Goal: Transaction & Acquisition: Purchase product/service

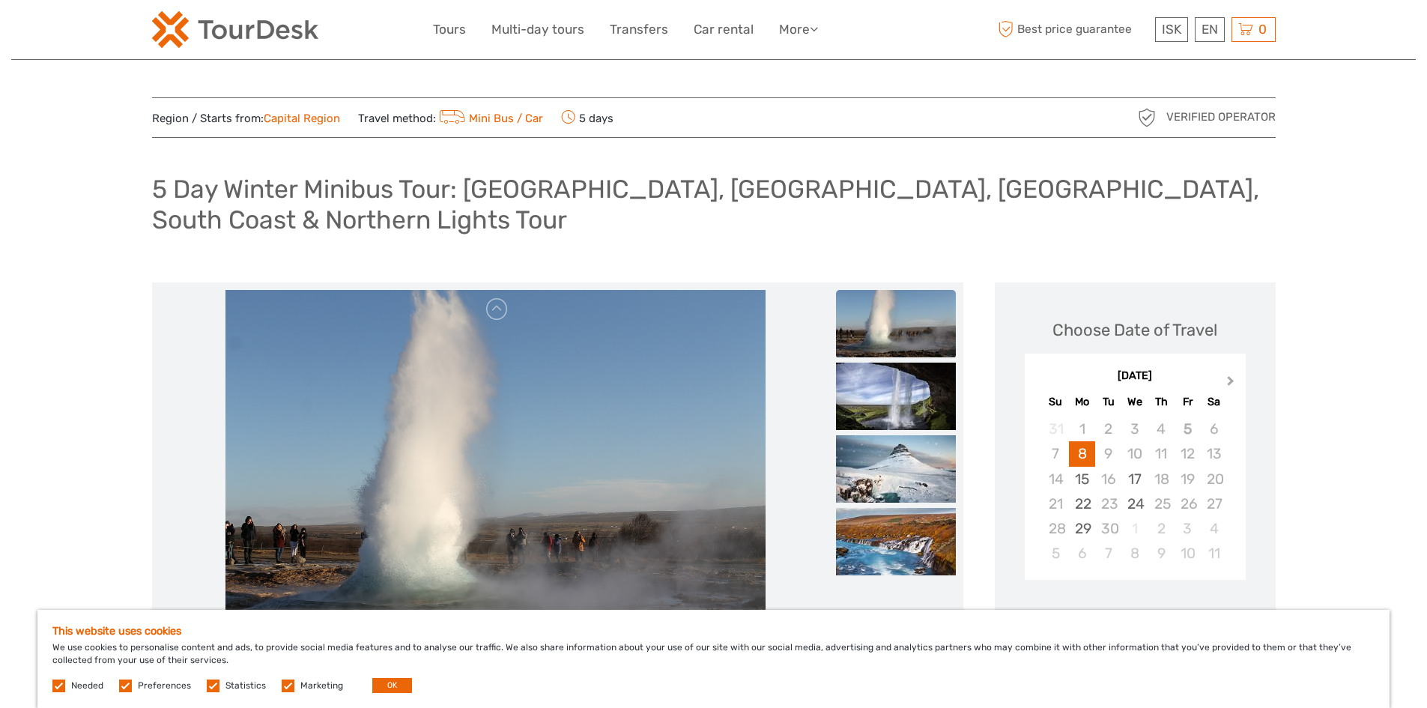
click at [1224, 382] on button "Next Month" at bounding box center [1232, 384] width 24 height 24
click at [1136, 506] on div "24" at bounding box center [1134, 503] width 26 height 25
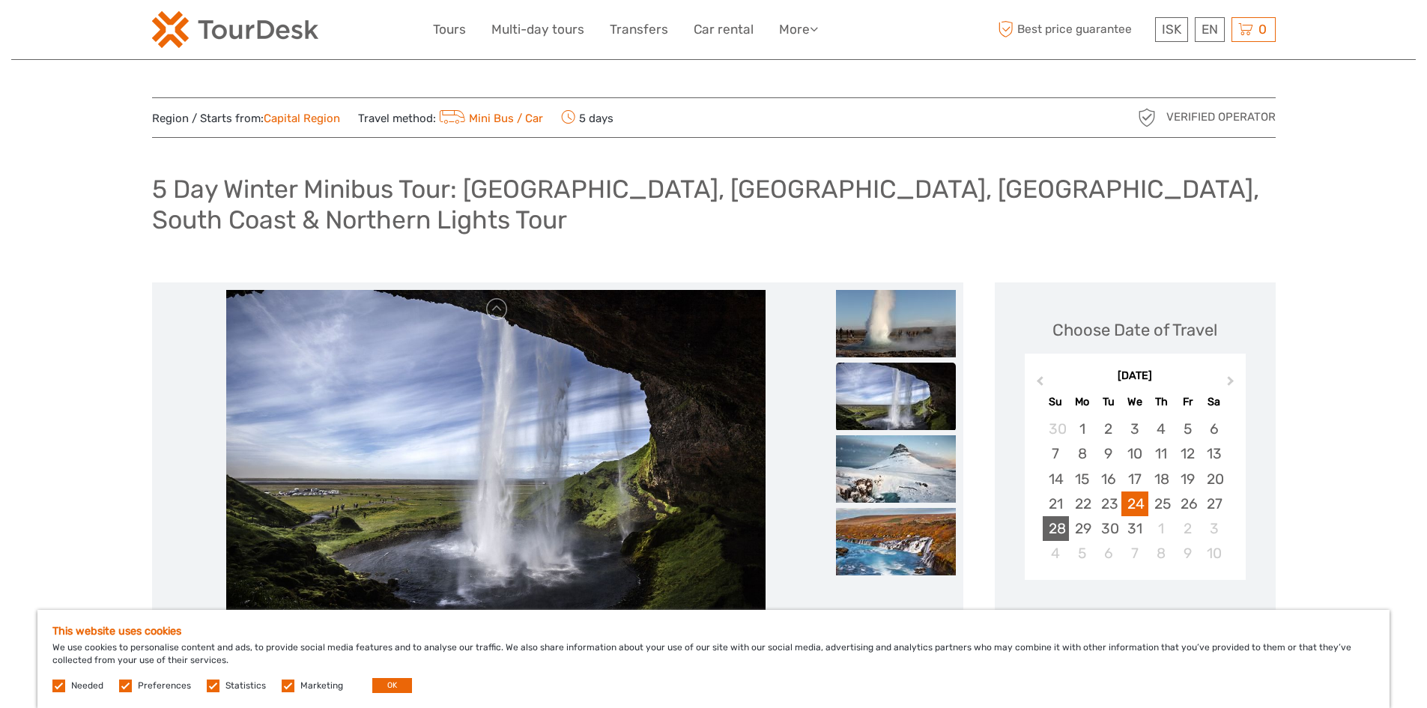
click at [1064, 532] on div "28" at bounding box center [1055, 528] width 26 height 25
click at [1146, 493] on div "24" at bounding box center [1134, 503] width 26 height 25
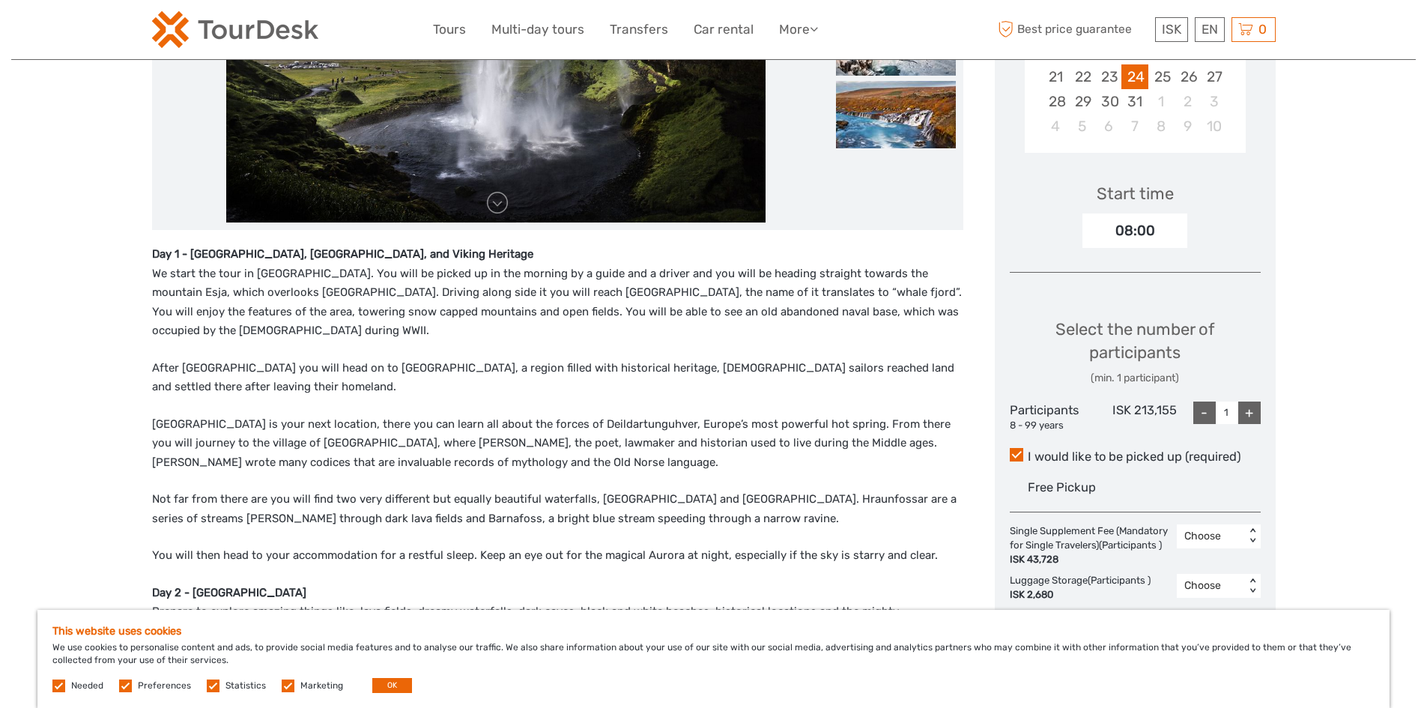
scroll to position [449, 0]
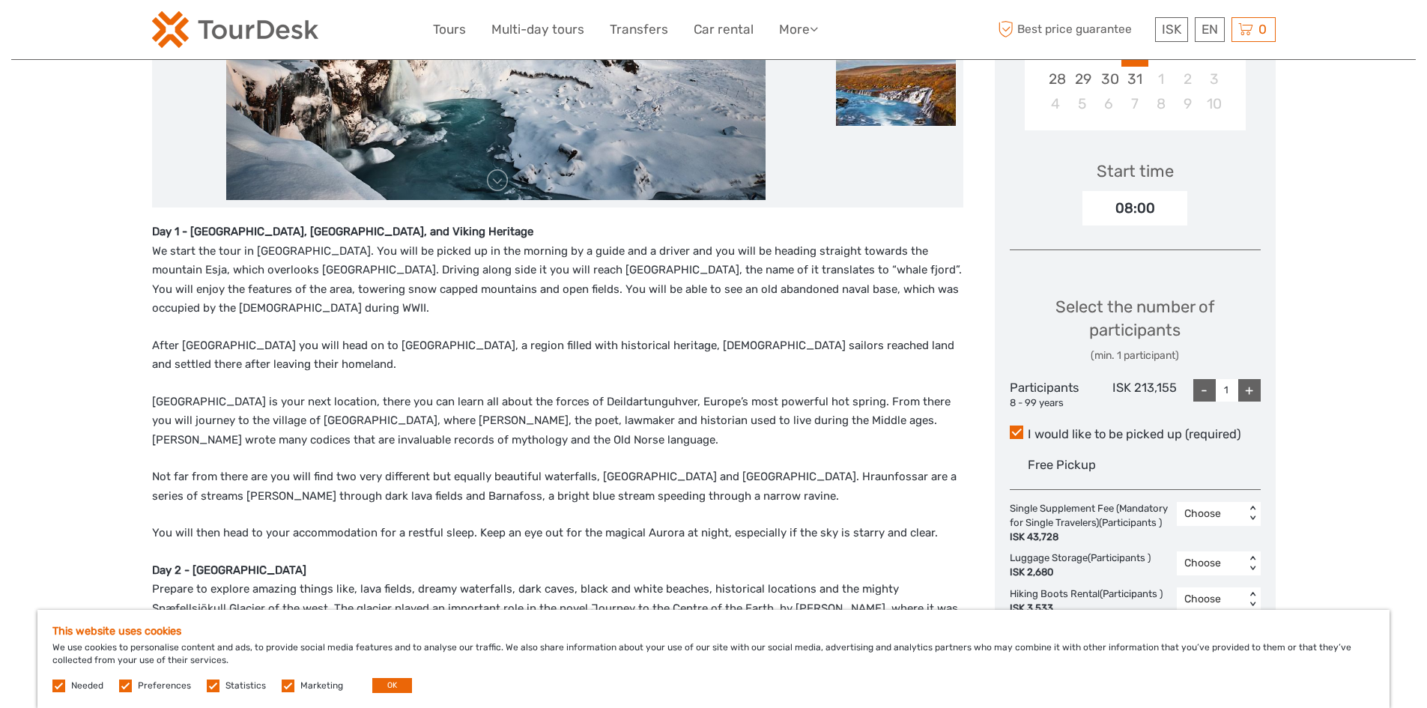
click at [1250, 391] on div "+" at bounding box center [1249, 390] width 22 height 22
type input "4"
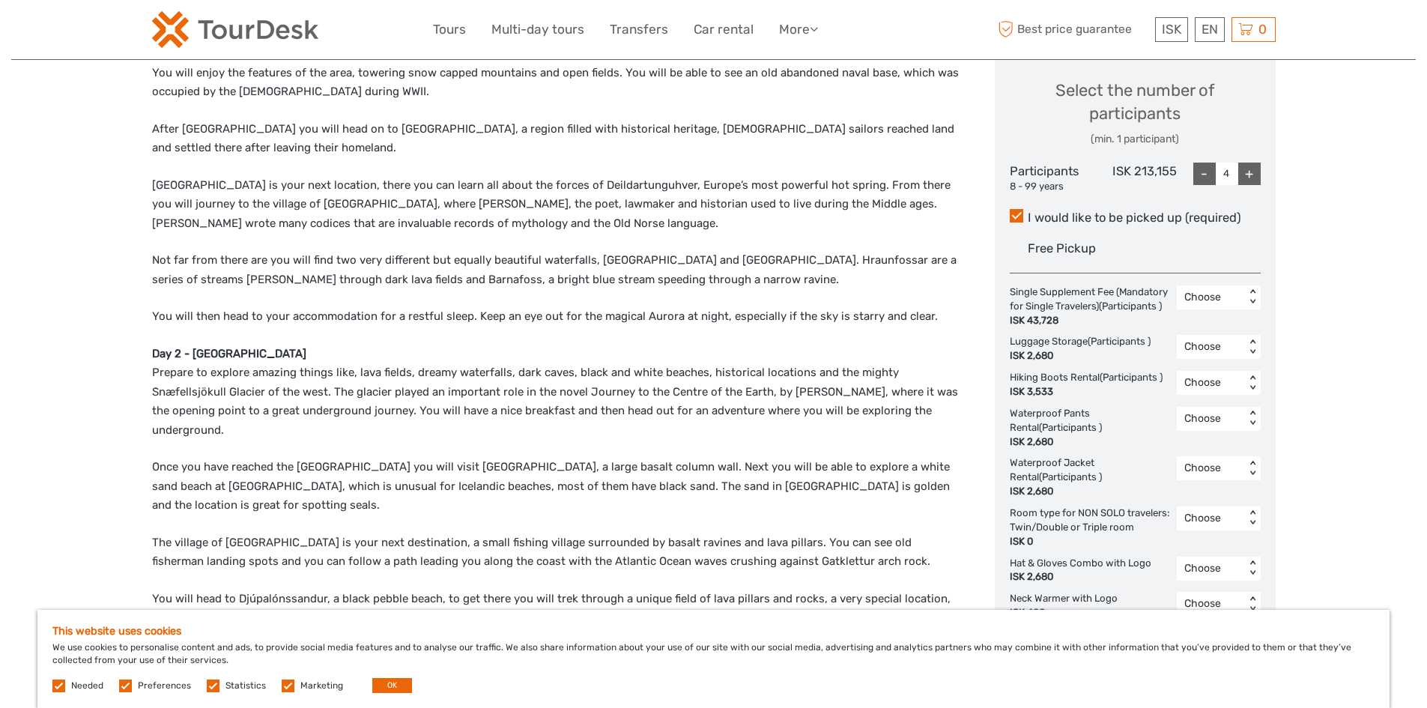
scroll to position [674, 0]
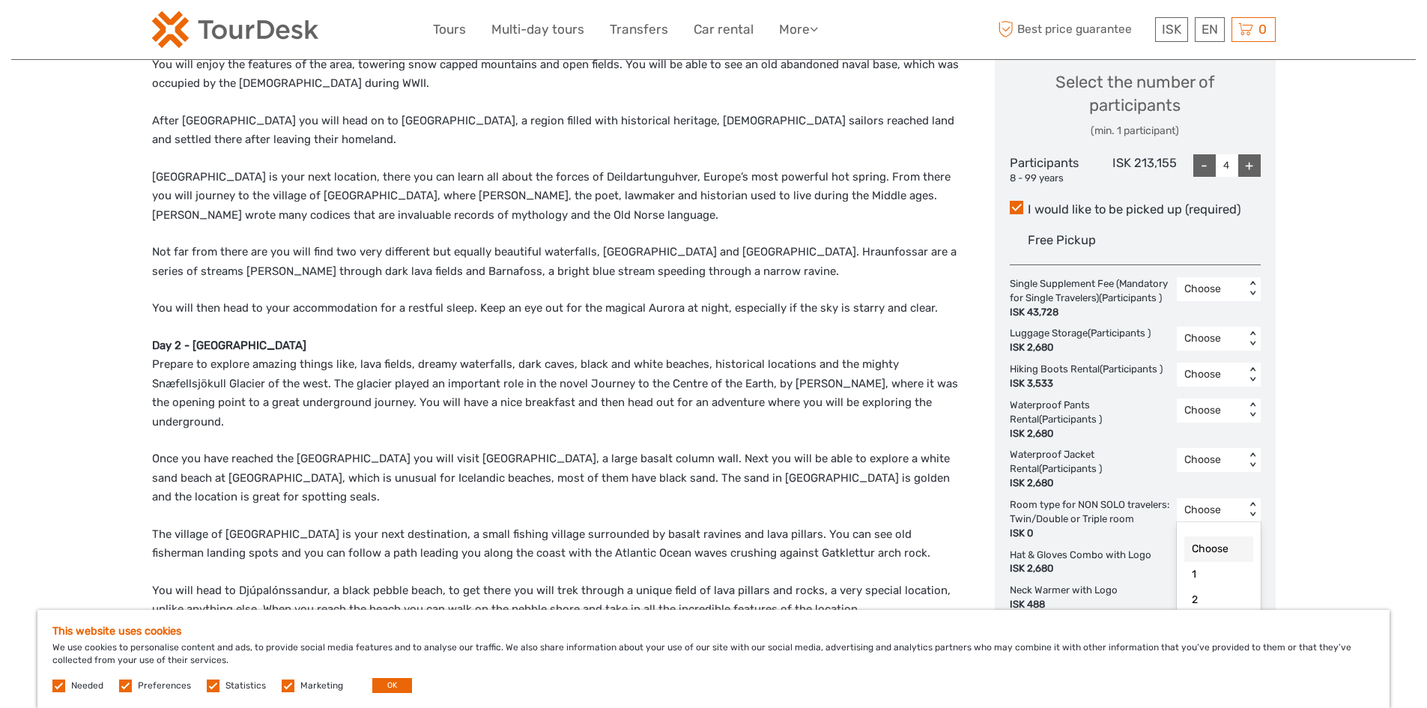
click at [1248, 517] on div "< >" at bounding box center [1251, 510] width 13 height 16
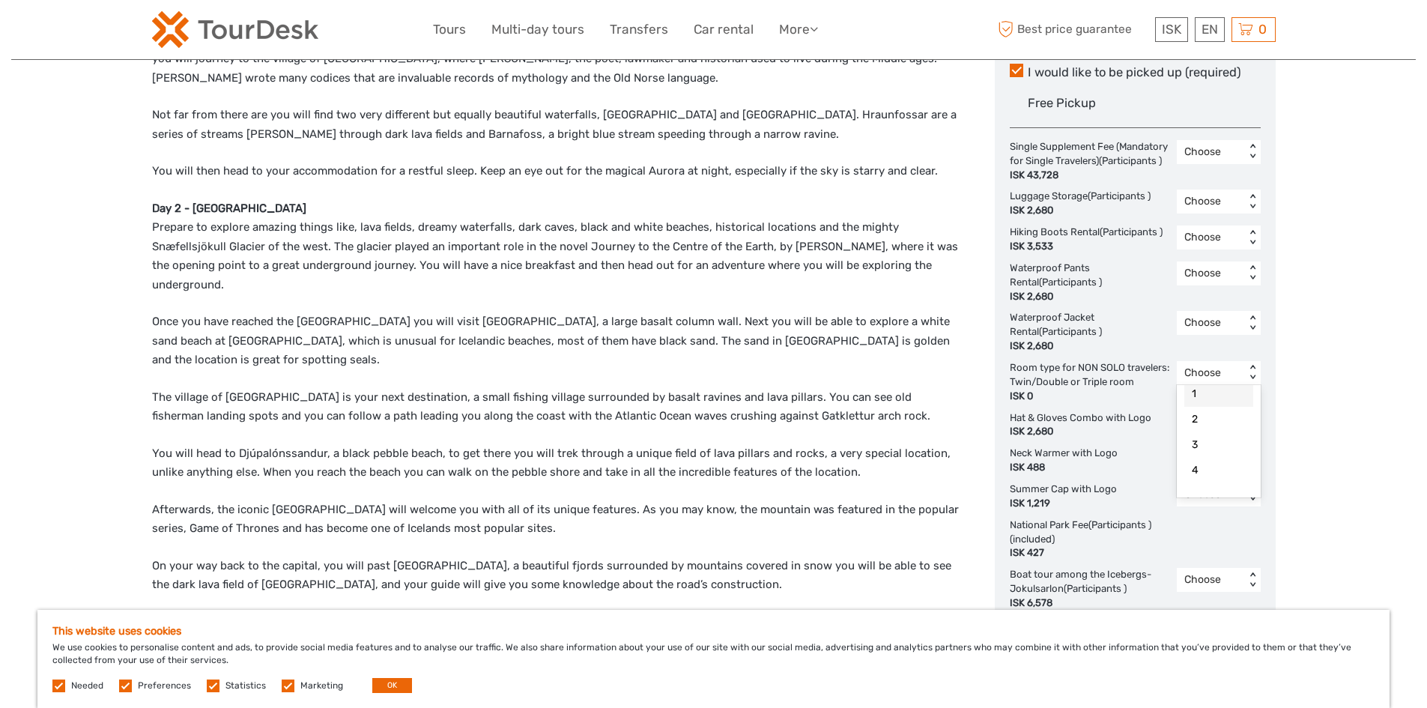
scroll to position [824, 0]
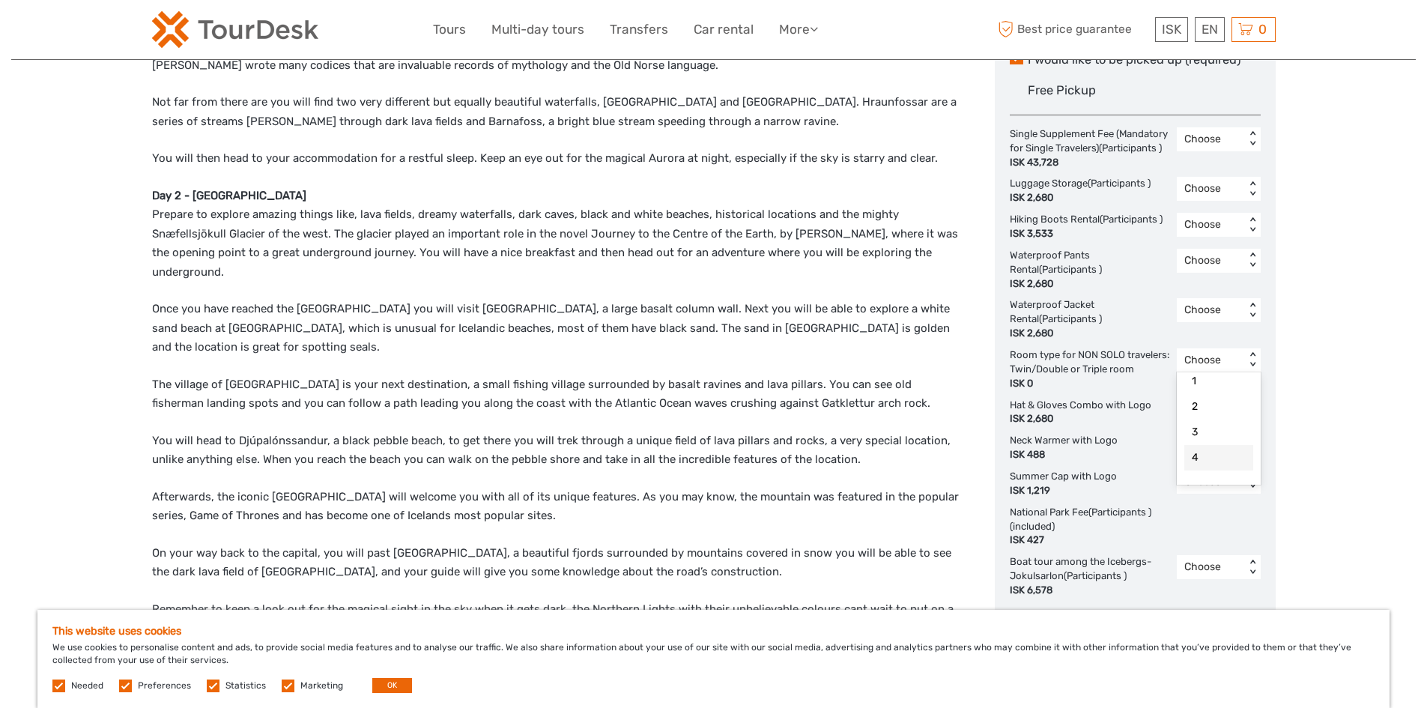
click at [1208, 470] on div "4" at bounding box center [1218, 457] width 69 height 25
click at [1248, 368] on div "< >" at bounding box center [1251, 360] width 13 height 16
click at [1213, 480] on div "4" at bounding box center [1218, 470] width 69 height 25
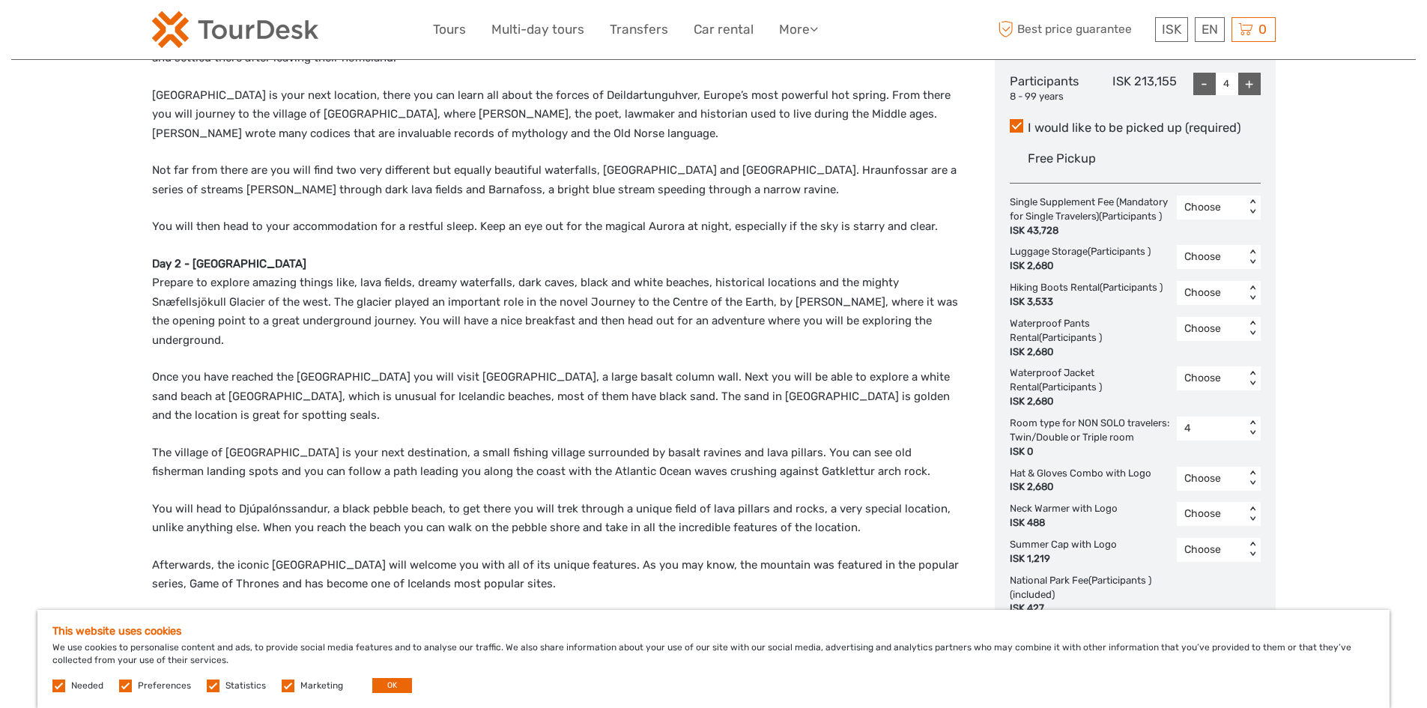
scroll to position [749, 0]
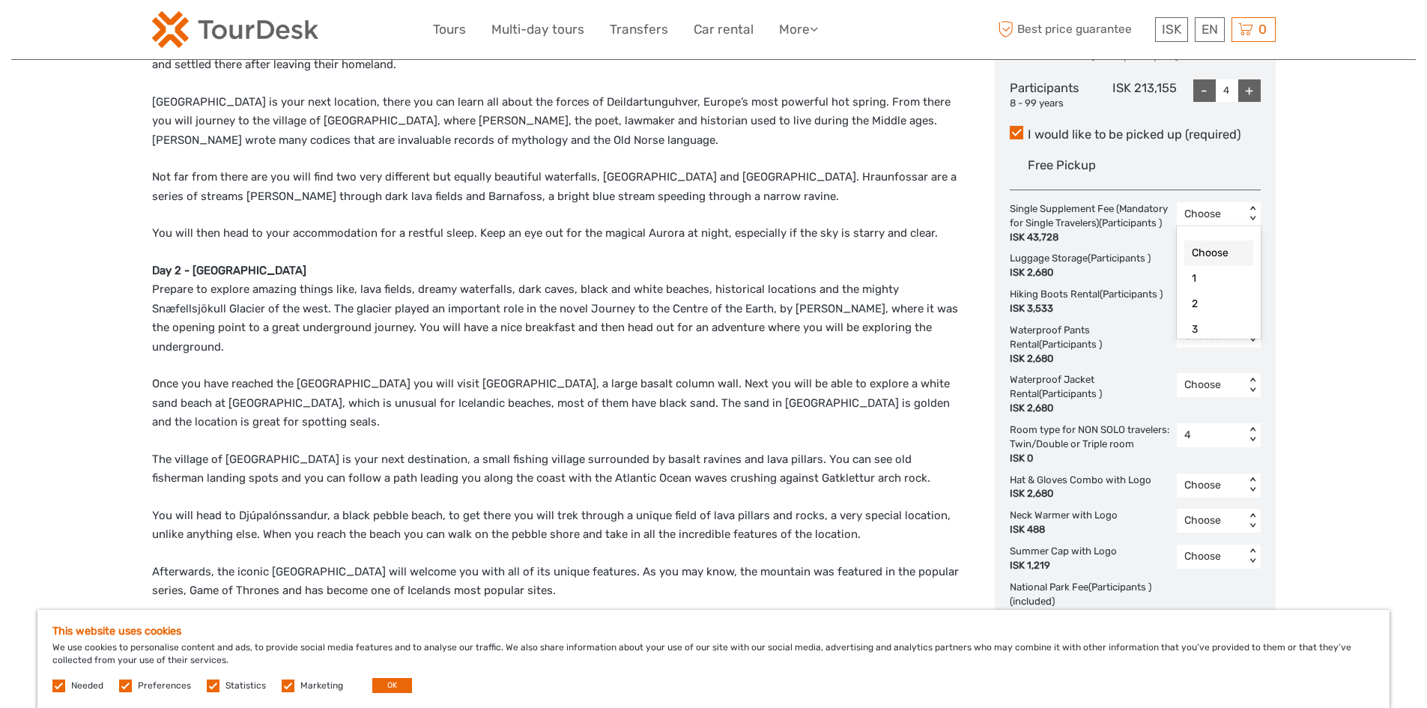
click at [1252, 206] on div "< >" at bounding box center [1251, 214] width 13 height 16
click at [1221, 246] on div "Choose" at bounding box center [1218, 252] width 69 height 25
click at [1248, 272] on div "< >" at bounding box center [1251, 264] width 13 height 16
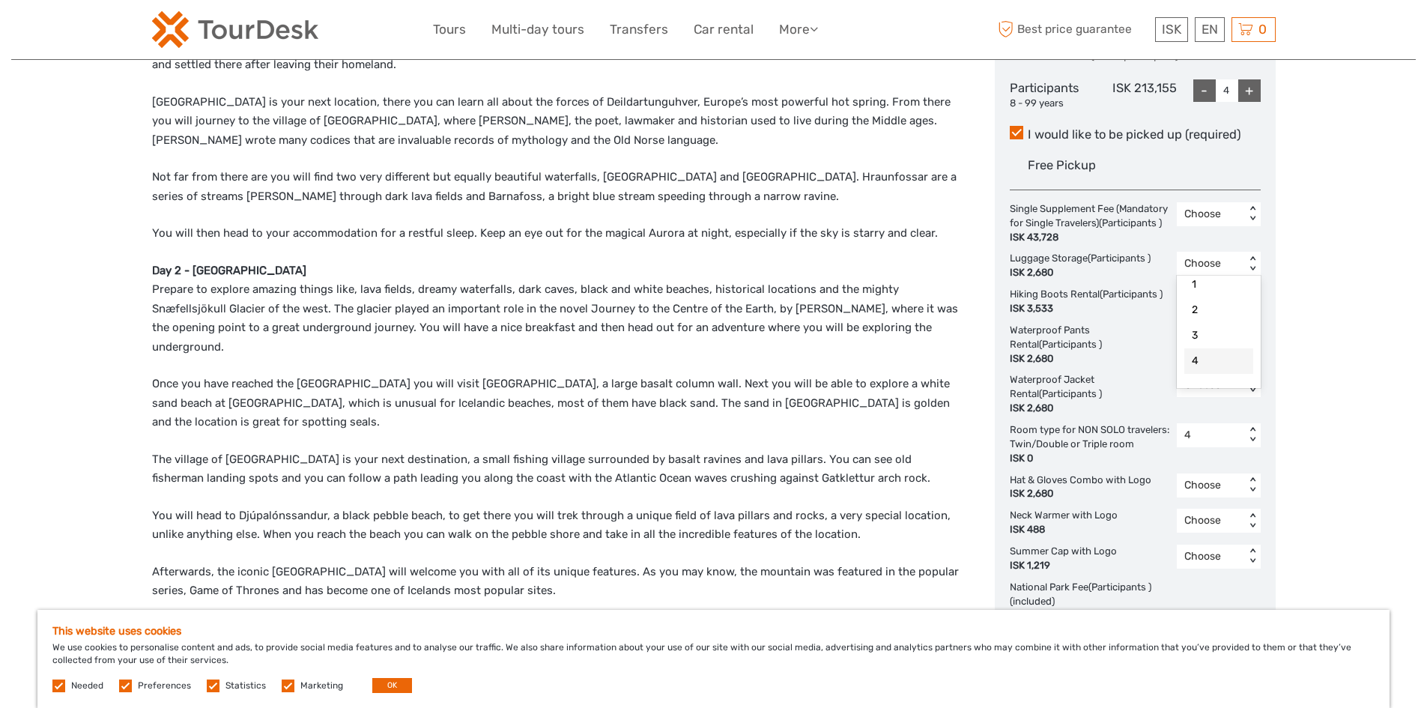
click at [1199, 374] on div "4" at bounding box center [1218, 360] width 69 height 25
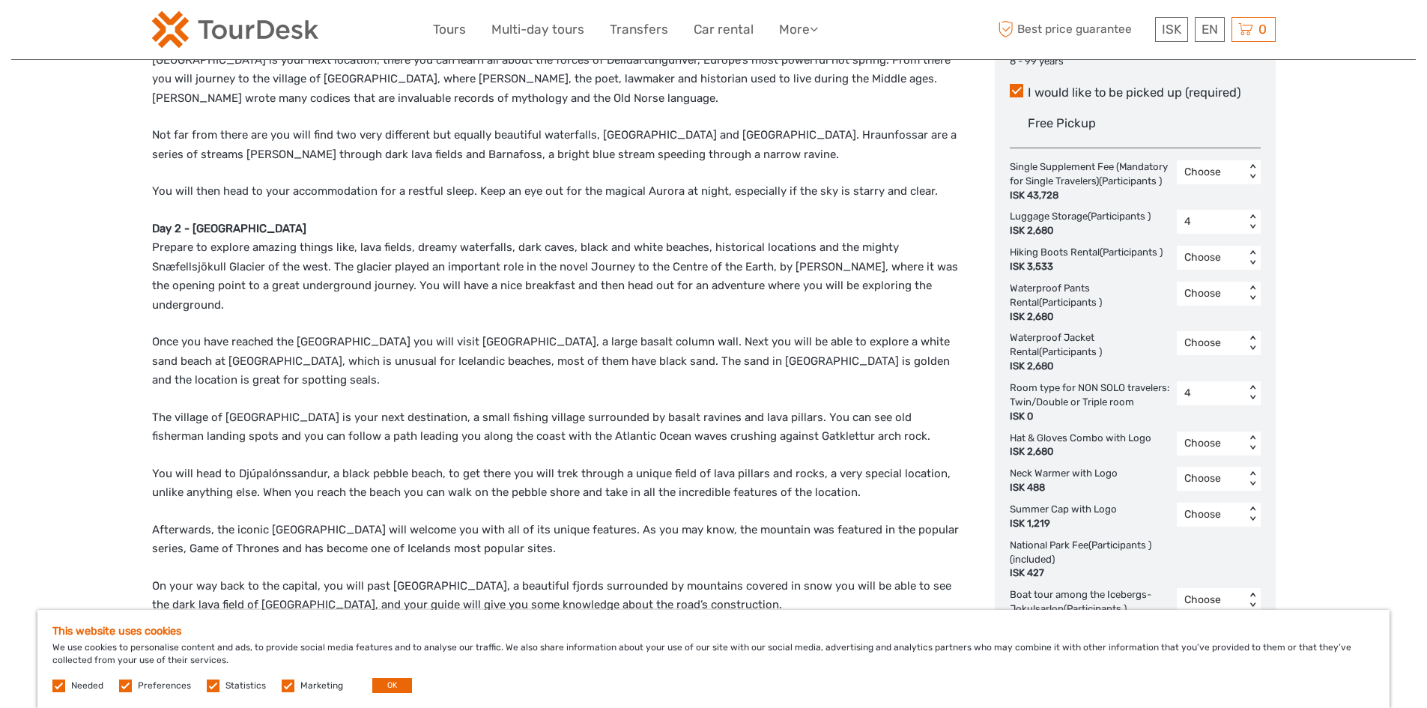
scroll to position [824, 0]
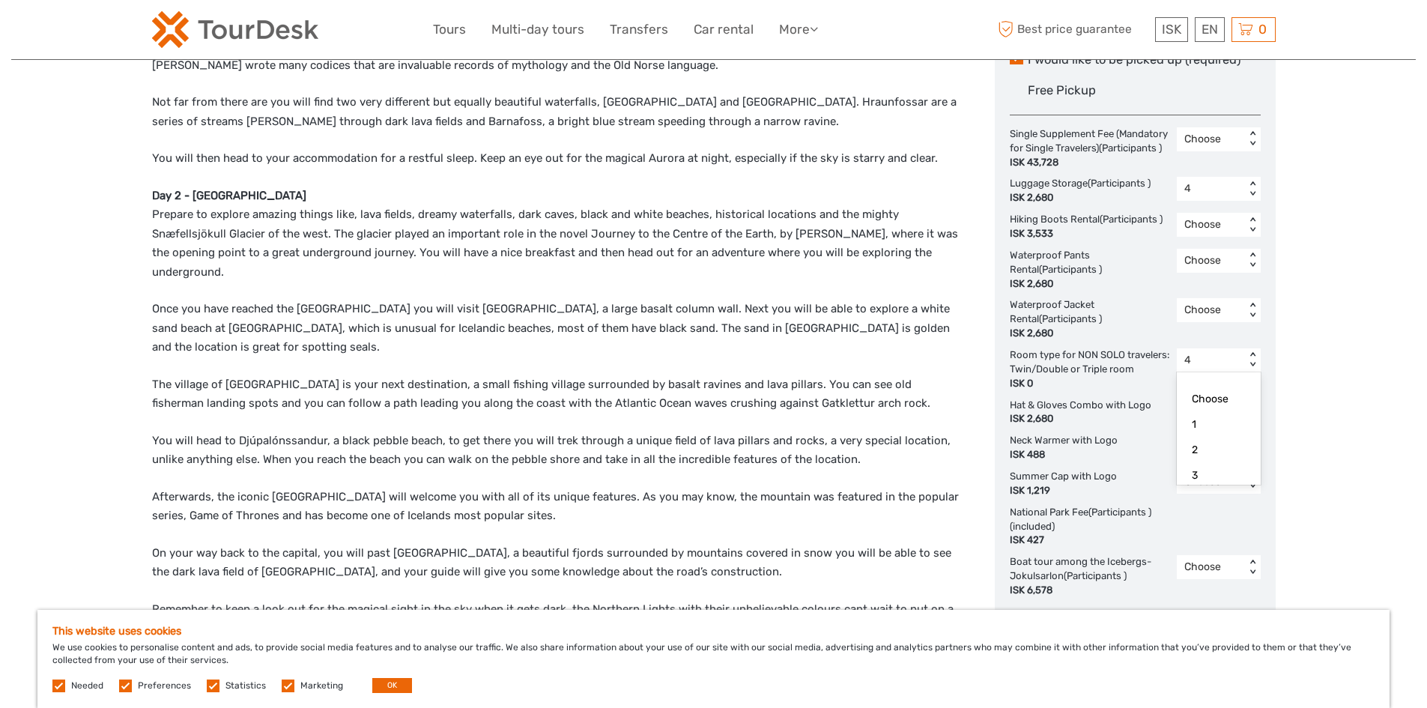
click at [1256, 368] on div "< >" at bounding box center [1251, 360] width 13 height 16
click at [1208, 437] on div "1" at bounding box center [1218, 424] width 69 height 25
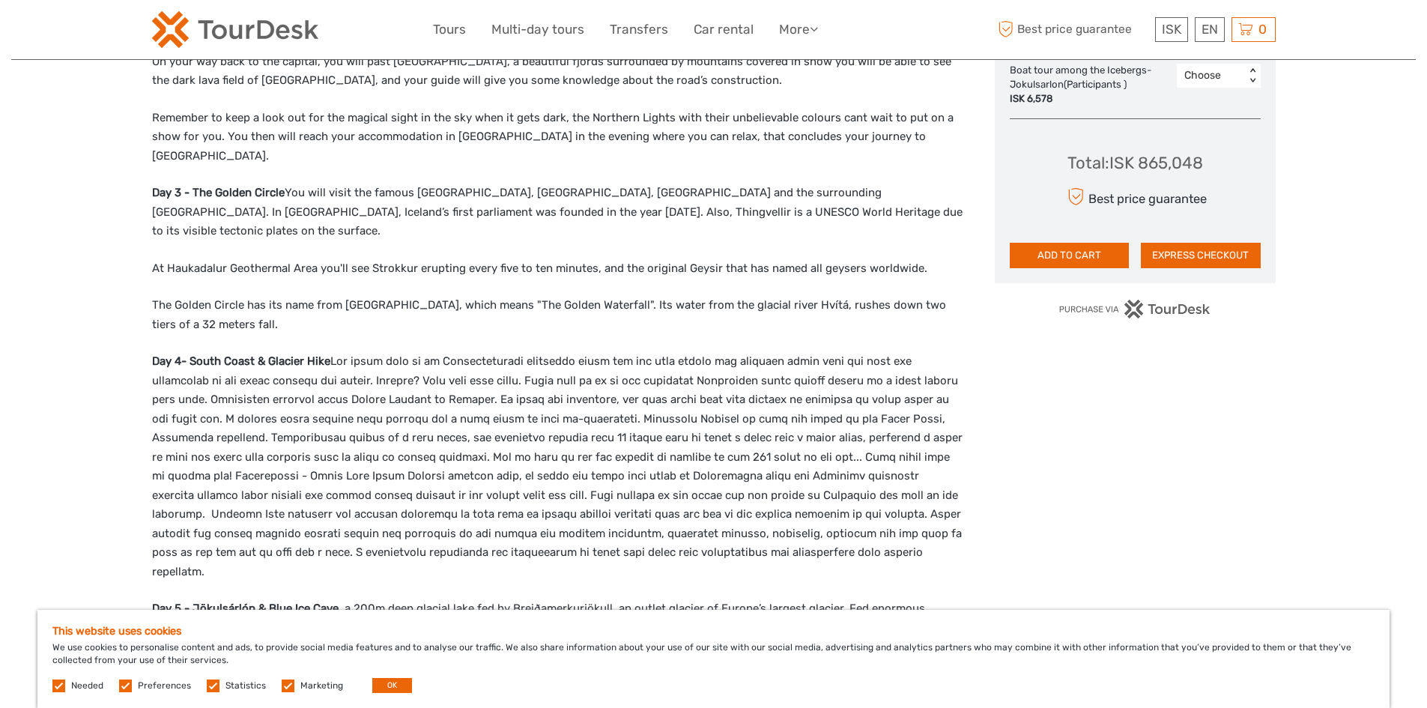
scroll to position [1260, 0]
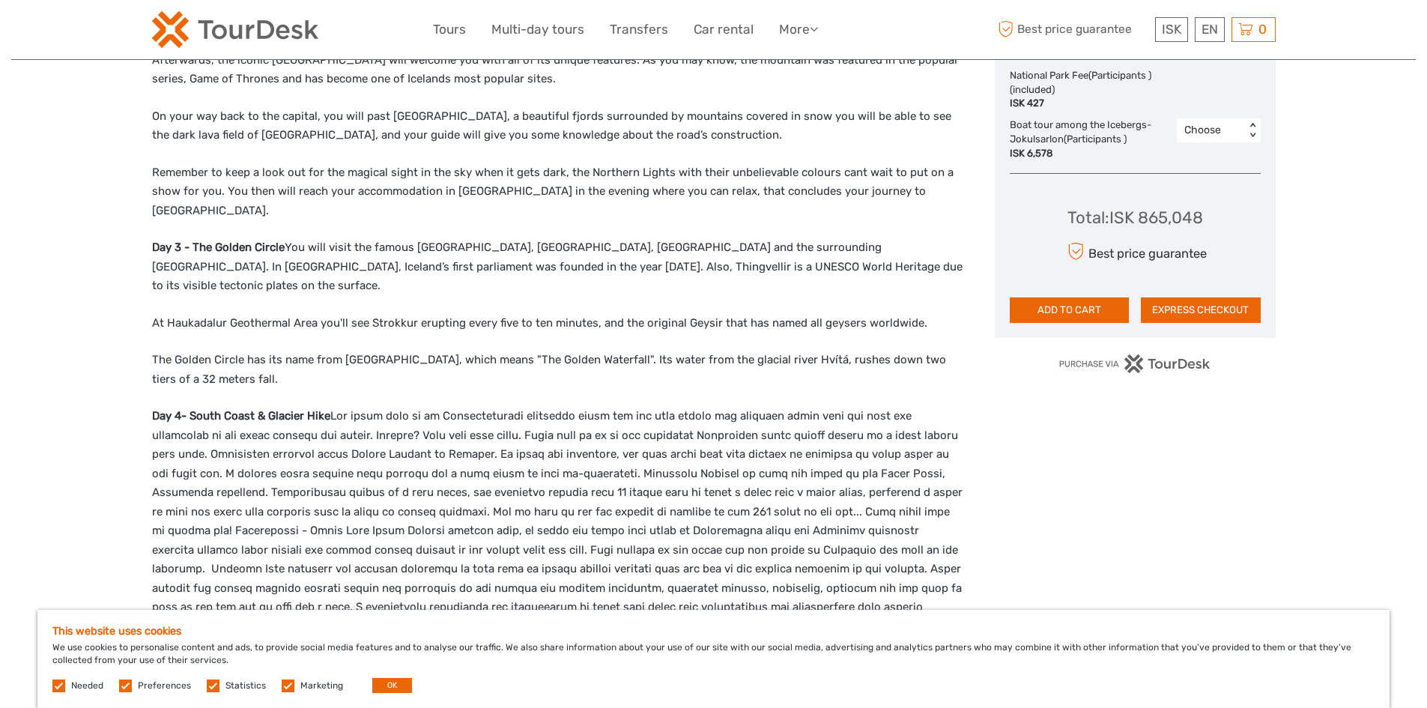
click at [1255, 279] on div "Total : ISK 865,048 Best price guarantee ADD TO CART EXPRESS CHECKOUT" at bounding box center [1134, 254] width 251 height 137
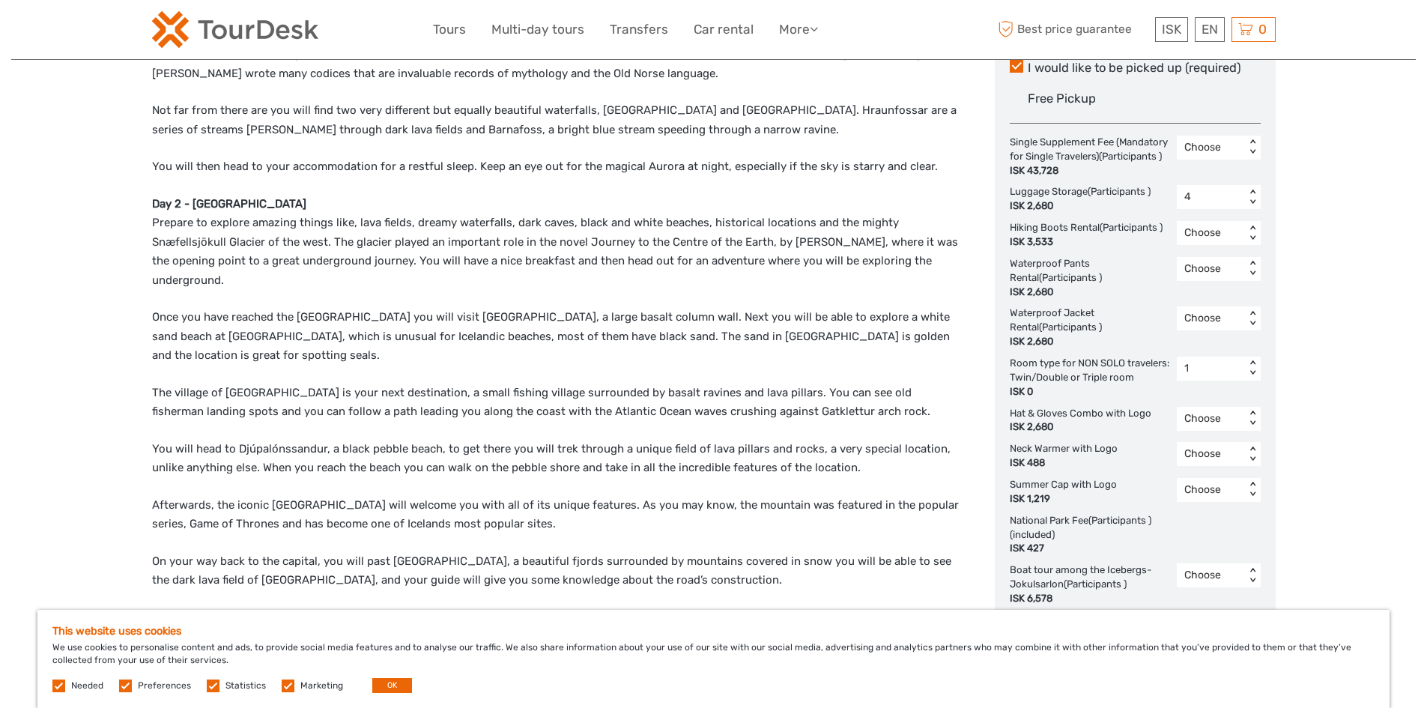
scroll to position [1185, 0]
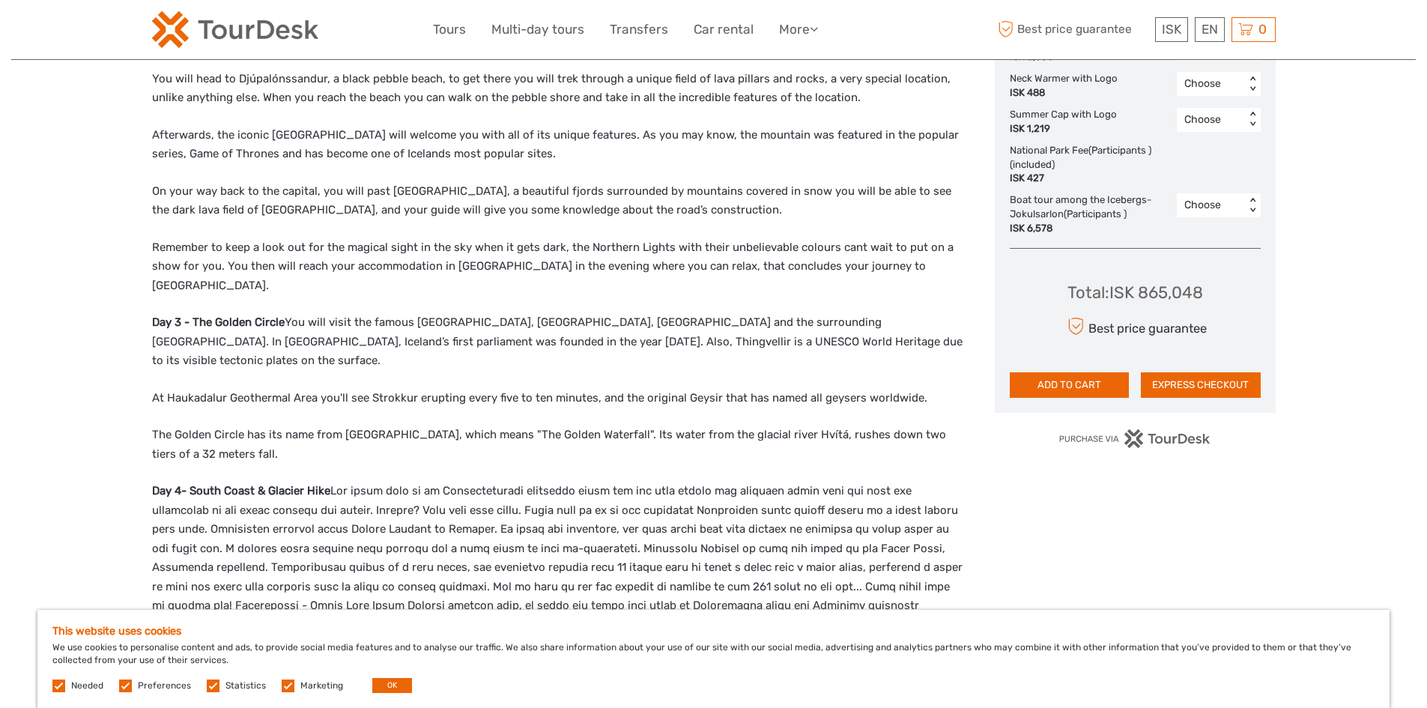
click at [1232, 351] on div "Total : ISK 865,048 Best price guarantee ADD TO CART EXPRESS CHECKOUT" at bounding box center [1134, 329] width 251 height 137
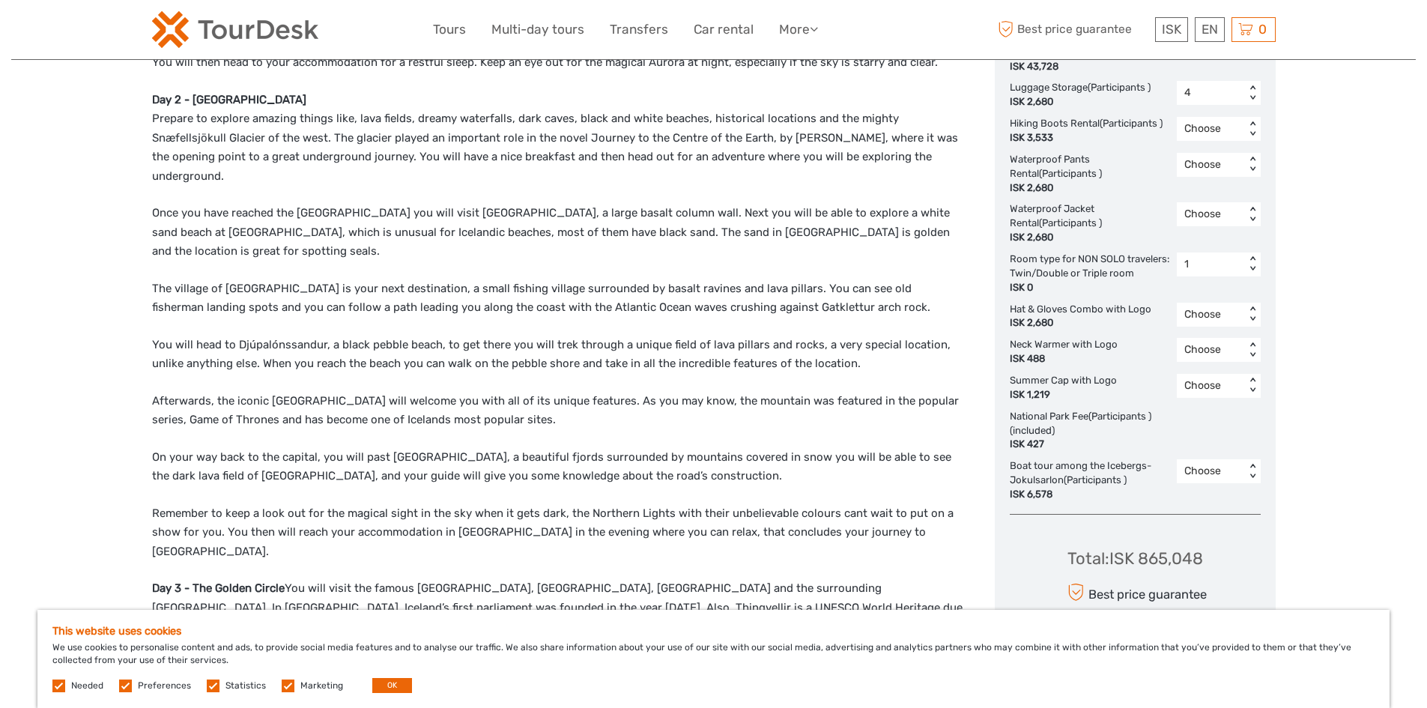
scroll to position [437, 0]
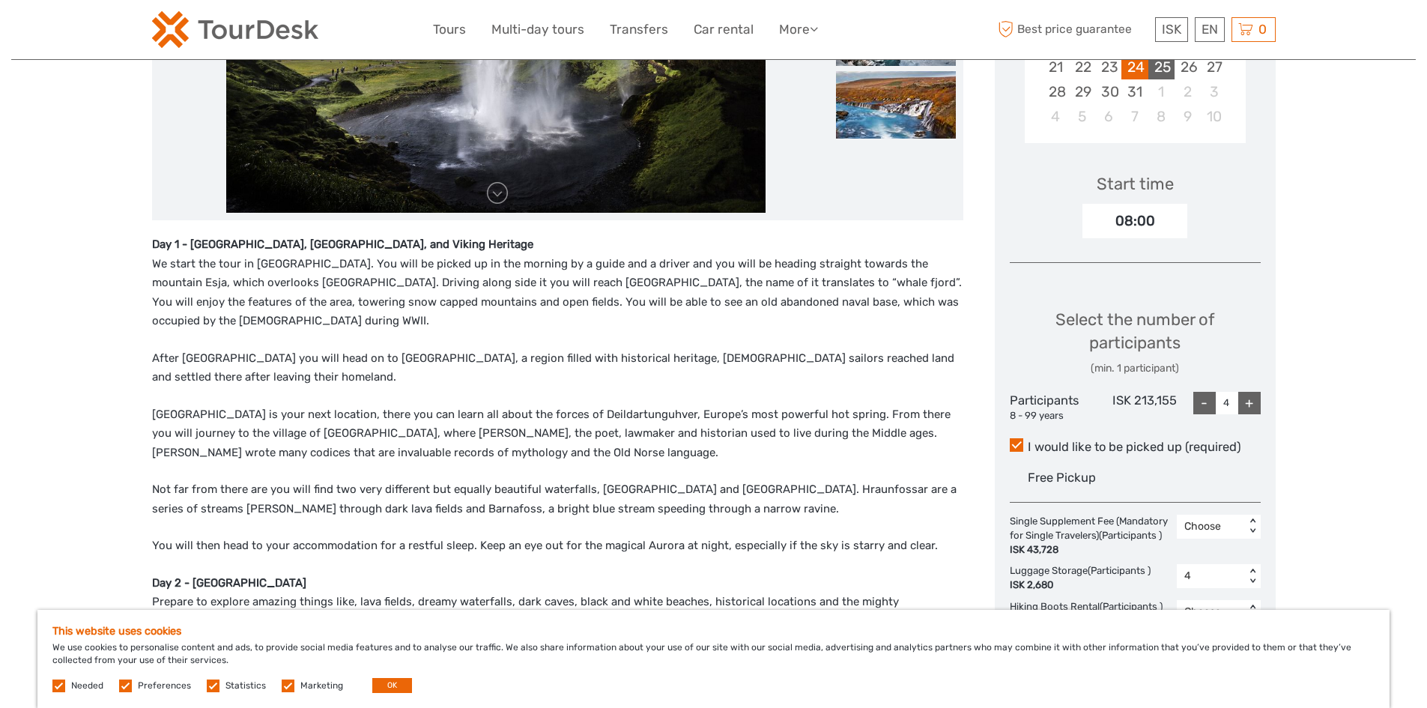
click at [1156, 69] on div "25" at bounding box center [1161, 67] width 26 height 25
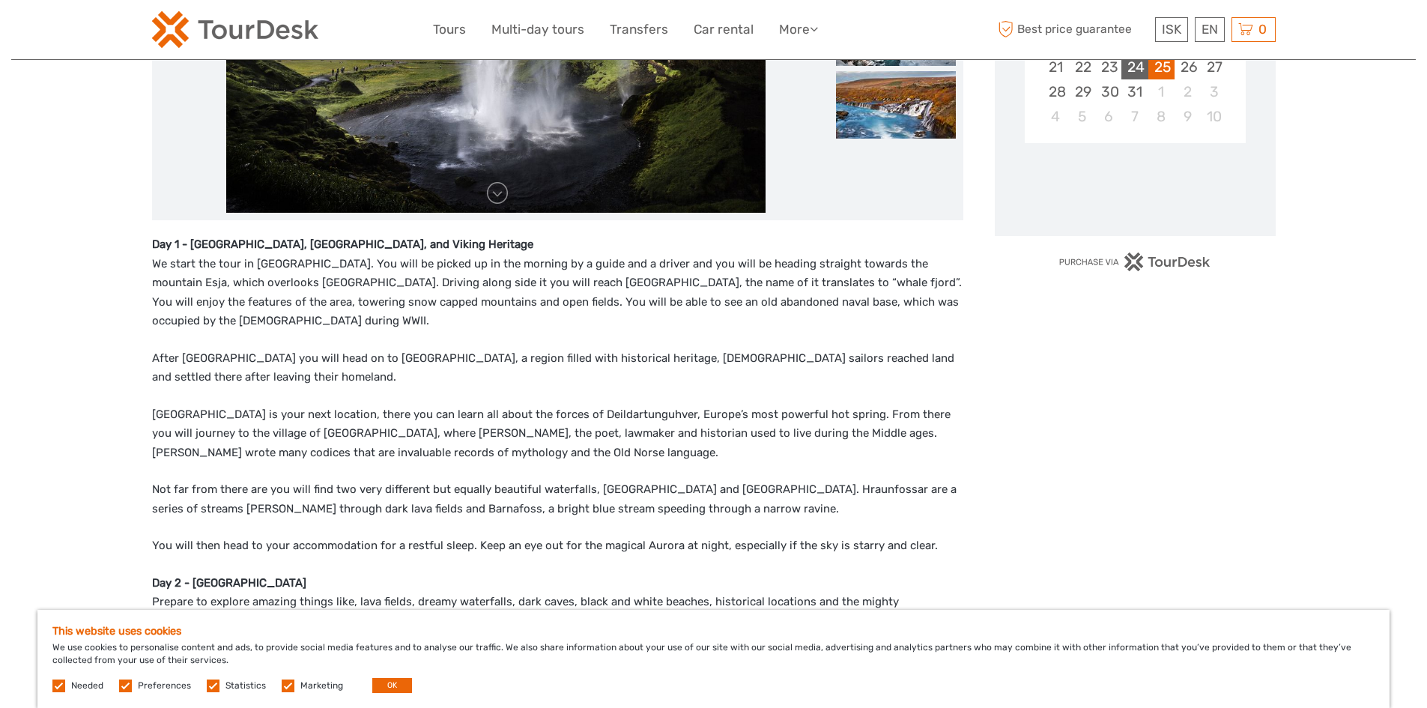
click at [1137, 68] on div "24" at bounding box center [1134, 67] width 26 height 25
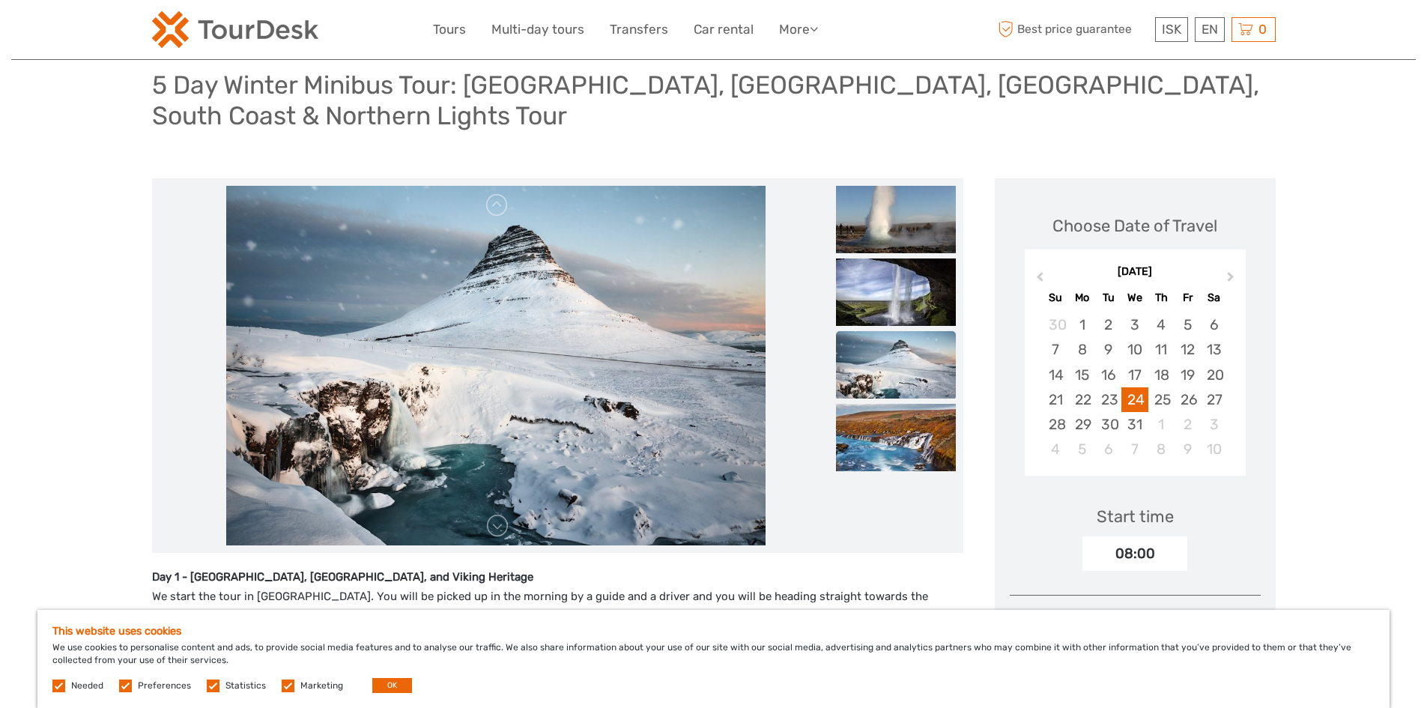
scroll to position [0, 0]
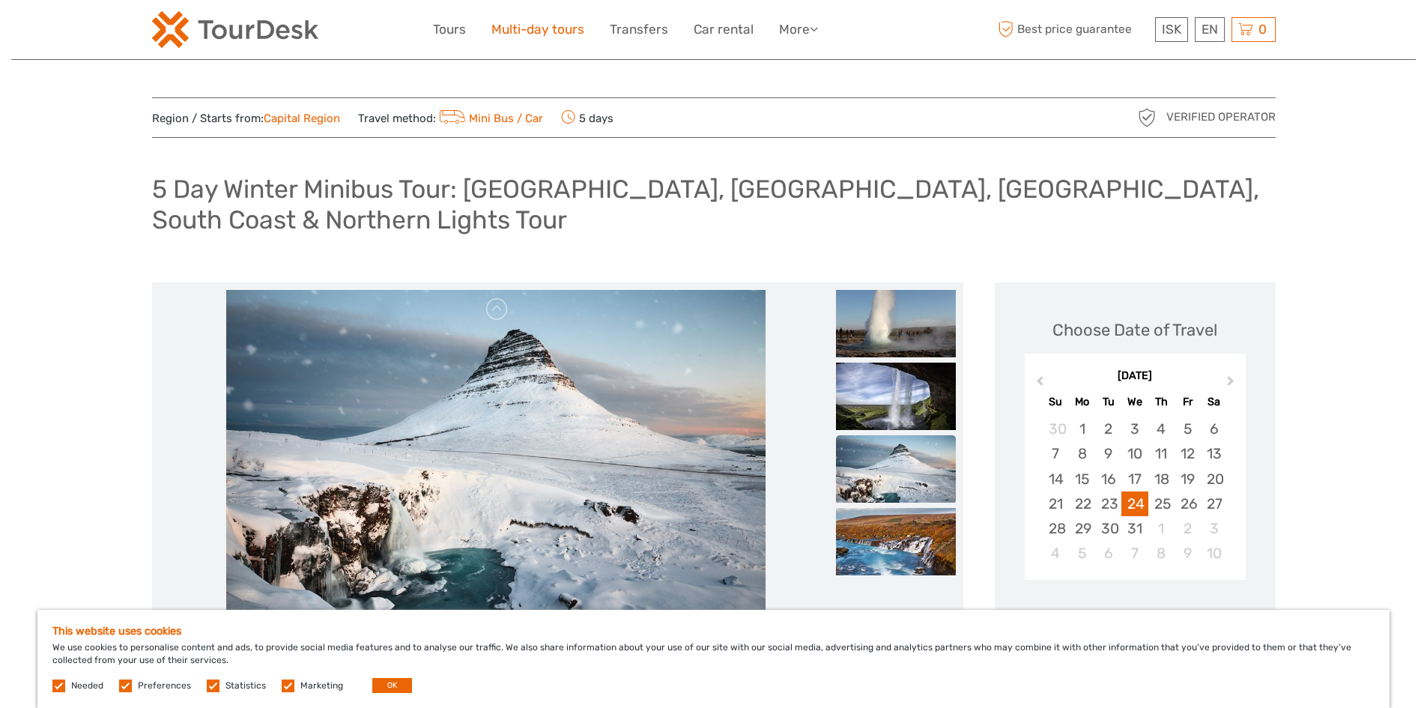
click at [546, 29] on link "Multi-day tours" at bounding box center [537, 30] width 93 height 22
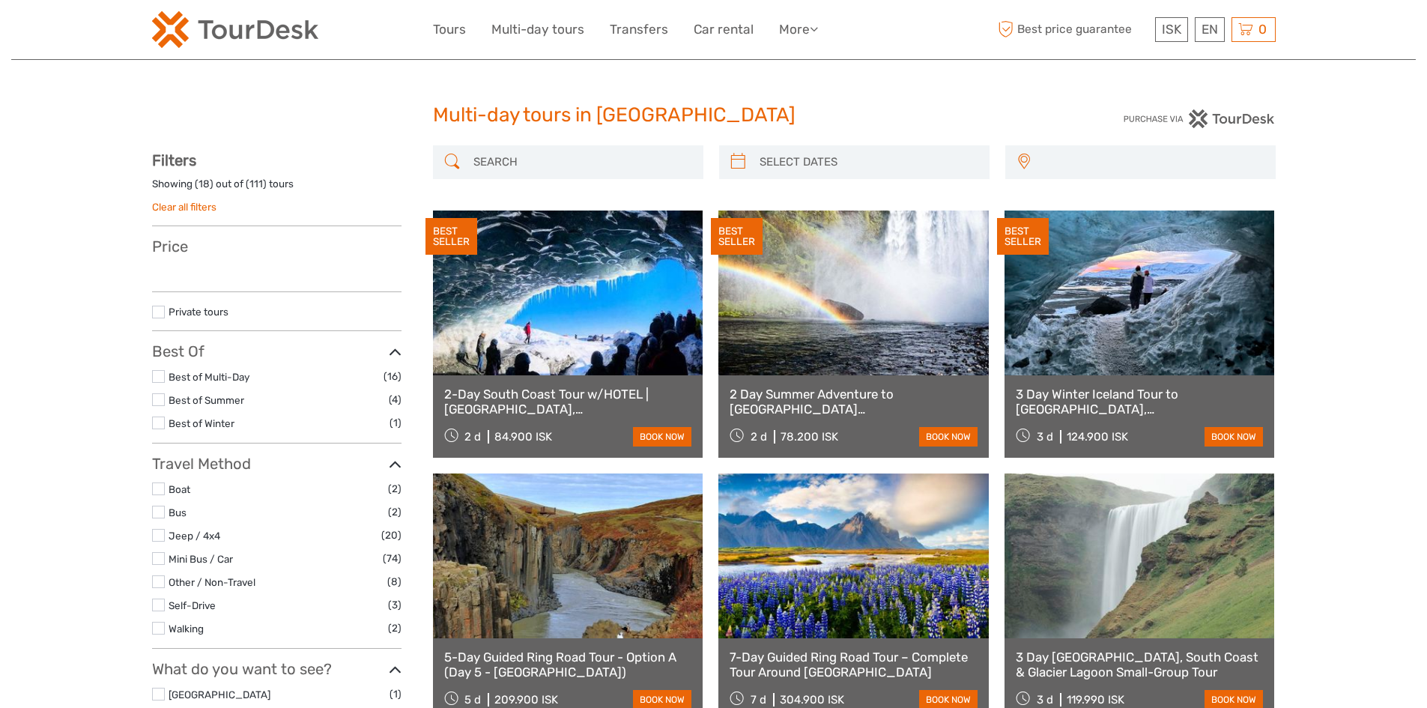
select select
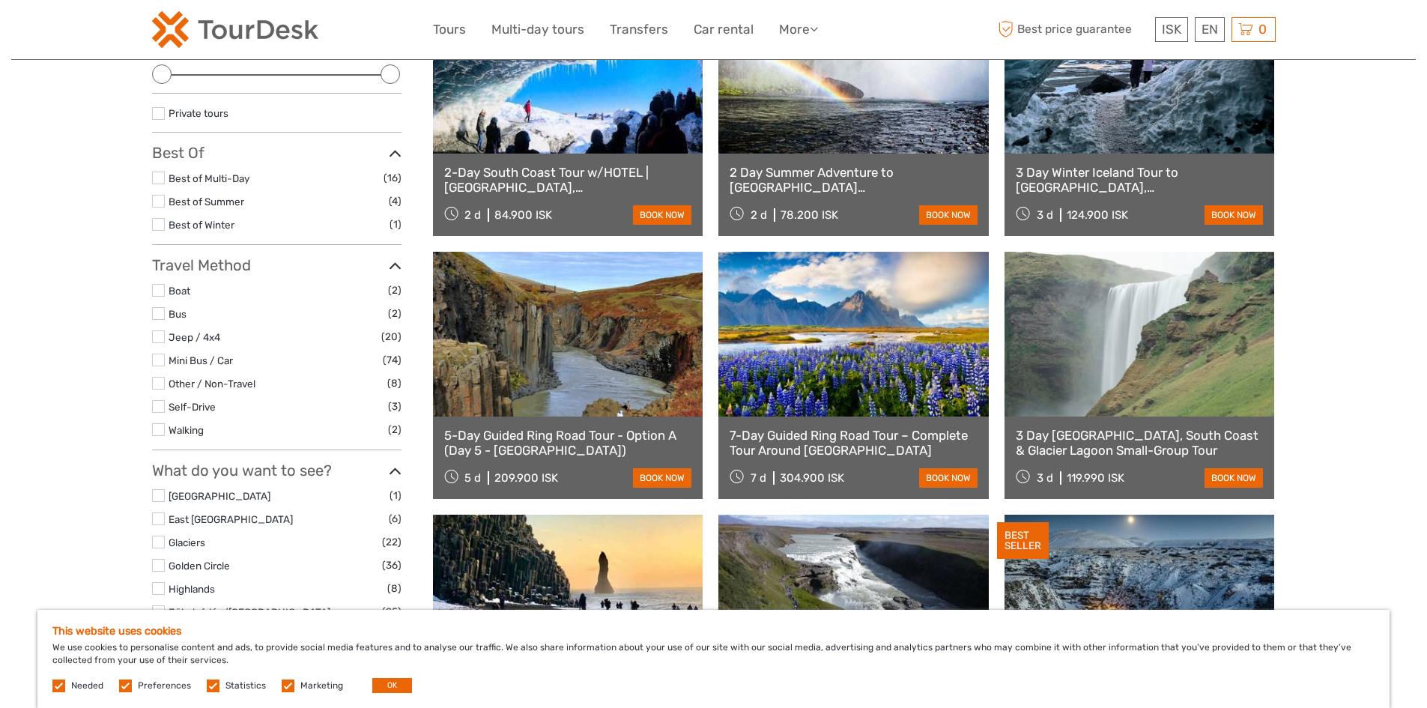
scroll to position [225, 0]
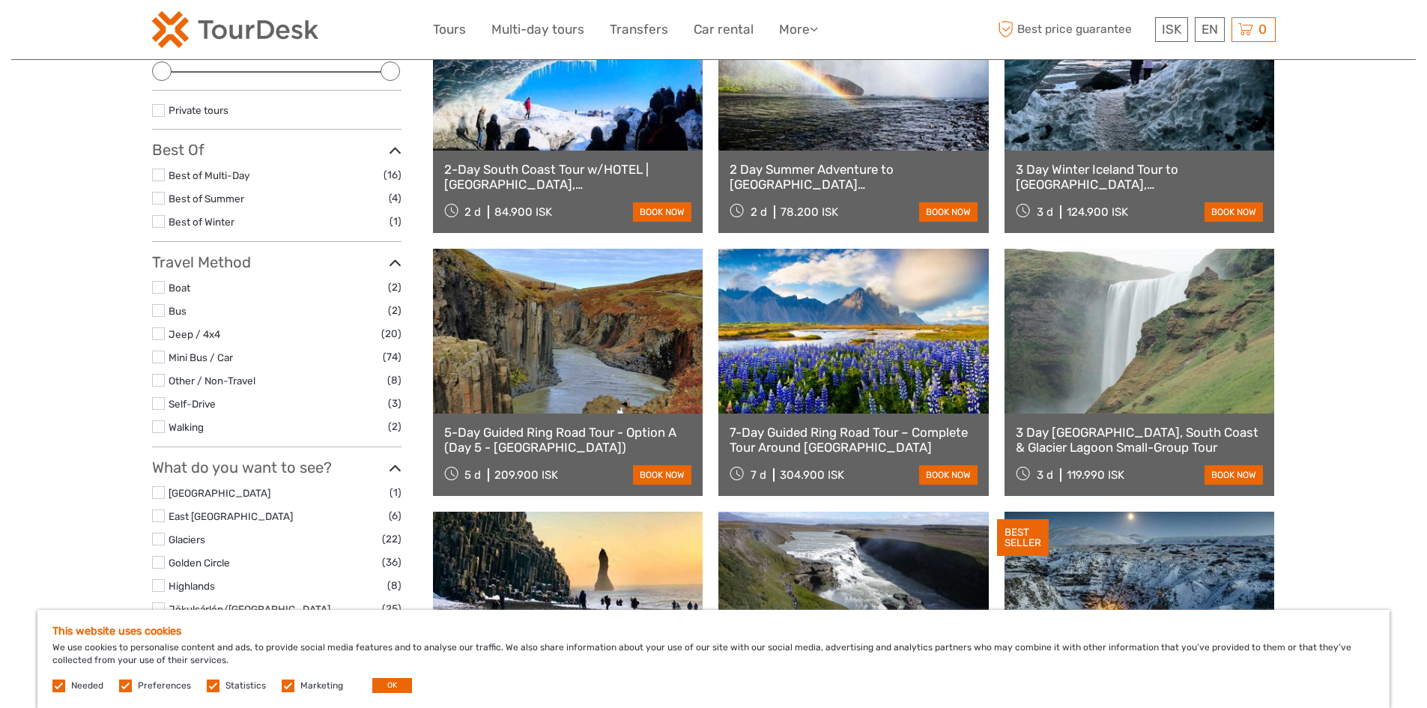
click at [509, 433] on link "5-Day Guided Ring Road Tour - Option A (Day 5 - Golden Circle)" at bounding box center [568, 440] width 248 height 31
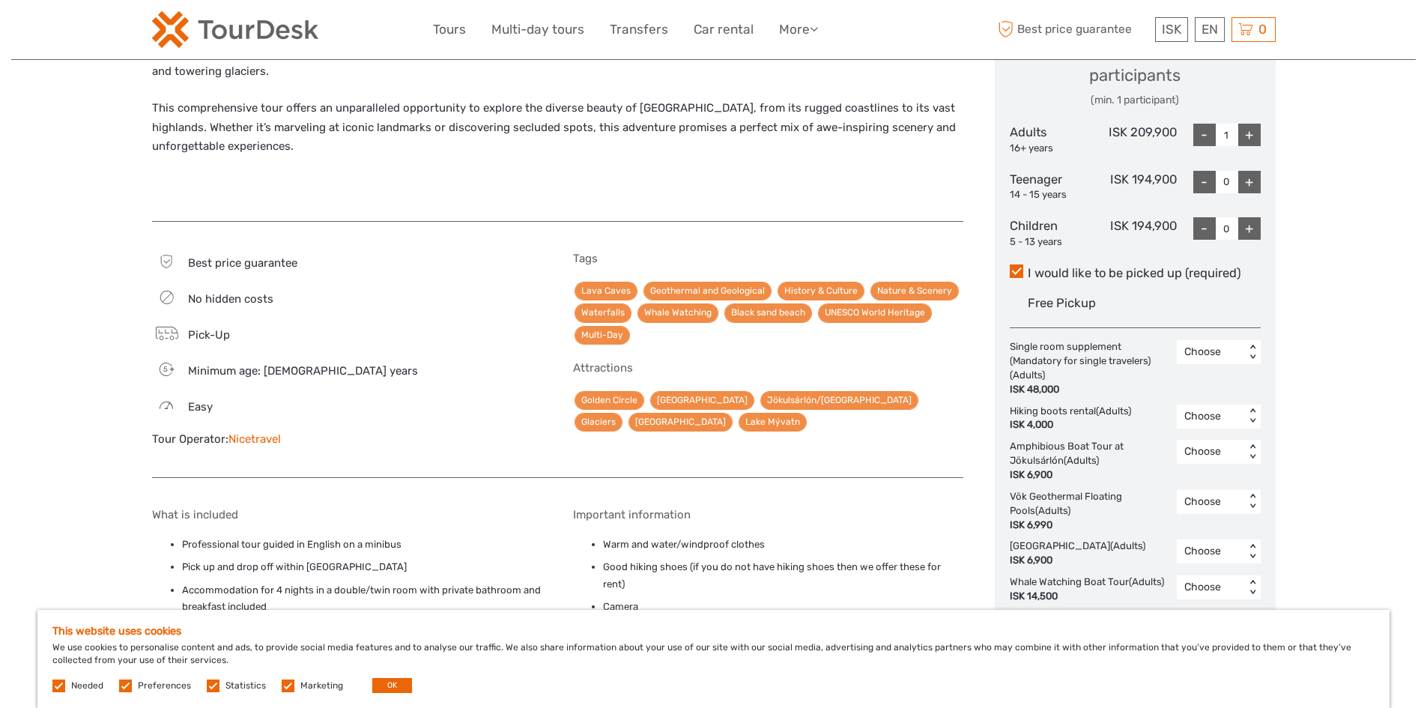
scroll to position [374, 0]
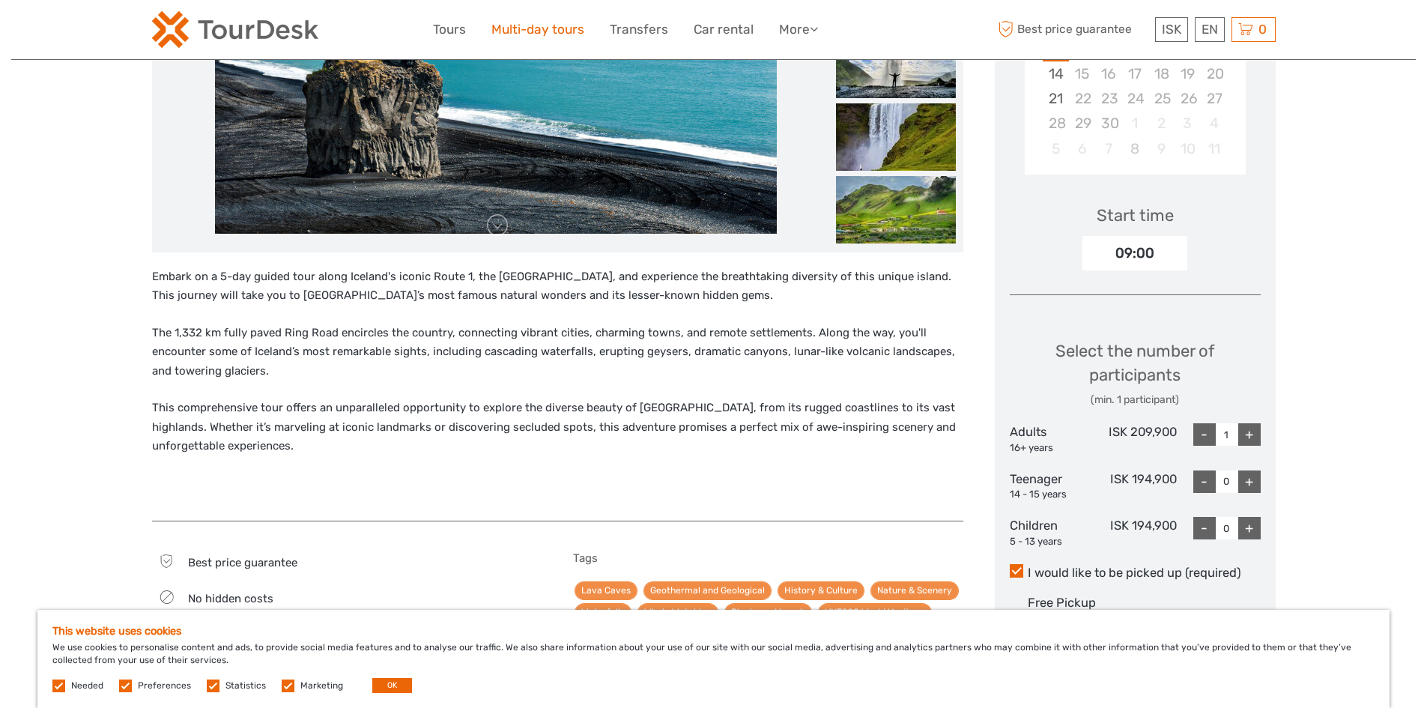
click at [547, 25] on link "Multi-day tours" at bounding box center [537, 30] width 93 height 22
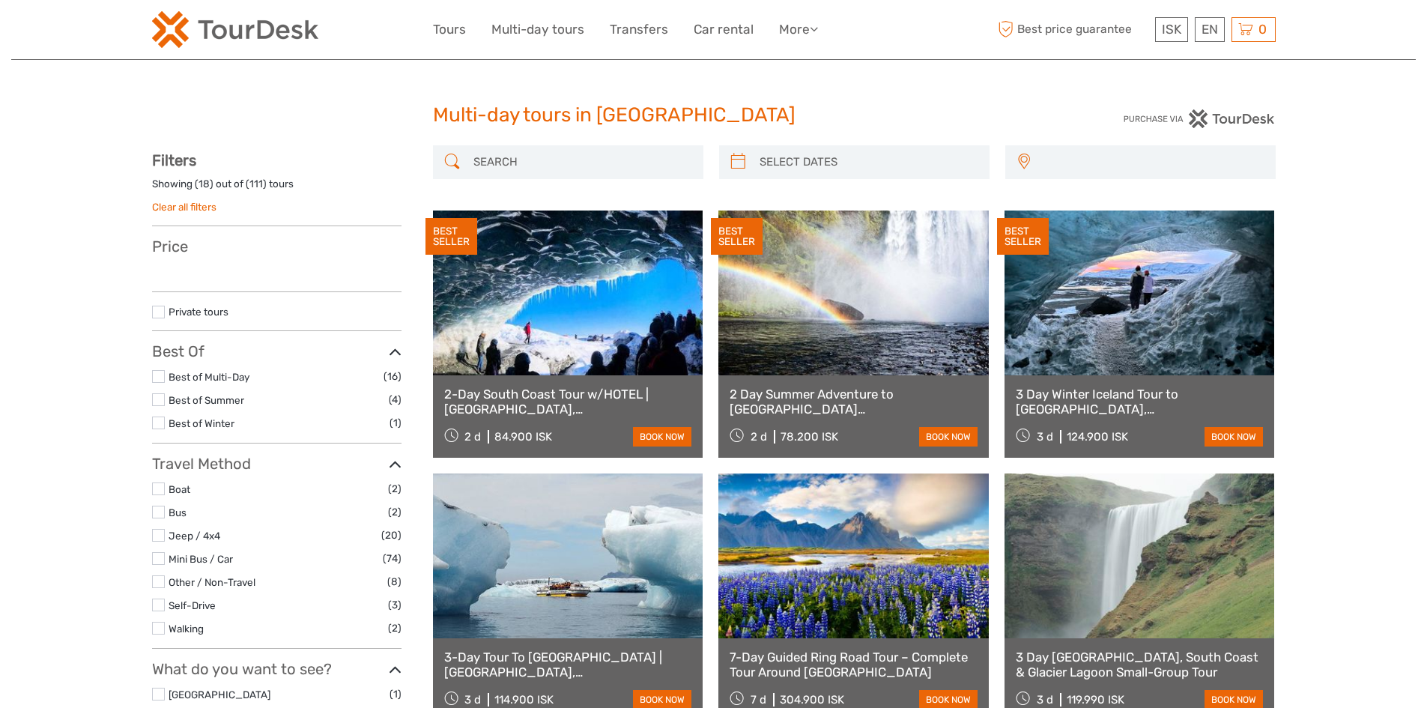
select select
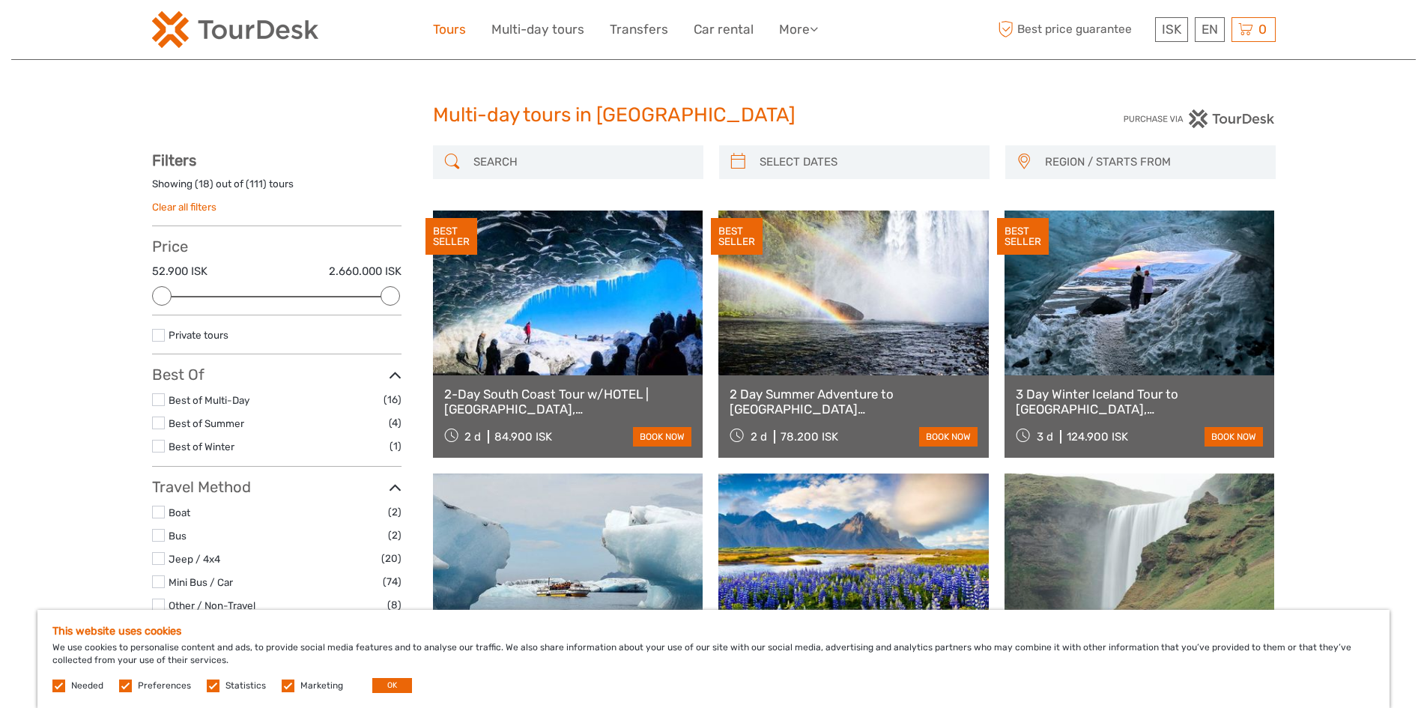
click at [441, 38] on link "Tours" at bounding box center [449, 30] width 33 height 22
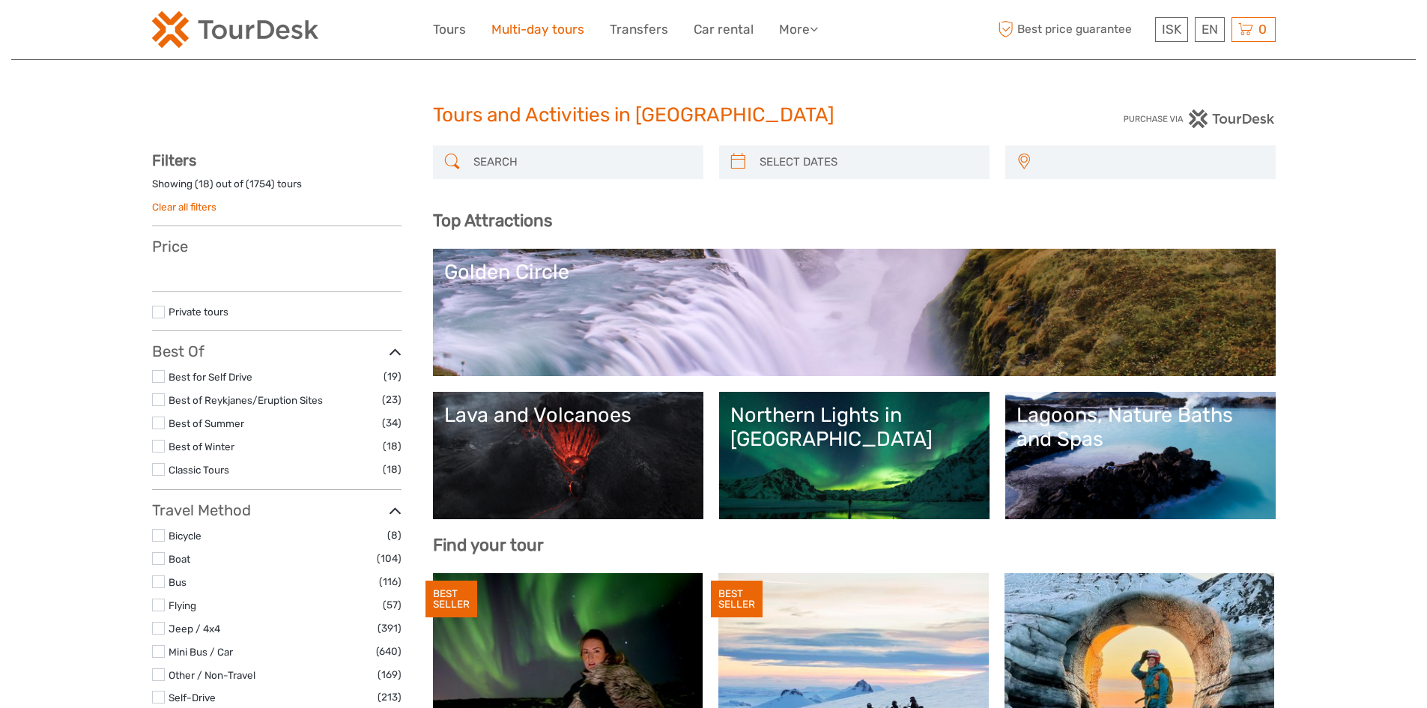
select select
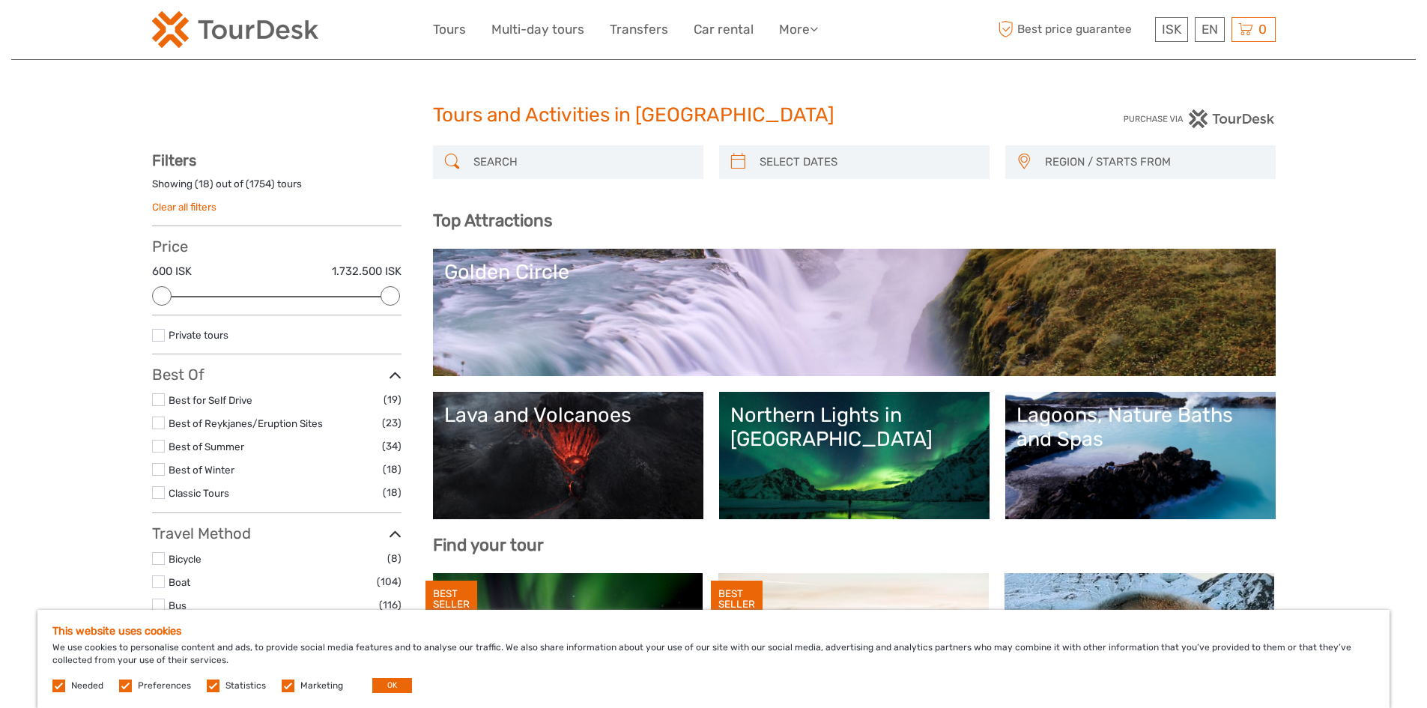
click at [908, 476] on link "Northern Lights in Iceland" at bounding box center [854, 455] width 248 height 105
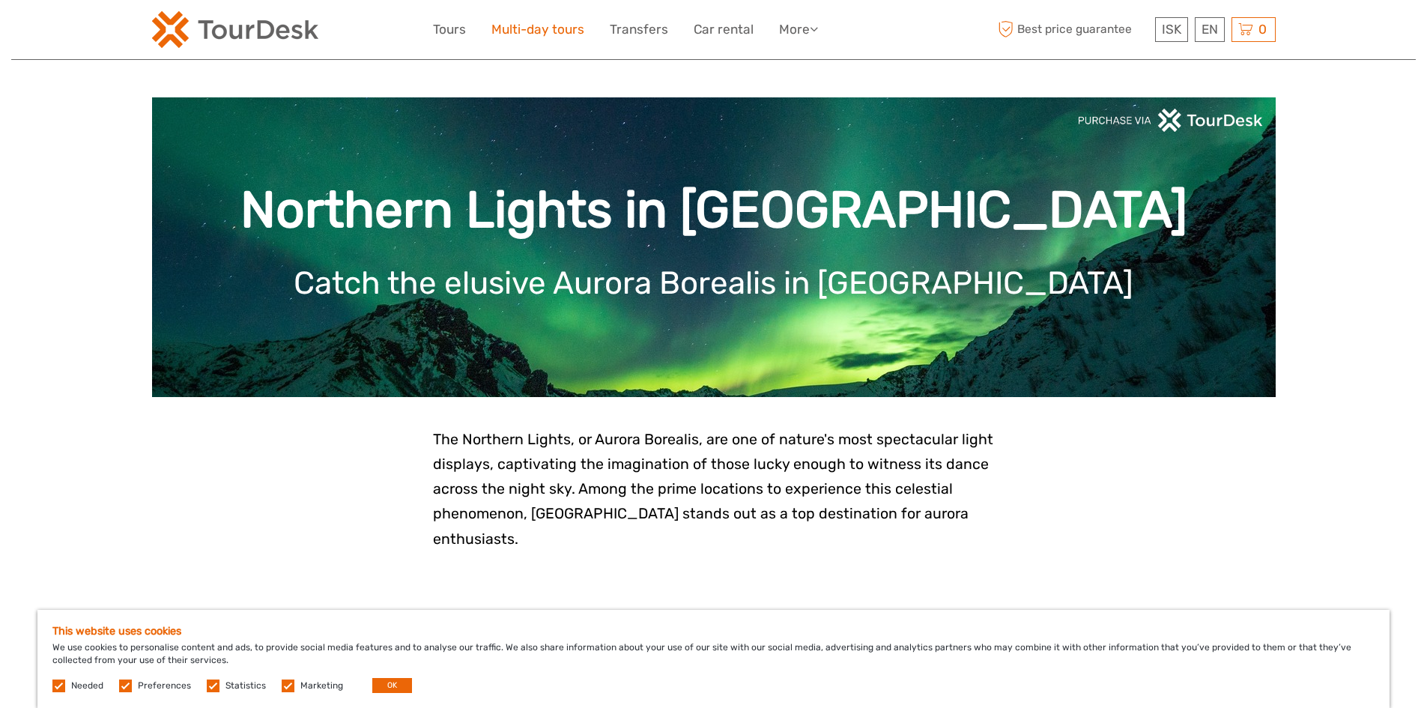
click at [518, 32] on link "Multi-day tours" at bounding box center [537, 30] width 93 height 22
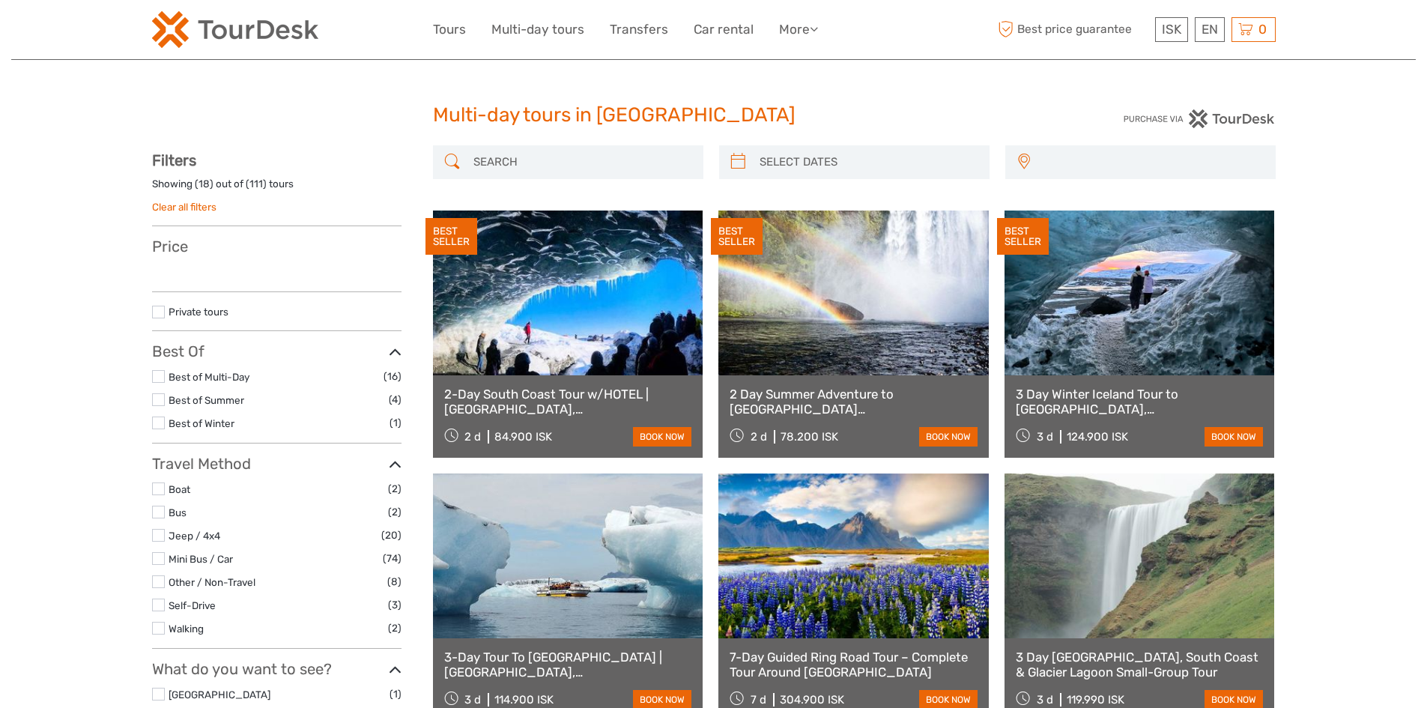
select select
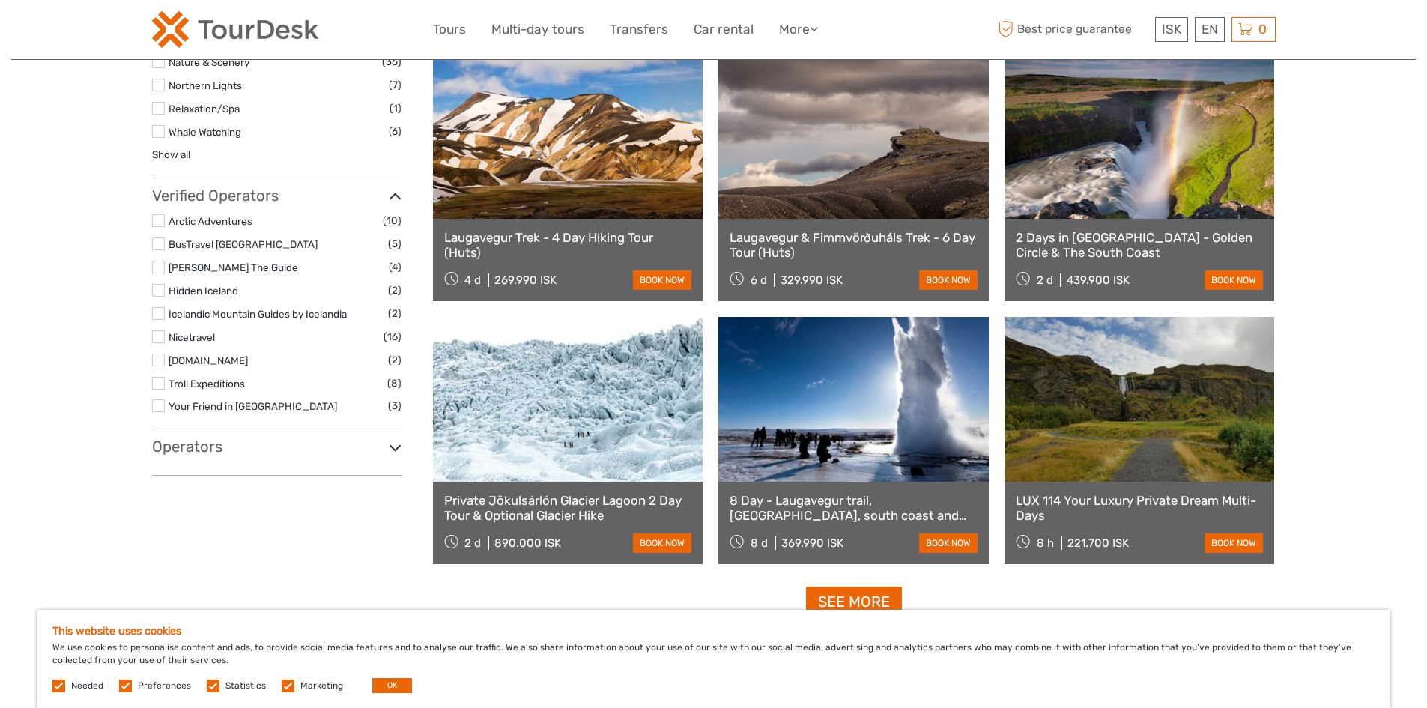
scroll to position [1348, 0]
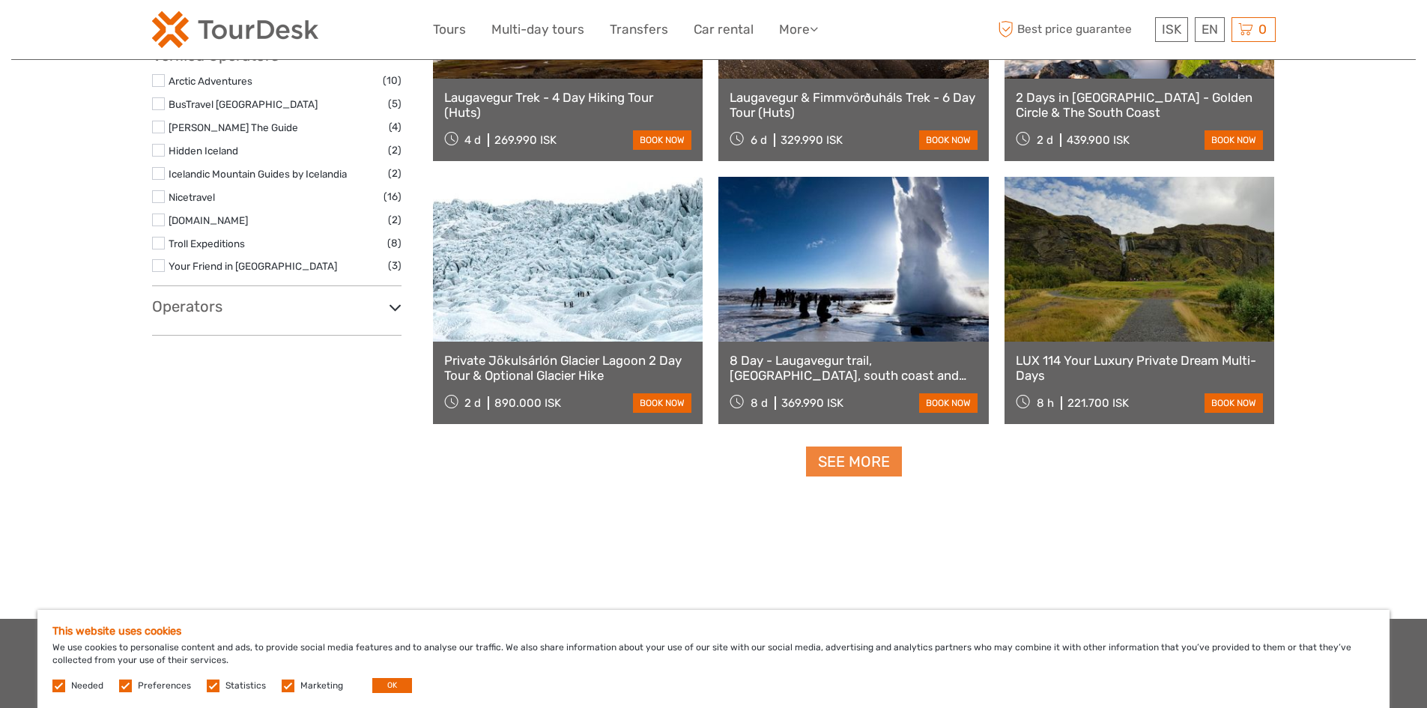
click at [831, 457] on link "See more" at bounding box center [854, 461] width 96 height 31
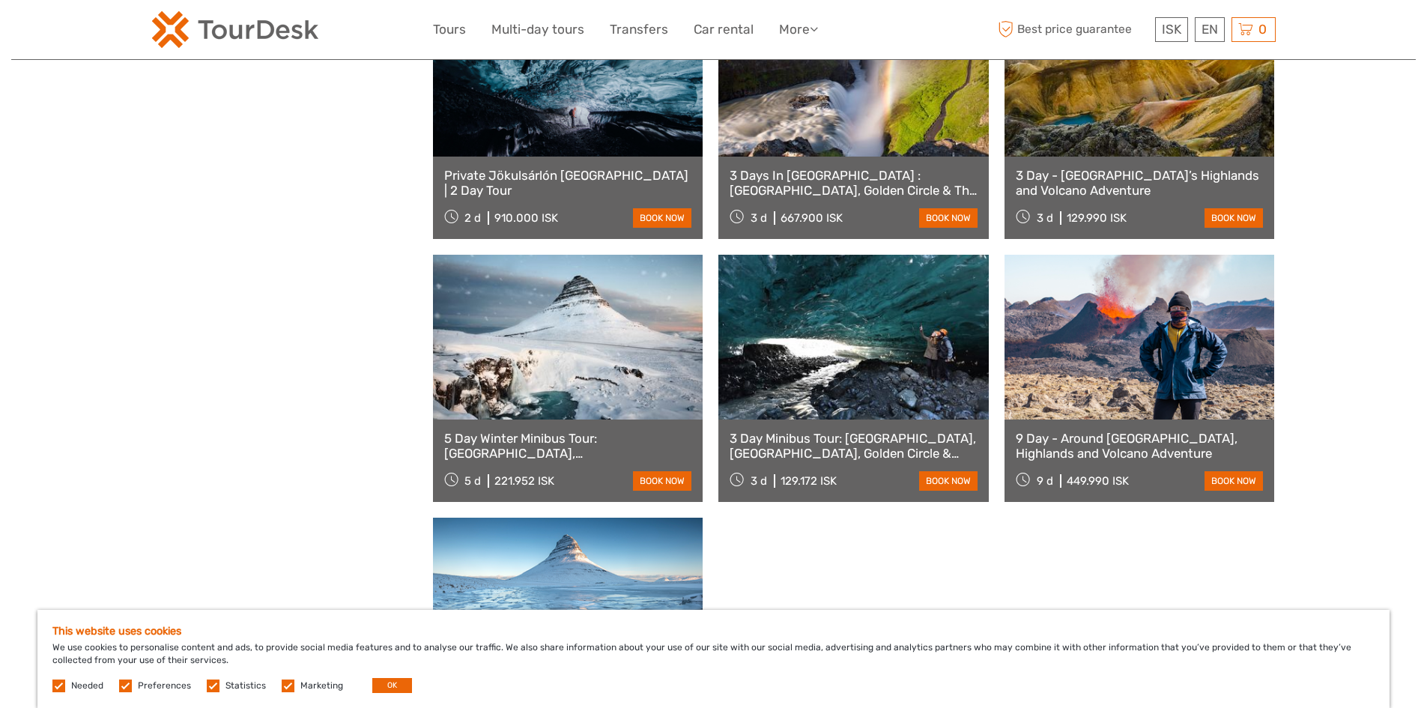
scroll to position [1797, 0]
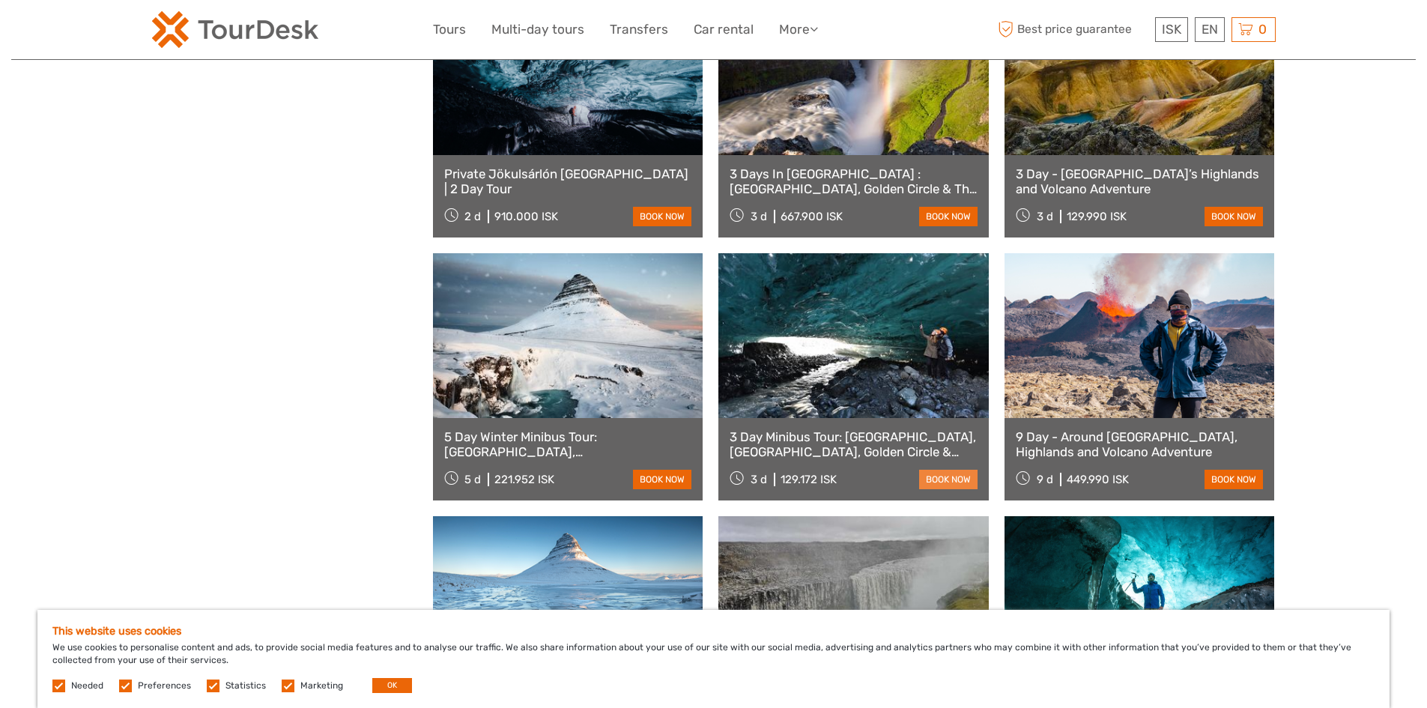
click at [940, 474] on link "book now" at bounding box center [948, 479] width 58 height 19
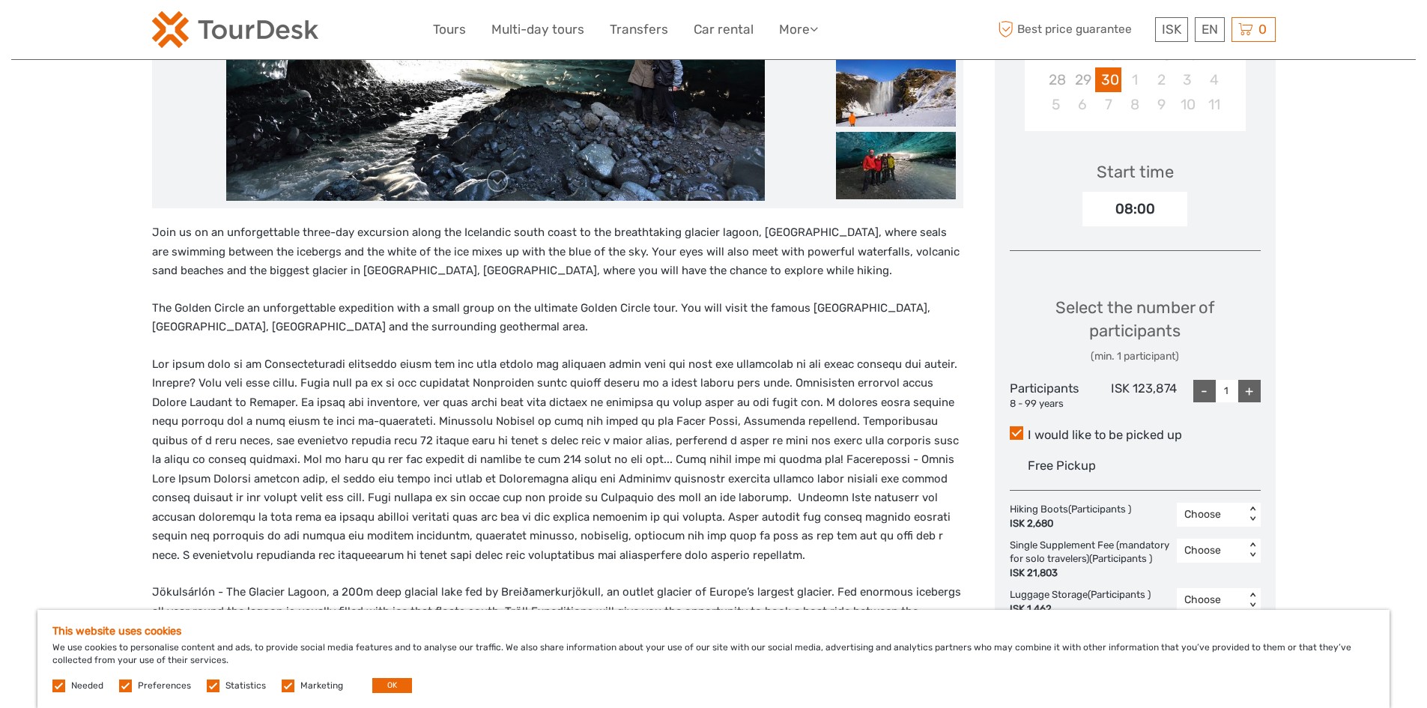
scroll to position [449, 0]
click at [1254, 379] on div "+" at bounding box center [1249, 390] width 22 height 22
type input "3"
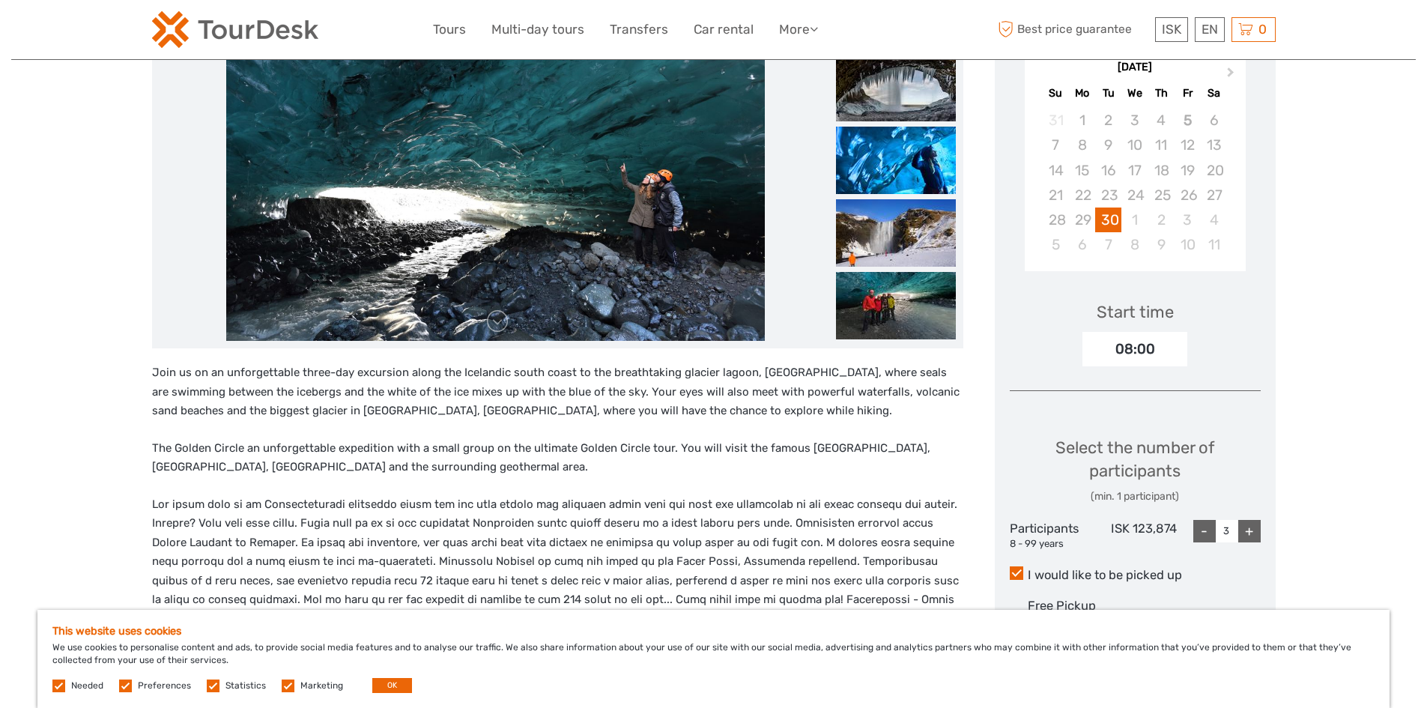
scroll to position [75, 0]
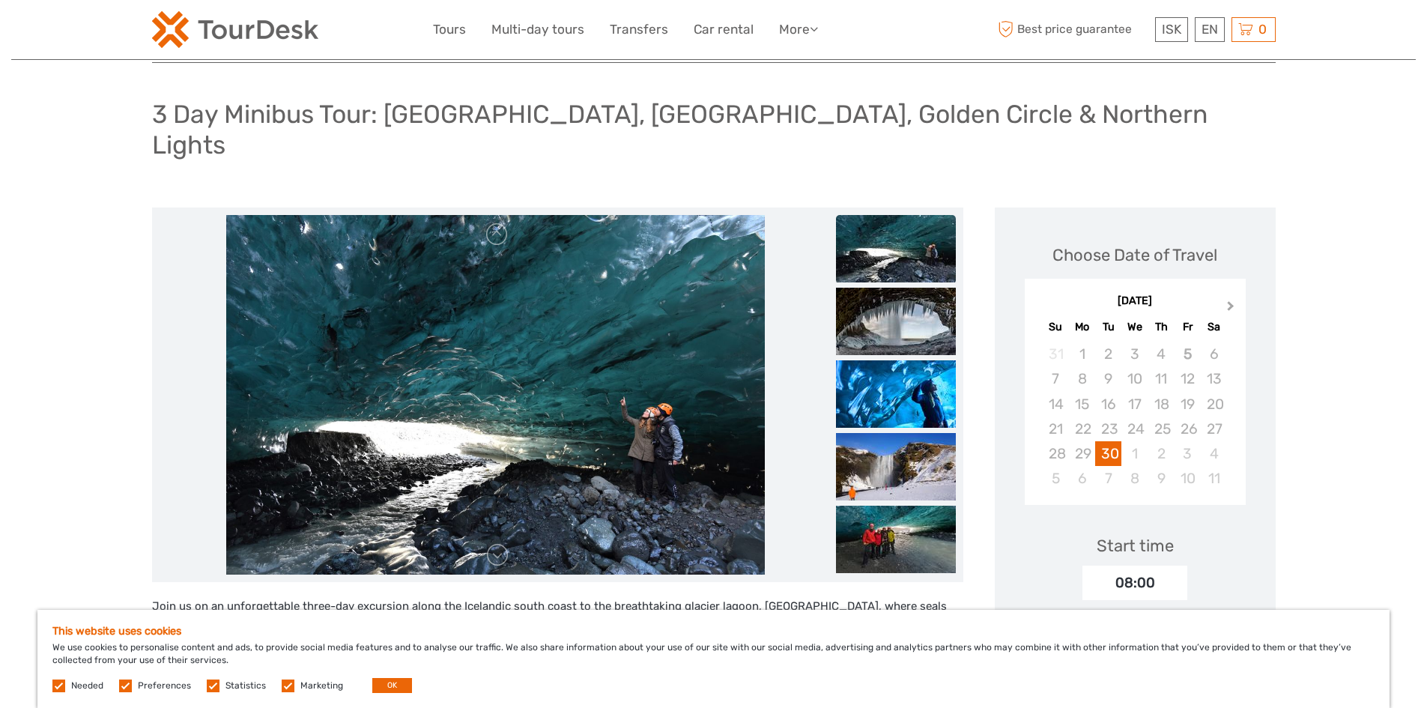
click at [1226, 297] on button "Next Month" at bounding box center [1232, 309] width 24 height 24
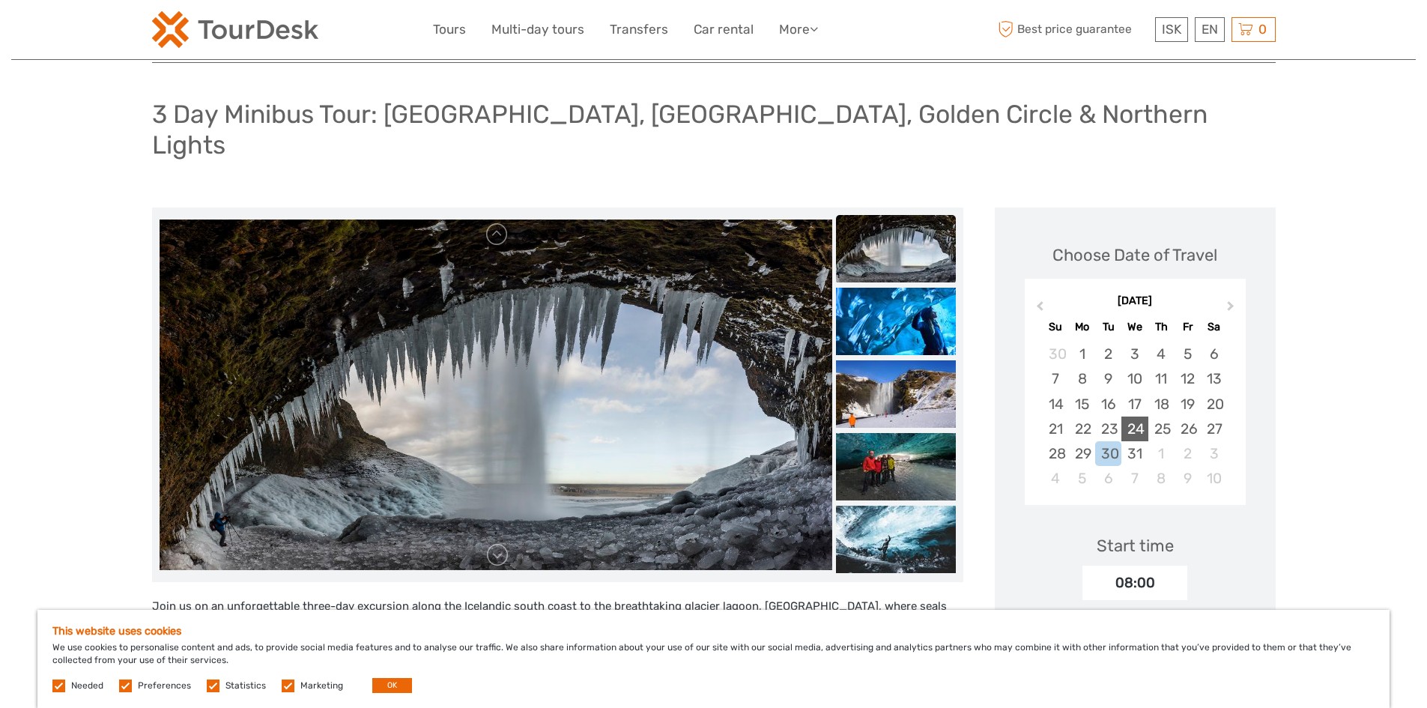
click at [1139, 416] on div "24" at bounding box center [1134, 428] width 26 height 25
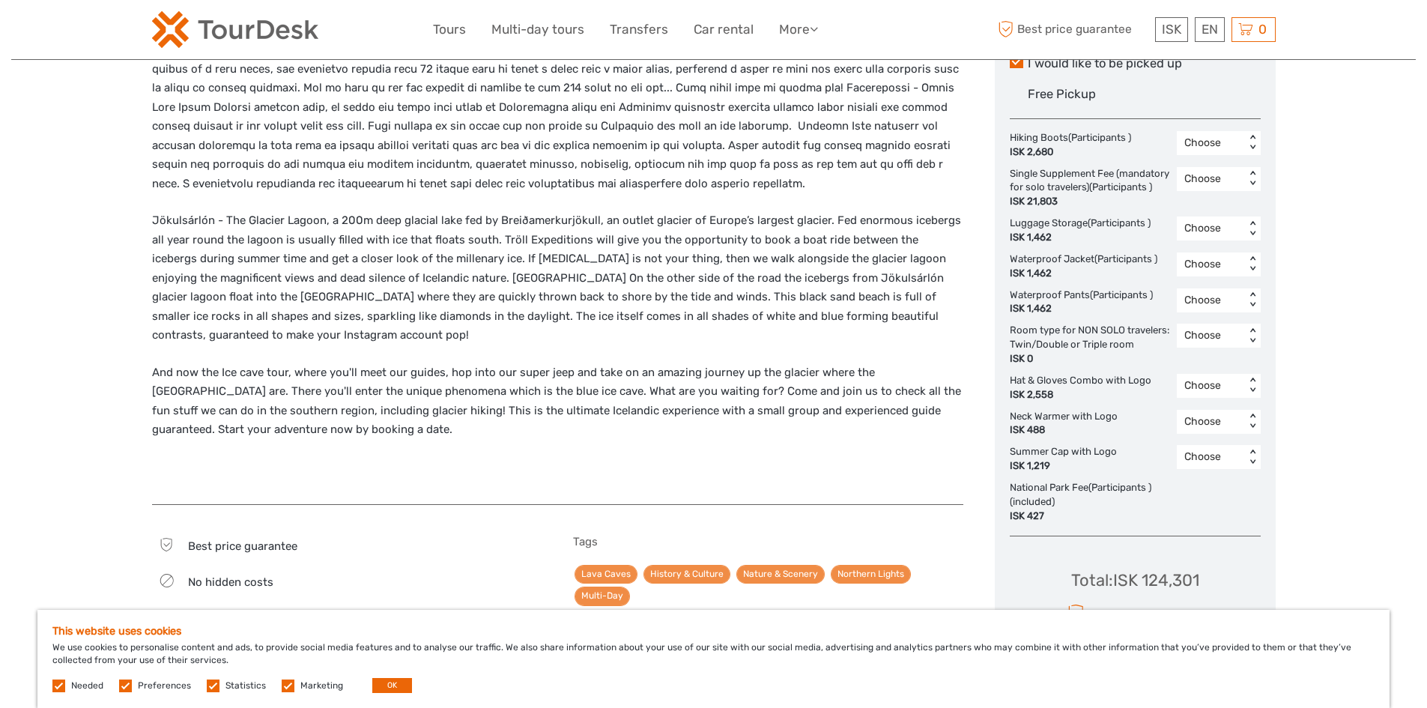
scroll to position [824, 0]
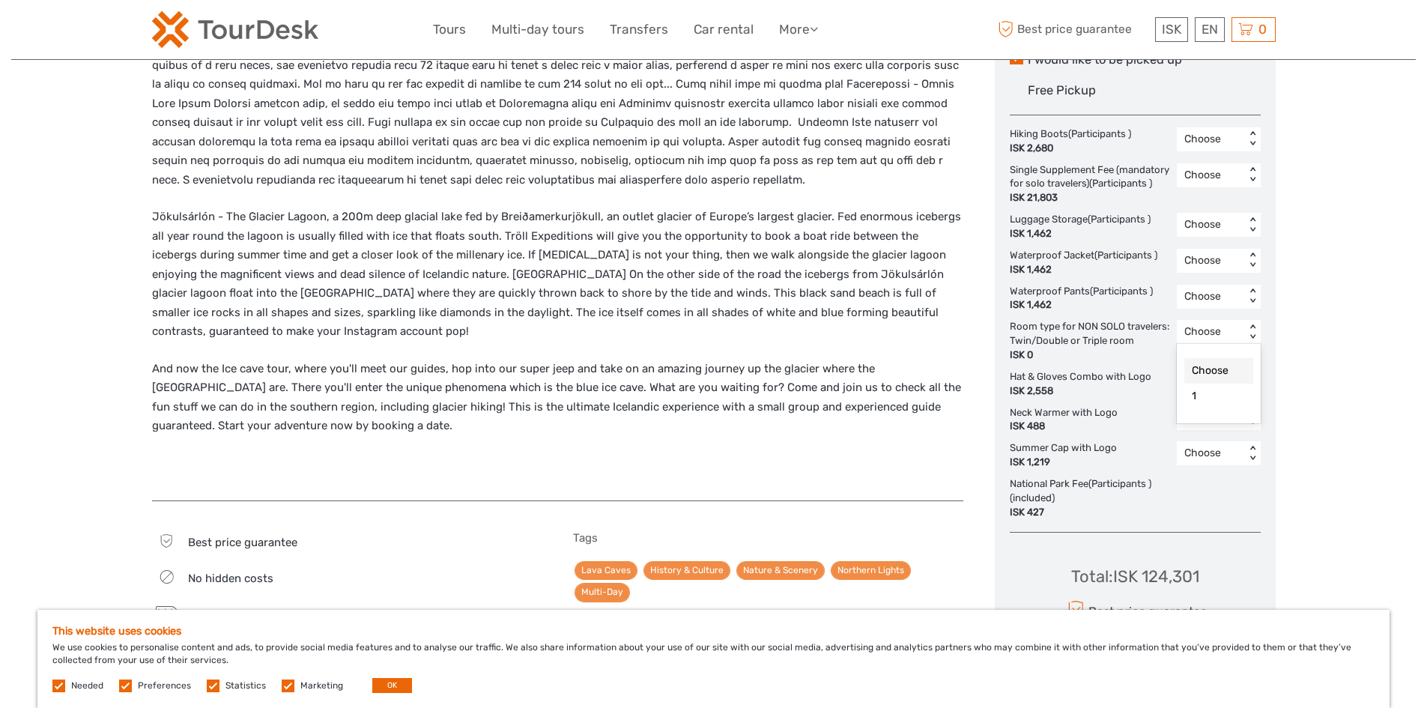
click at [1254, 324] on div "< >" at bounding box center [1251, 332] width 13 height 16
click at [1224, 384] on div "1" at bounding box center [1218, 395] width 69 height 25
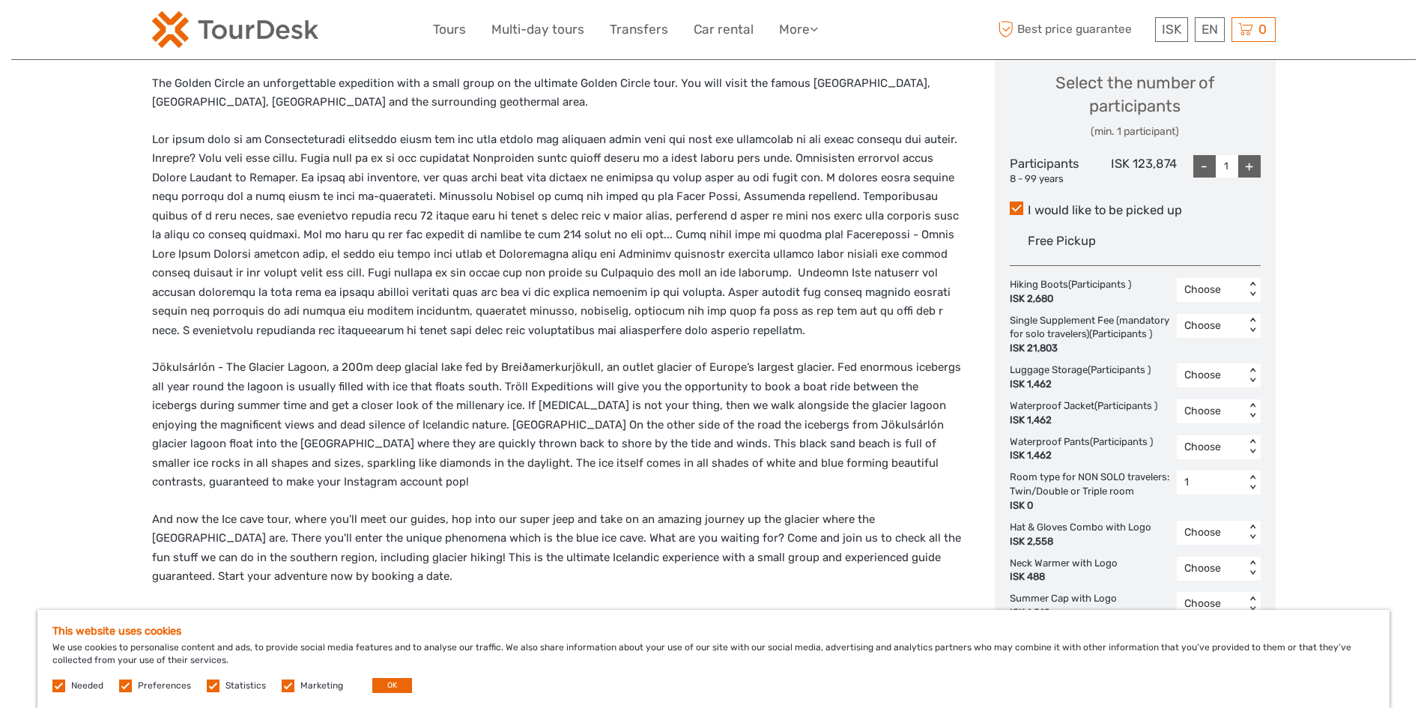
scroll to position [449, 0]
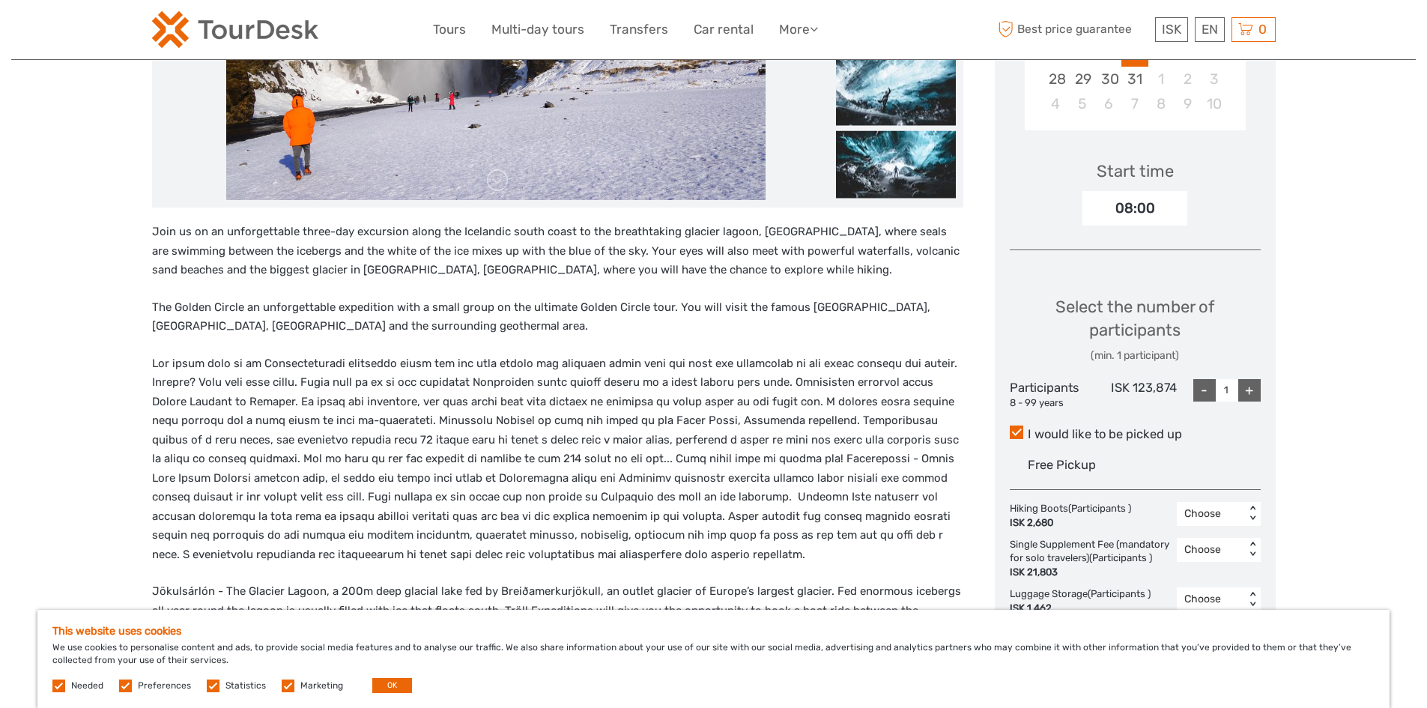
click at [1255, 379] on div "+" at bounding box center [1249, 390] width 22 height 22
click at [1254, 379] on div "+" at bounding box center [1249, 390] width 22 height 22
type input "4"
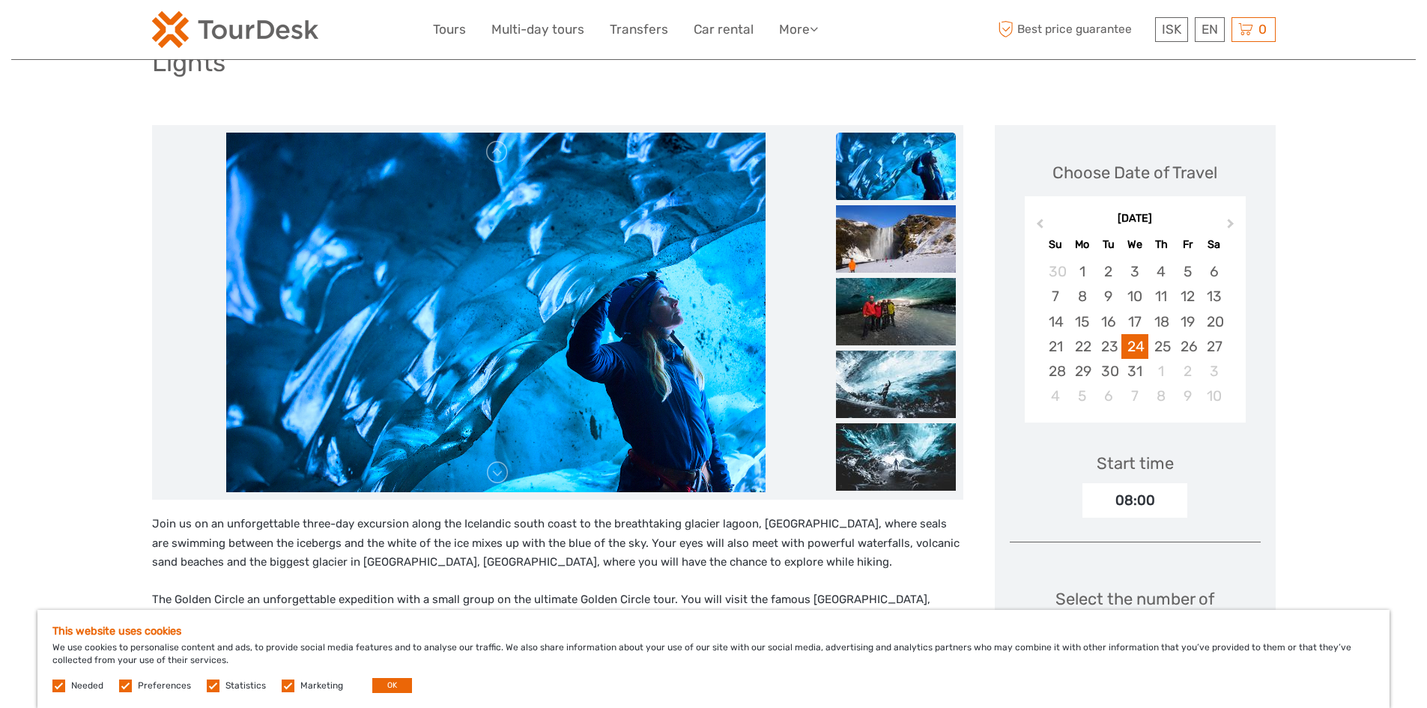
scroll to position [0, 0]
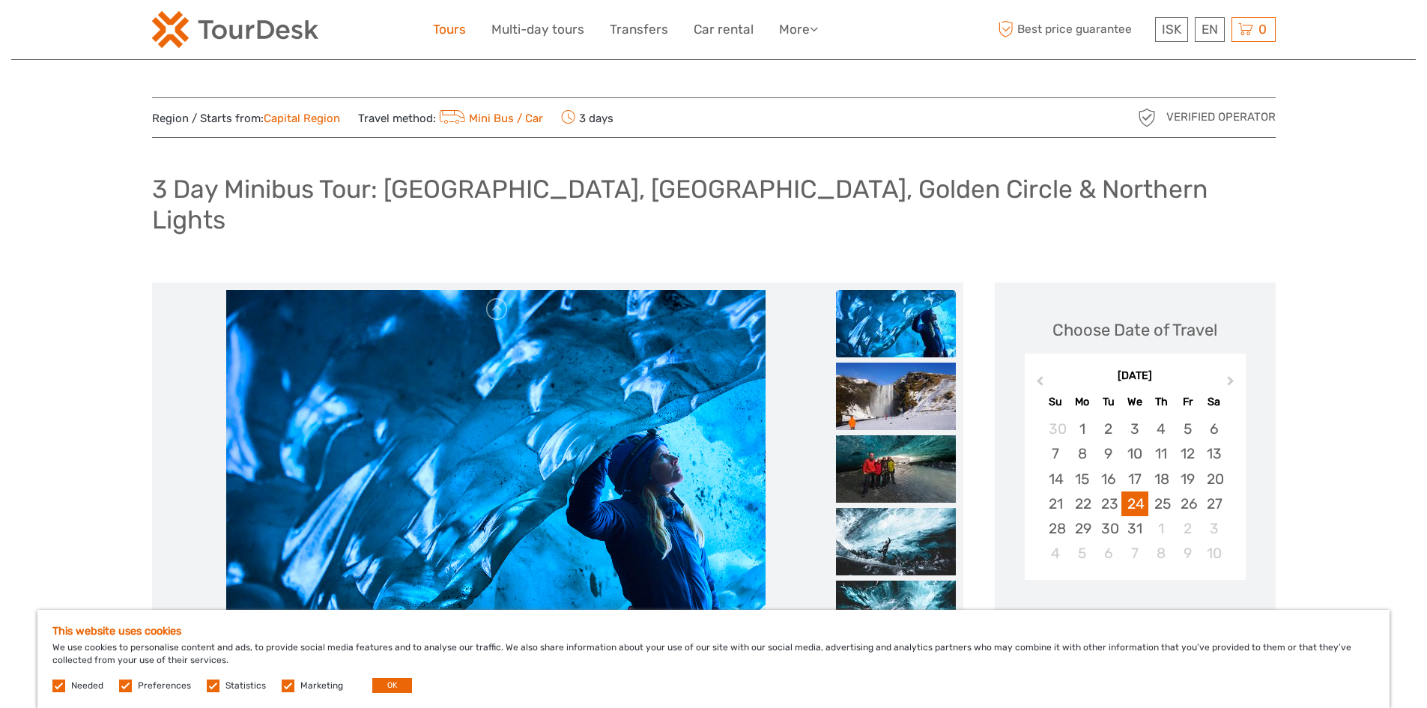
click at [449, 27] on link "Tours" at bounding box center [449, 30] width 33 height 22
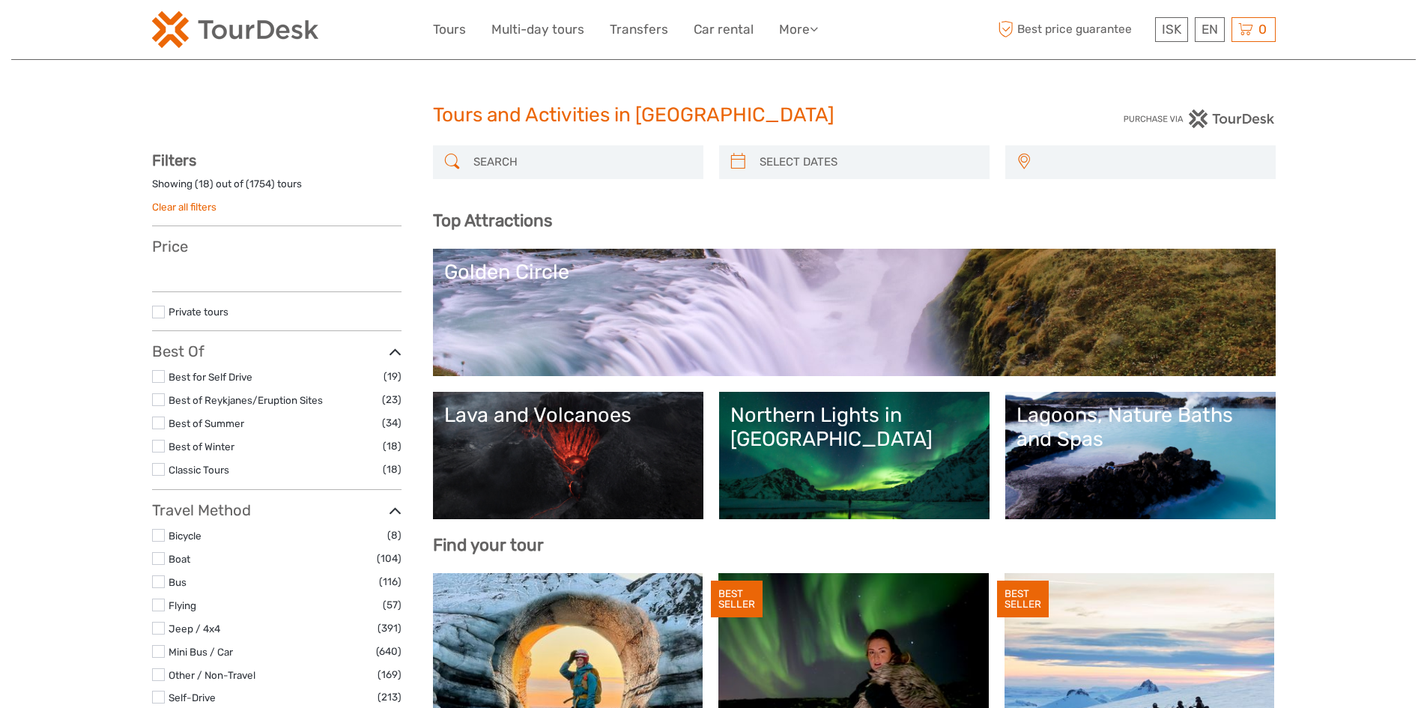
select select
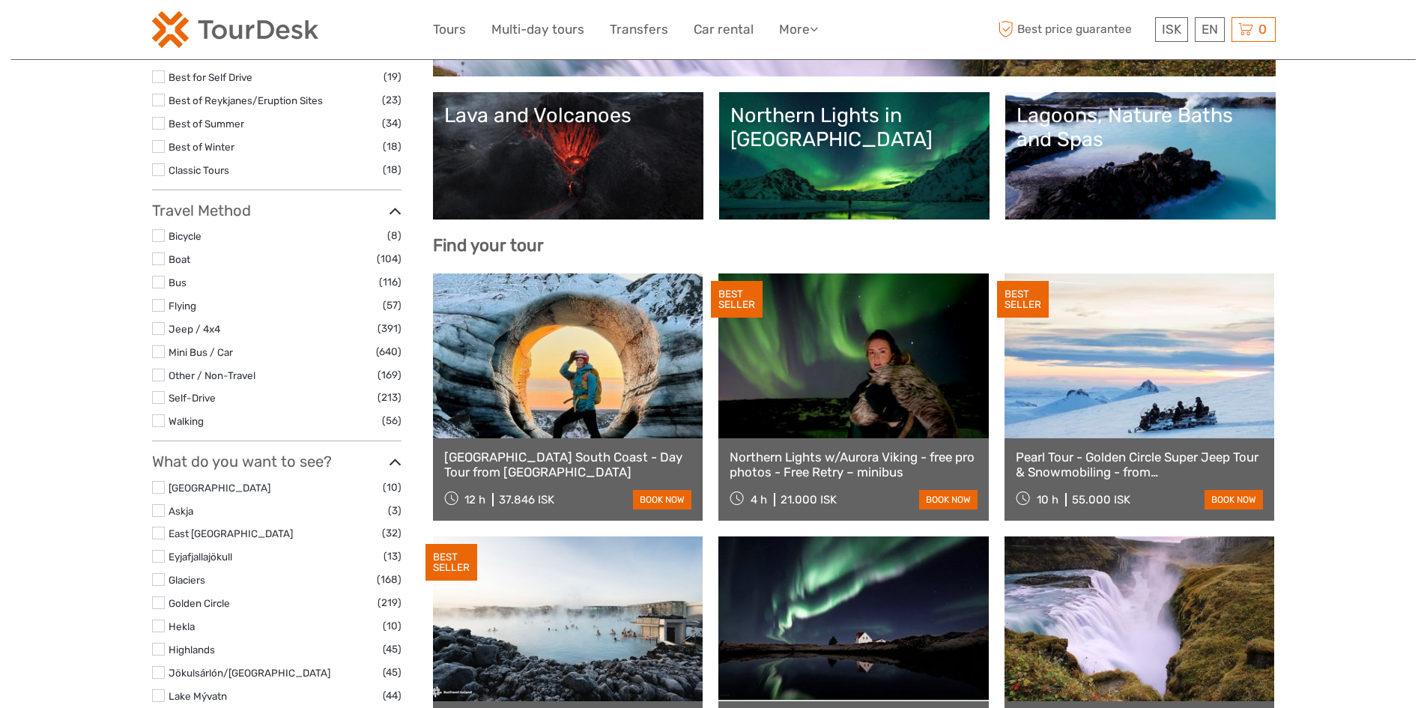
scroll to position [323, 0]
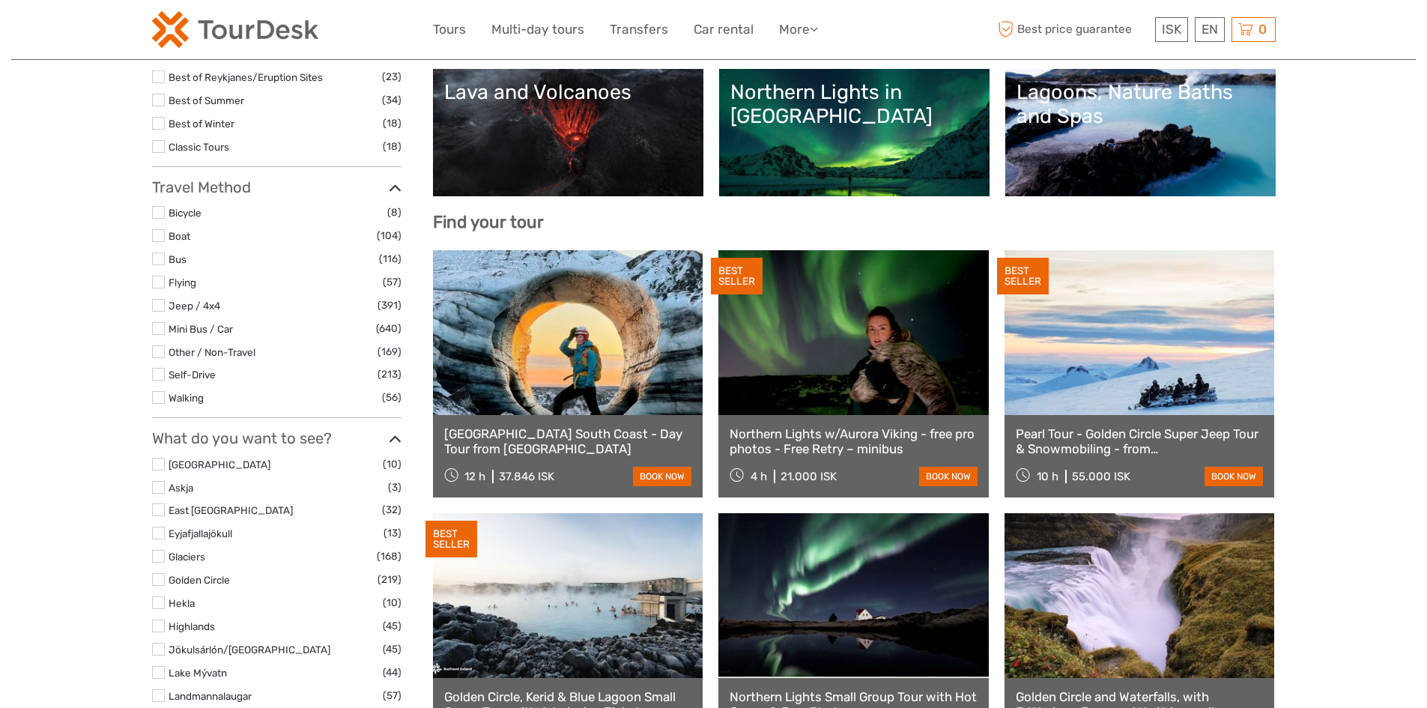
select select
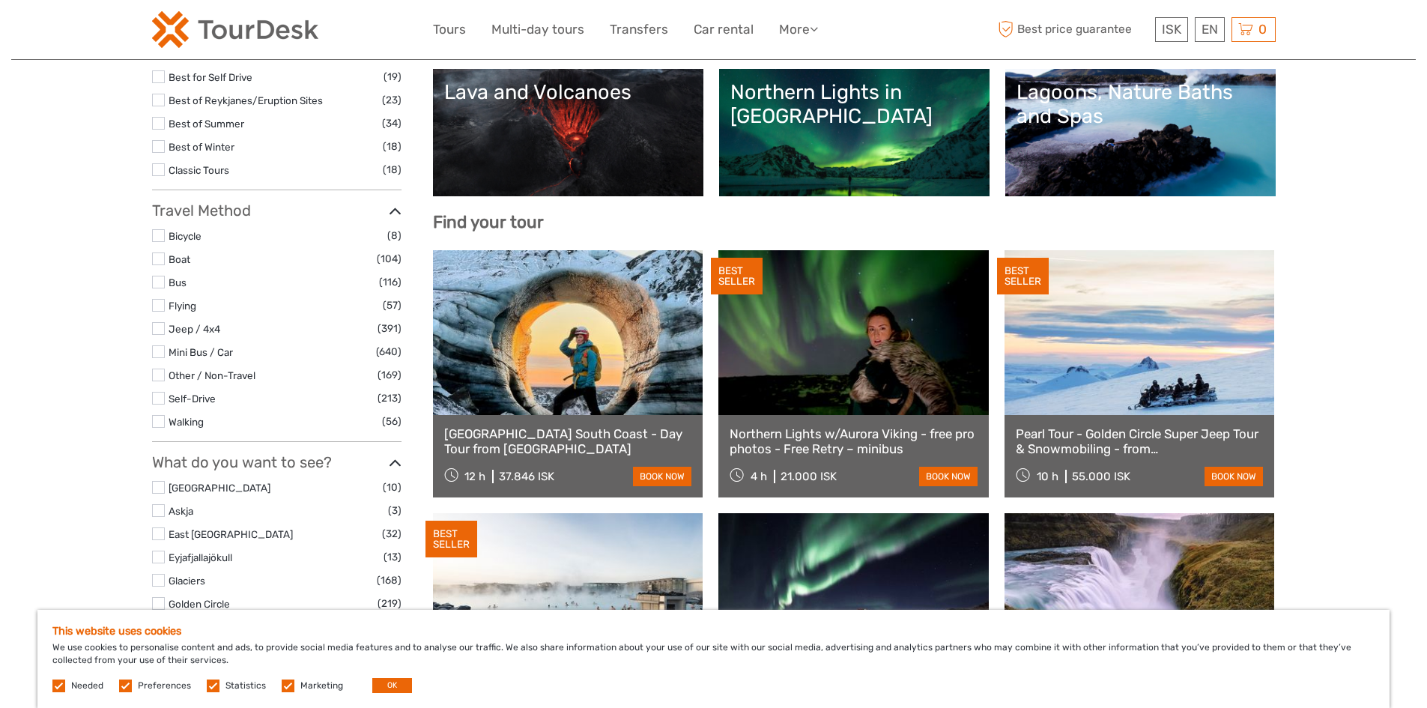
click at [542, 142] on link "Lava and Volcanoes" at bounding box center [568, 132] width 248 height 105
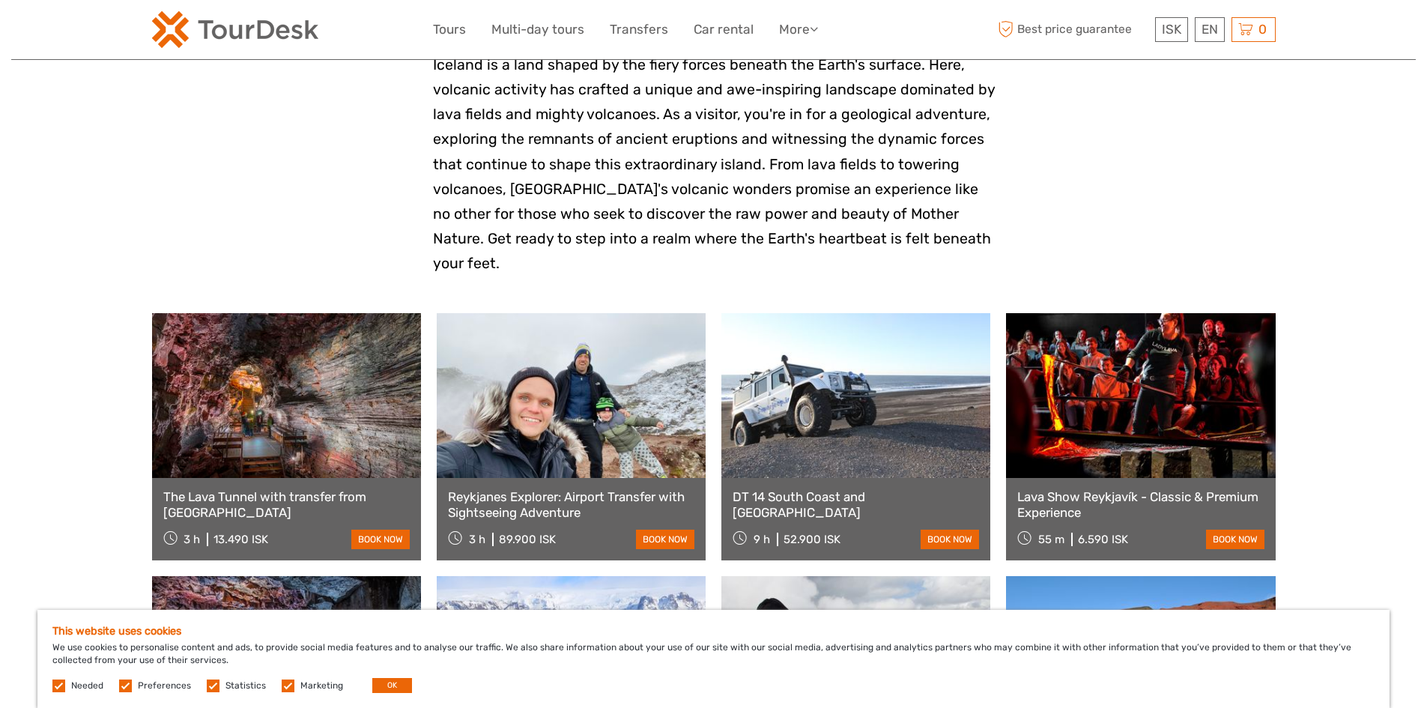
click at [599, 409] on link at bounding box center [571, 395] width 269 height 165
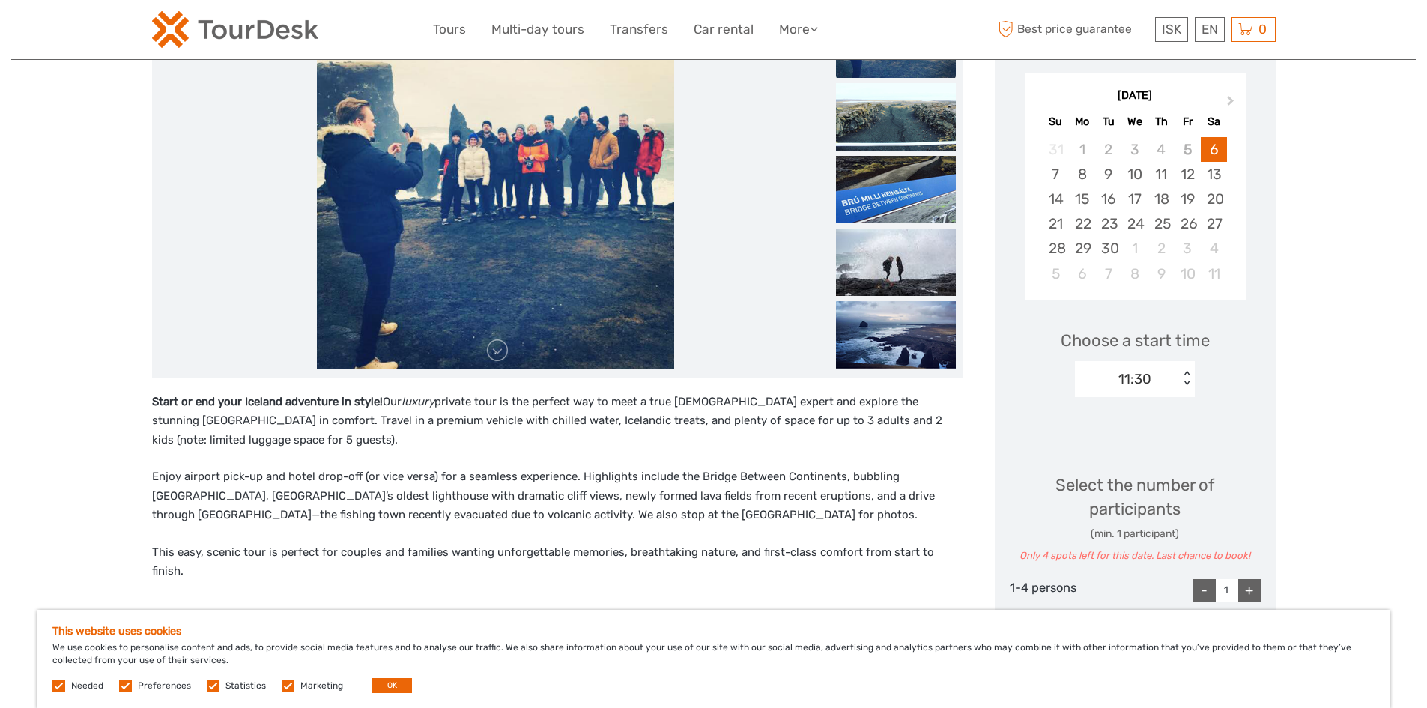
scroll to position [150, 0]
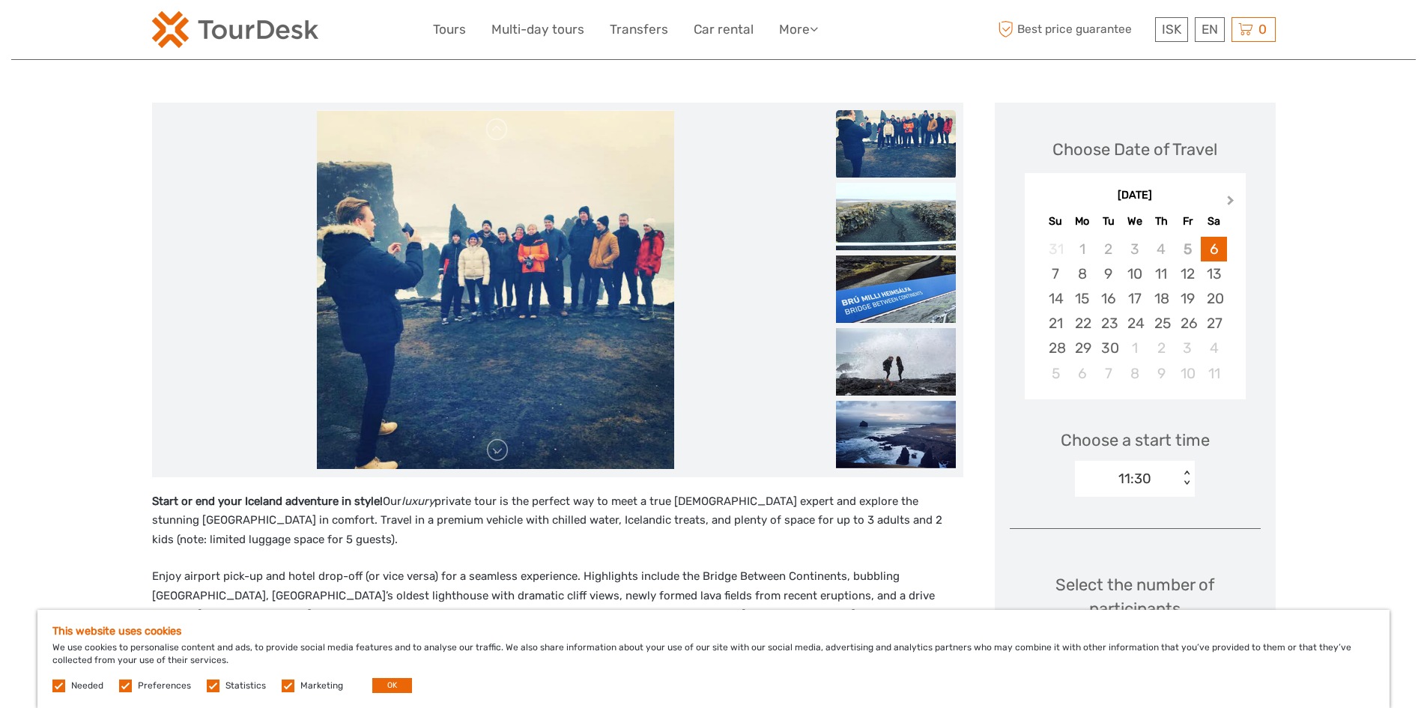
click at [1227, 205] on button "Next Month" at bounding box center [1232, 204] width 24 height 24
click at [1134, 320] on div "24" at bounding box center [1134, 323] width 26 height 25
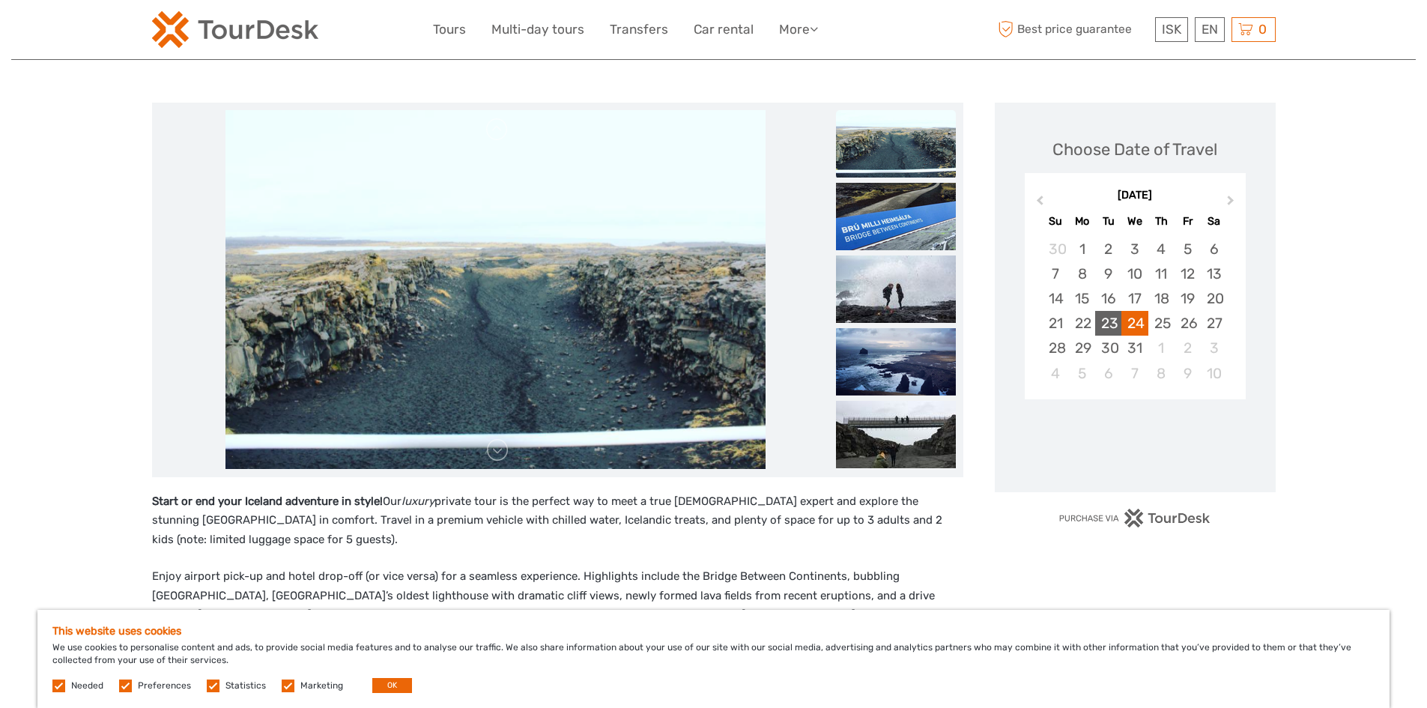
click at [1108, 319] on div "23" at bounding box center [1108, 323] width 26 height 25
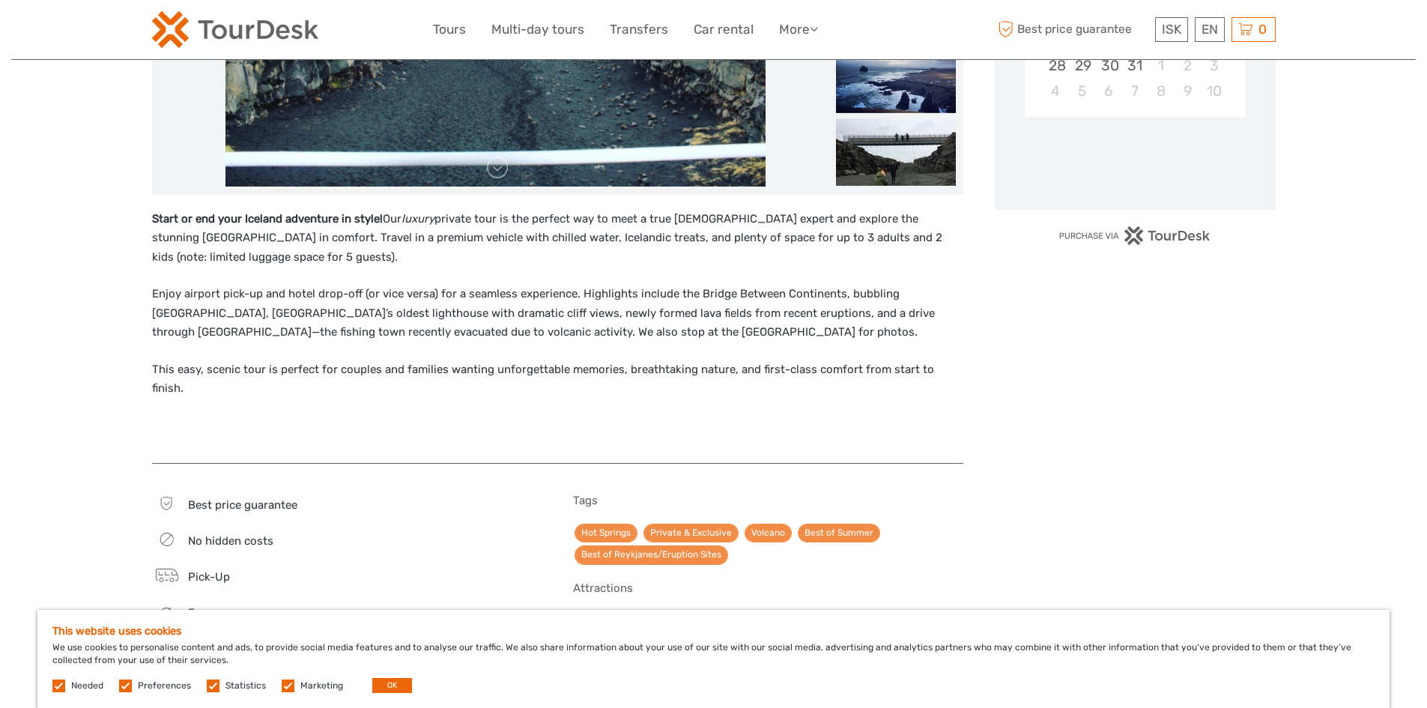
scroll to position [449, 0]
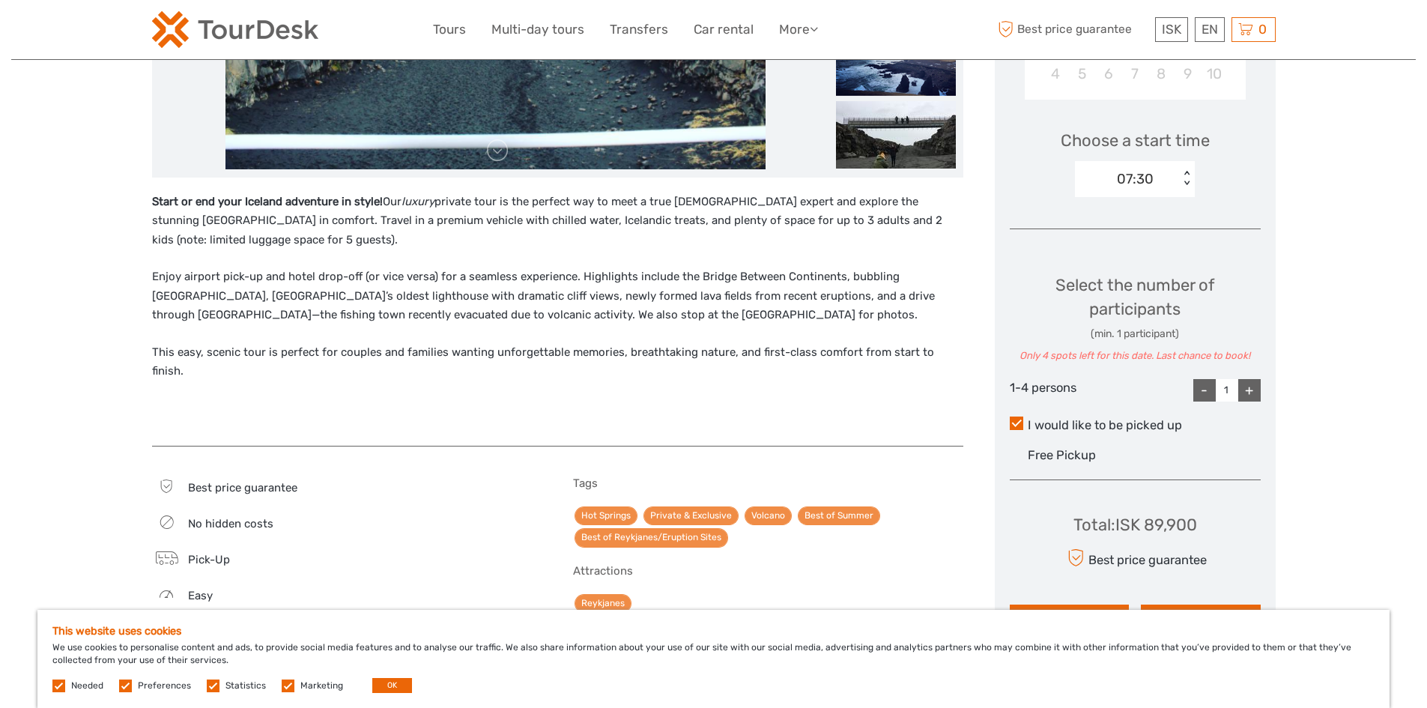
click at [1236, 395] on input "1" at bounding box center [1226, 390] width 22 height 22
click at [1248, 392] on div "+" at bounding box center [1249, 390] width 22 height 22
type input "4"
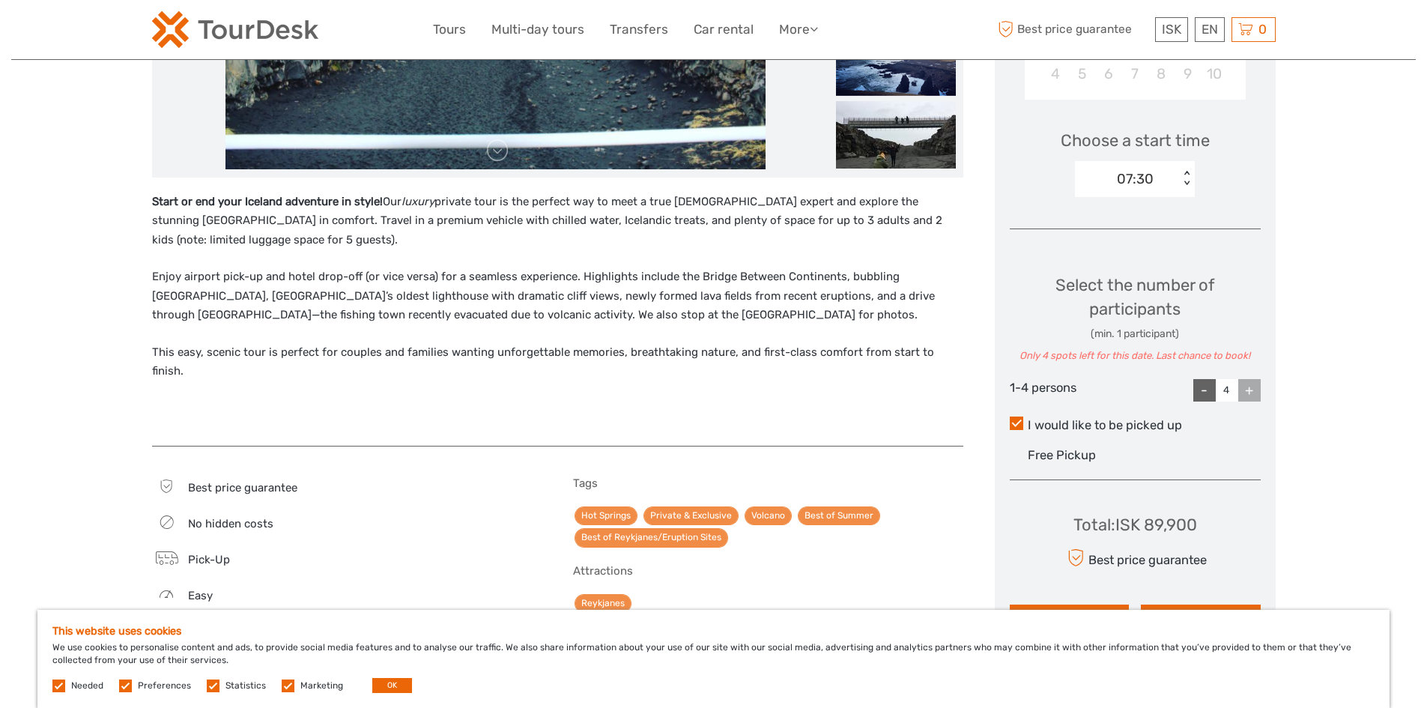
click at [1325, 502] on div "Region / Starts from: Capital Region Travel method: Jeep / 4x4 Category: Lava a…" at bounding box center [713, 401] width 1404 height 1701
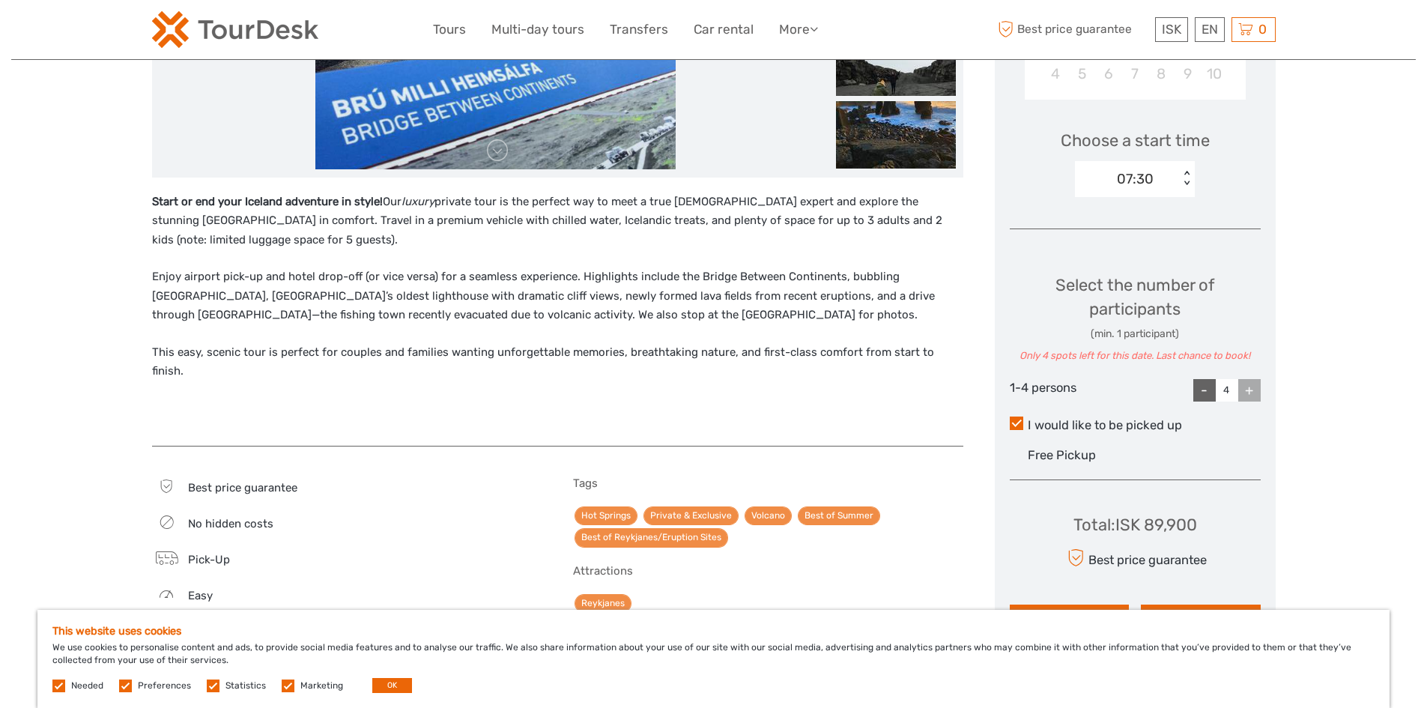
click at [1228, 496] on div "Total : ISK 89,900 Best price guarantee ADD TO CART EXPRESS CHECKOUT" at bounding box center [1134, 560] width 251 height 137
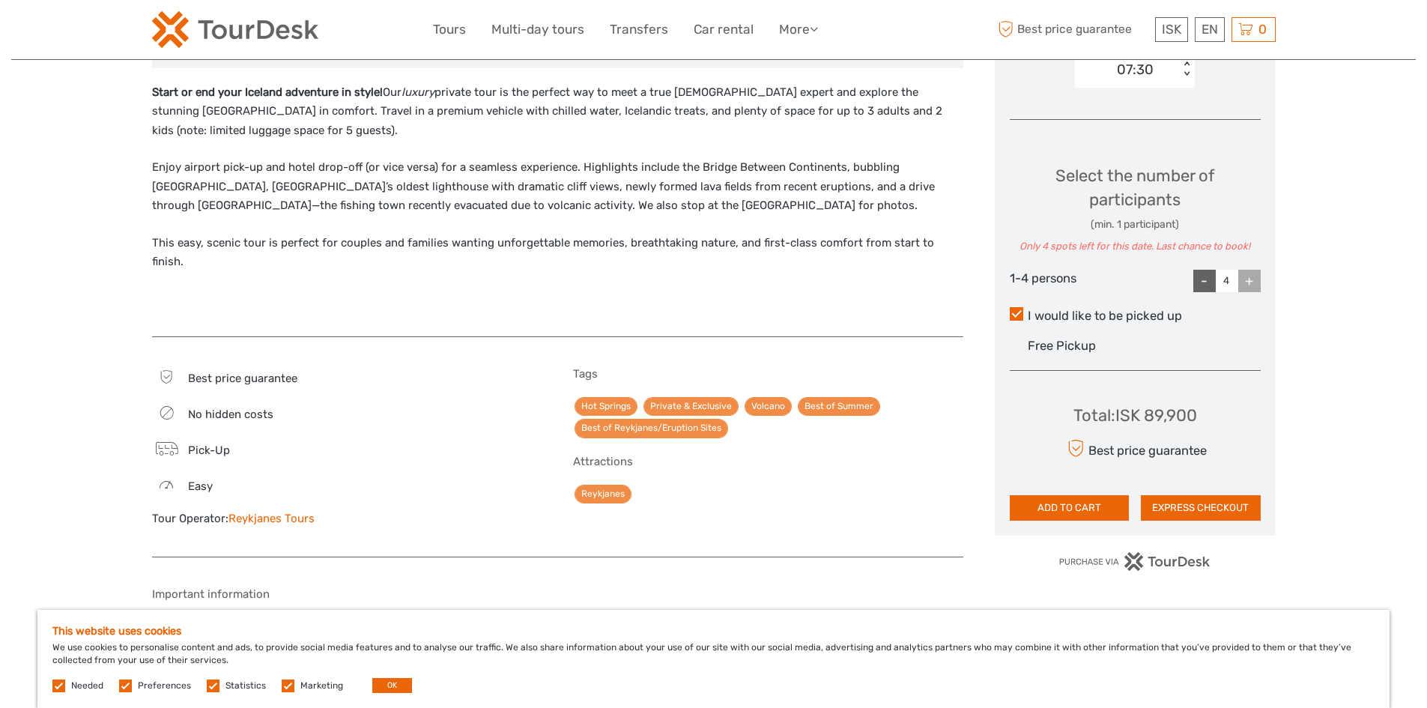
scroll to position [674, 0]
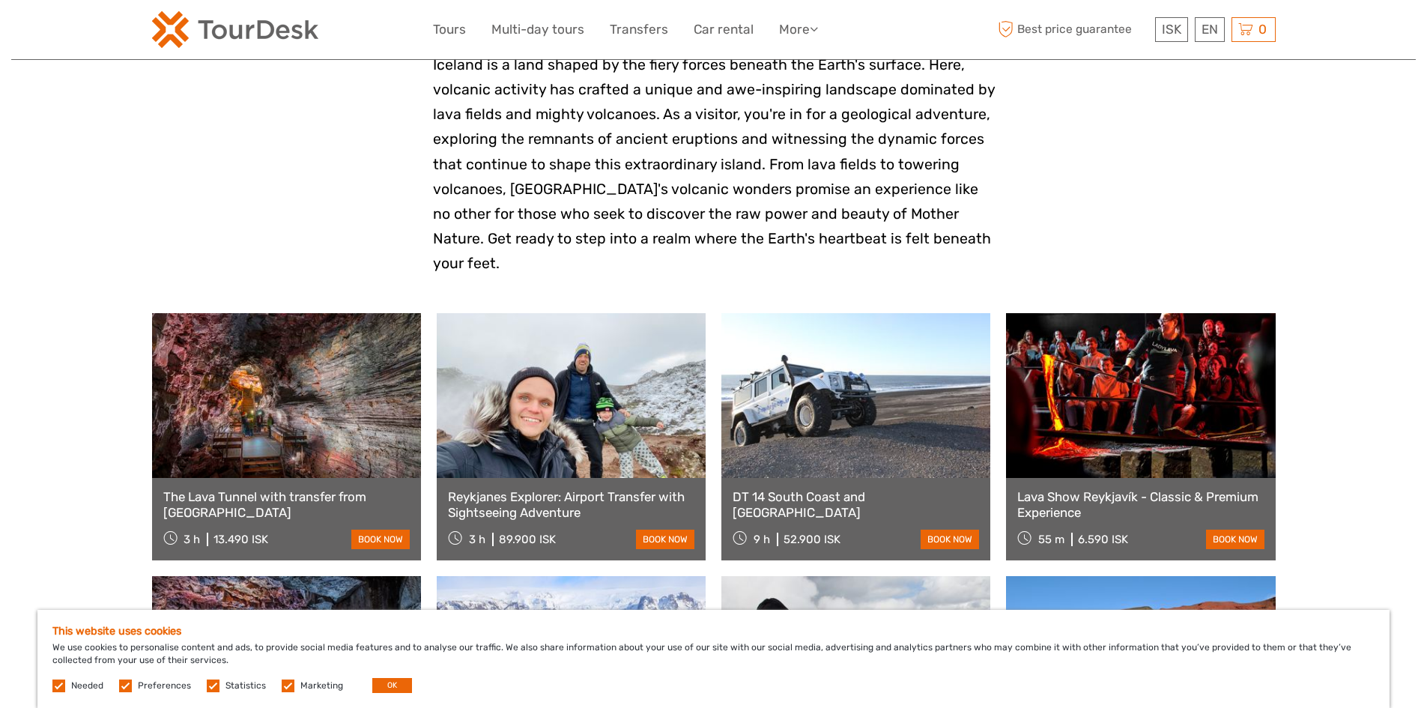
click at [263, 489] on link "The Lava Tunnel with transfer from [GEOGRAPHIC_DATA]" at bounding box center [286, 504] width 246 height 31
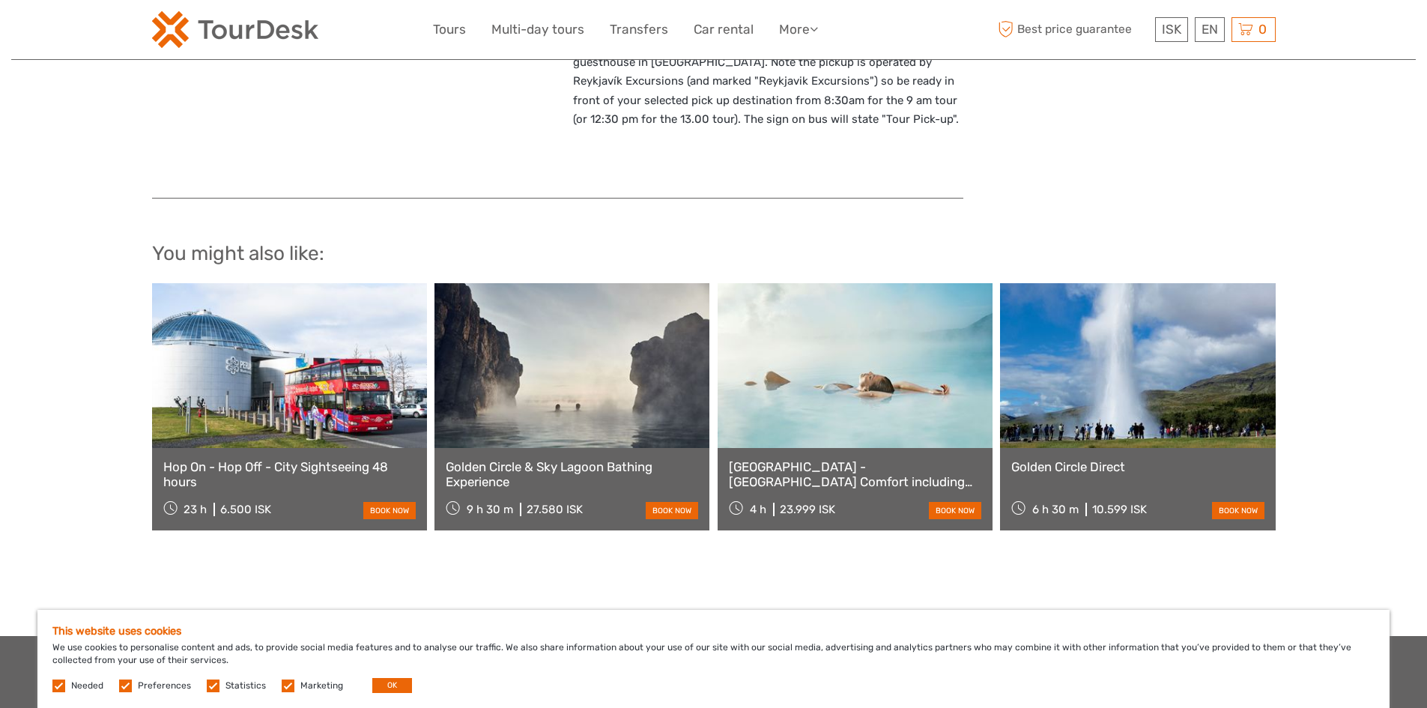
scroll to position [1348, 0]
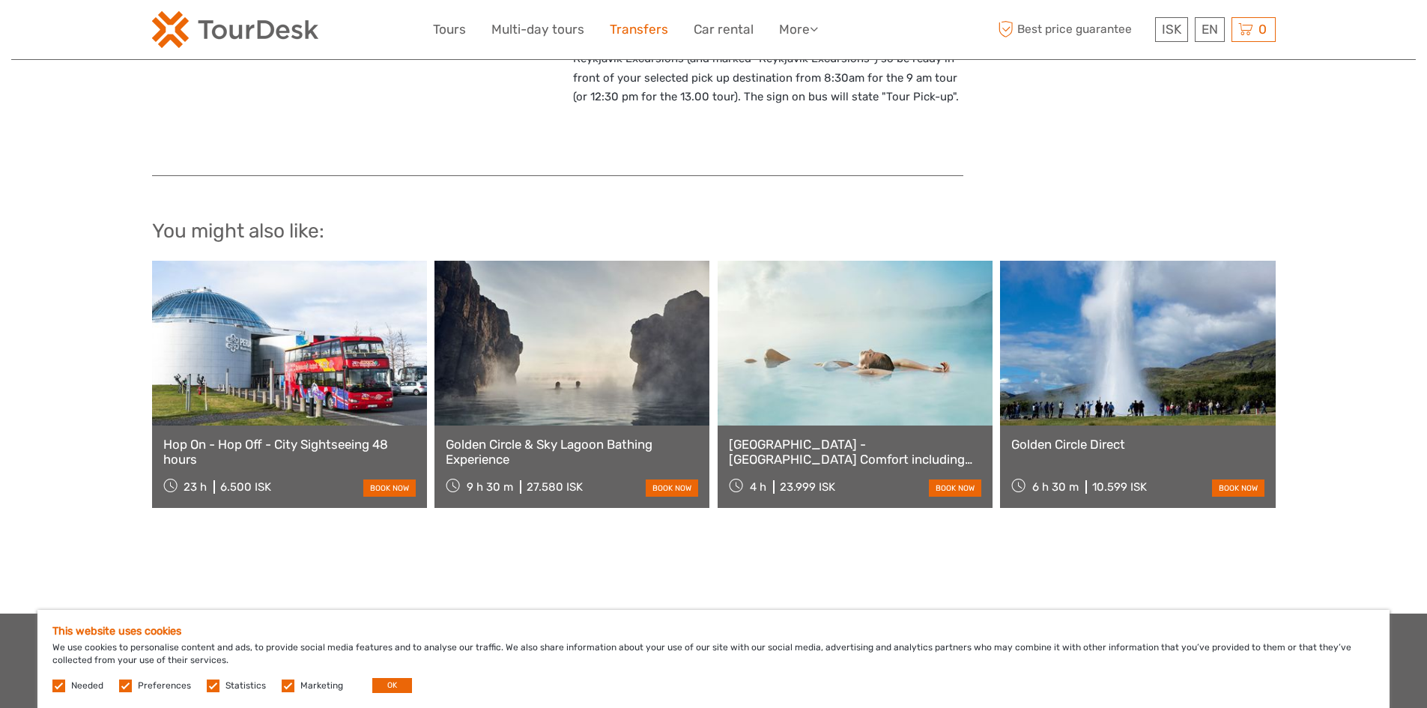
click at [635, 28] on link "Transfers" at bounding box center [639, 30] width 58 height 22
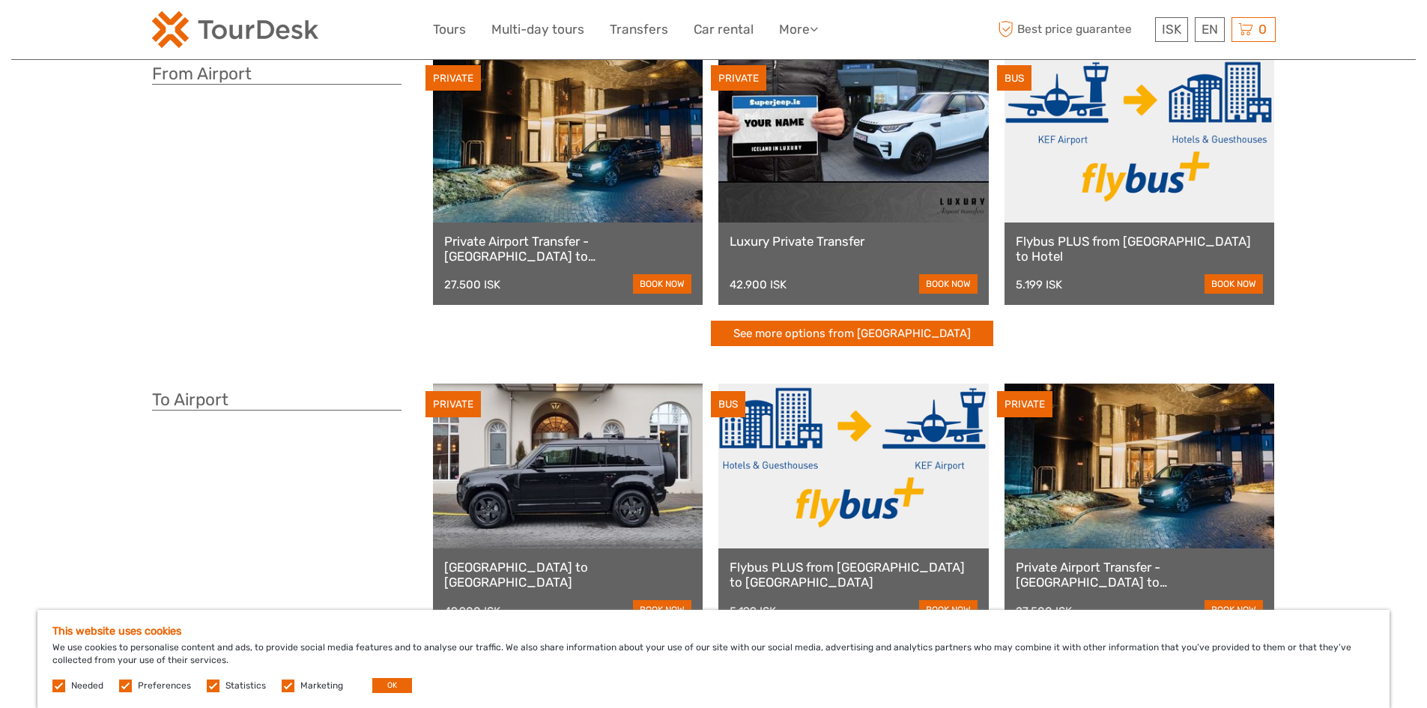
scroll to position [150, 0]
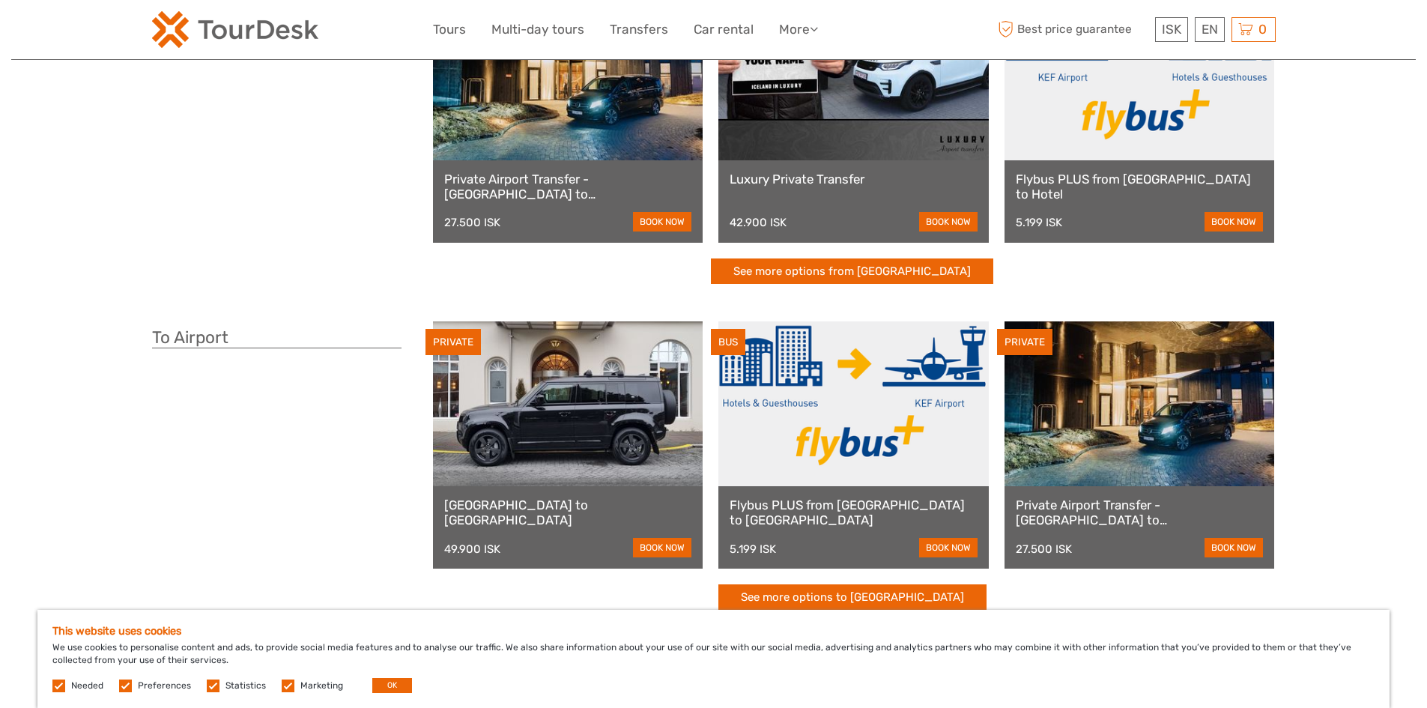
click at [1114, 170] on div "Flybus PLUS from Keflavik Airport to Hotel 5.199 ISK book now" at bounding box center [1139, 201] width 270 height 82
click at [1082, 106] on link at bounding box center [1139, 78] width 270 height 165
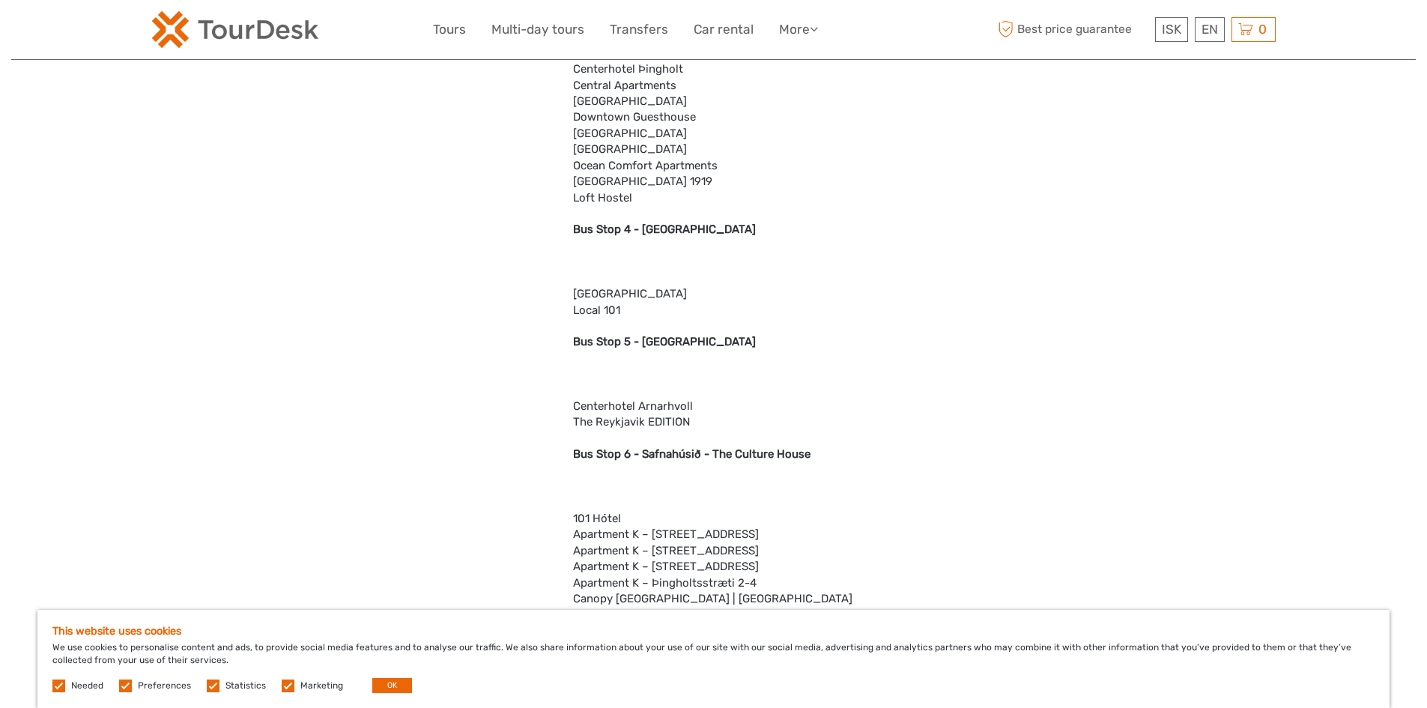
scroll to position [1647, 0]
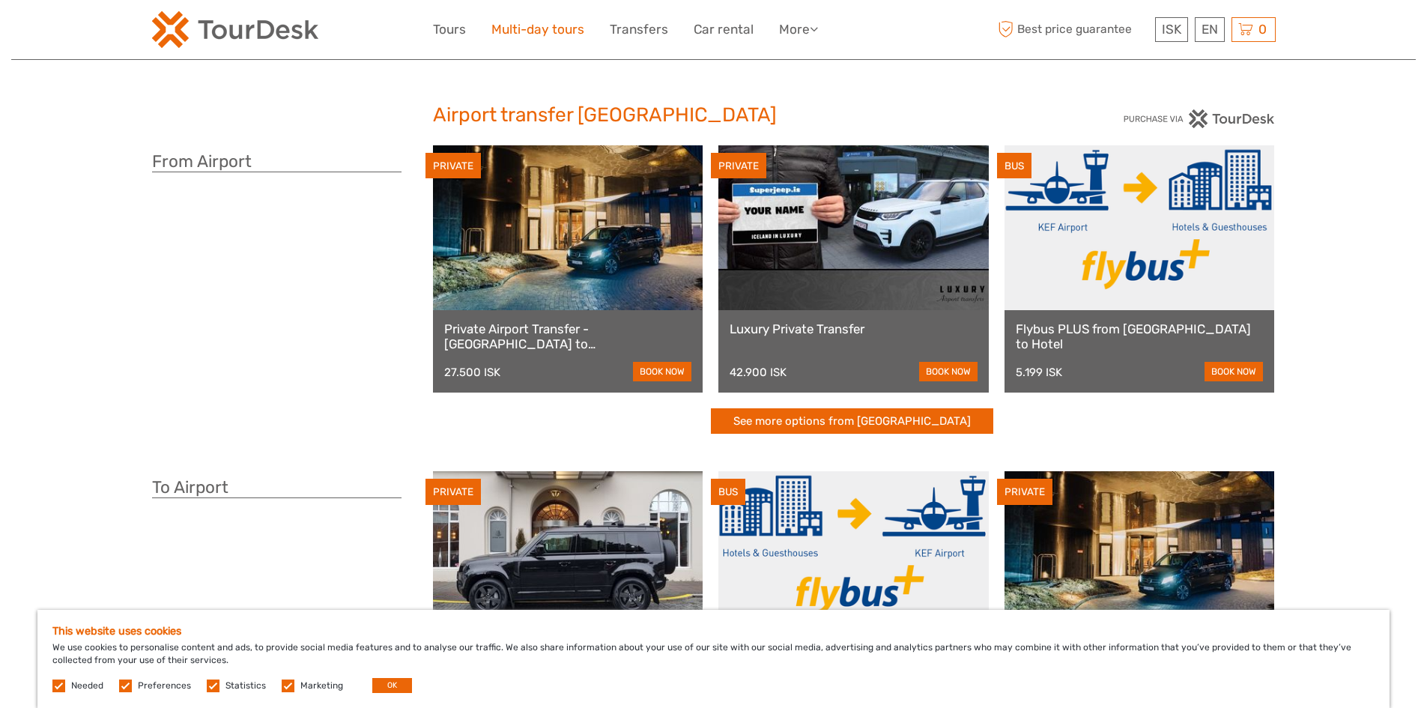
click at [515, 28] on link "Multi-day tours" at bounding box center [537, 30] width 93 height 22
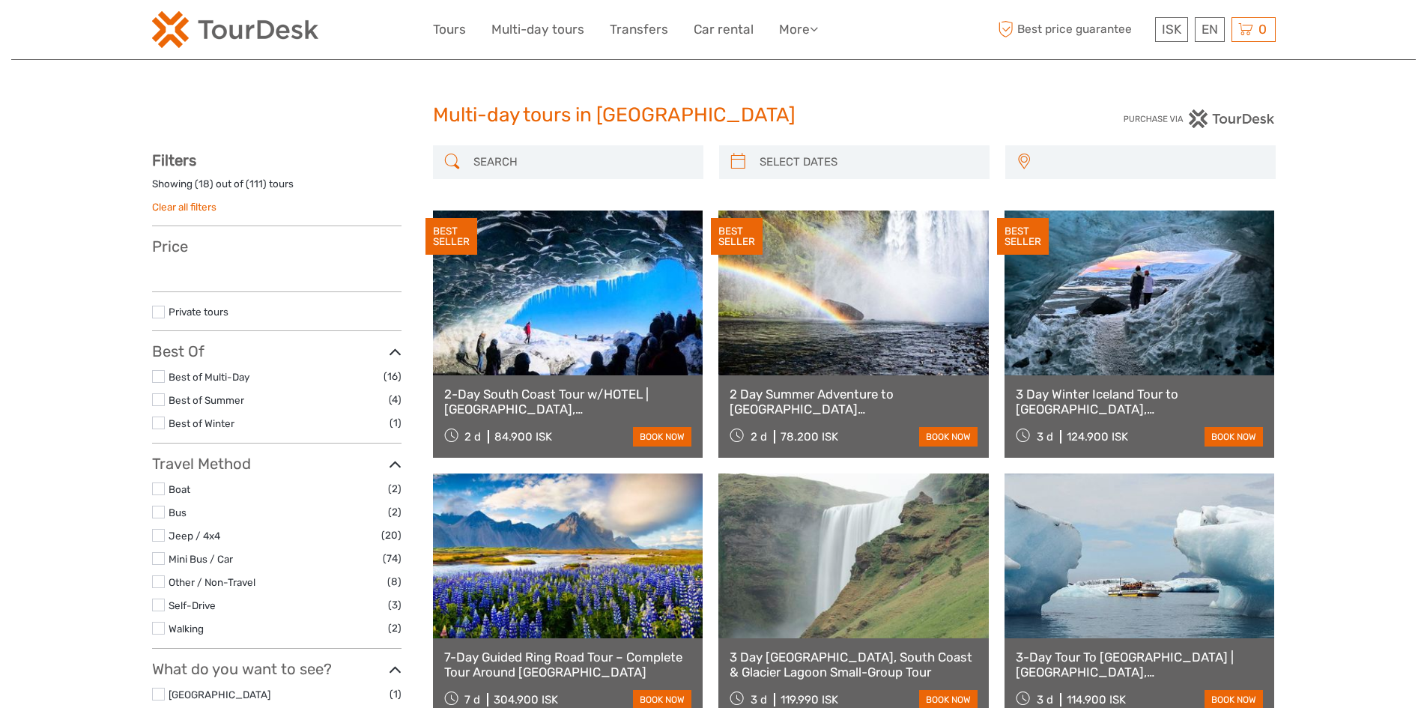
select select
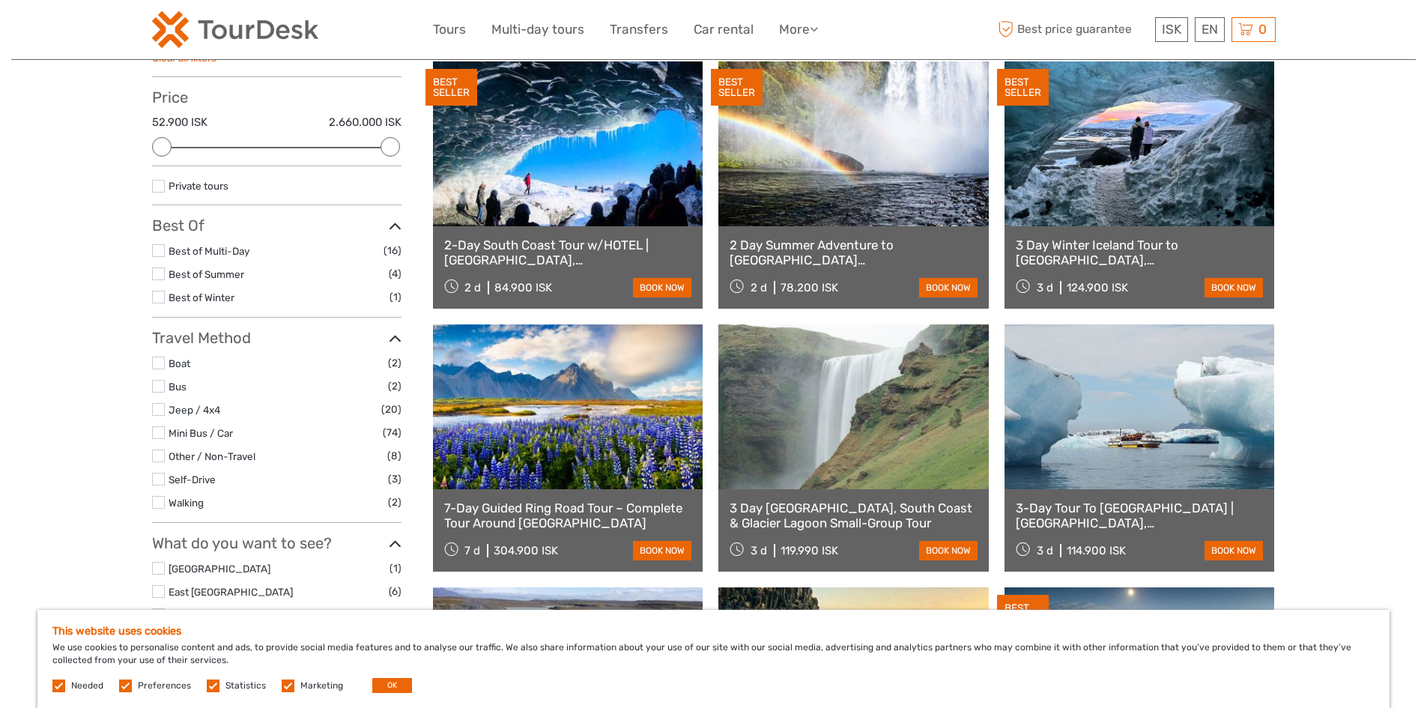
scroll to position [150, 0]
click at [837, 506] on link "3 Day [GEOGRAPHIC_DATA], South Coast & Glacier Lagoon Small-Group Tour" at bounding box center [853, 514] width 248 height 31
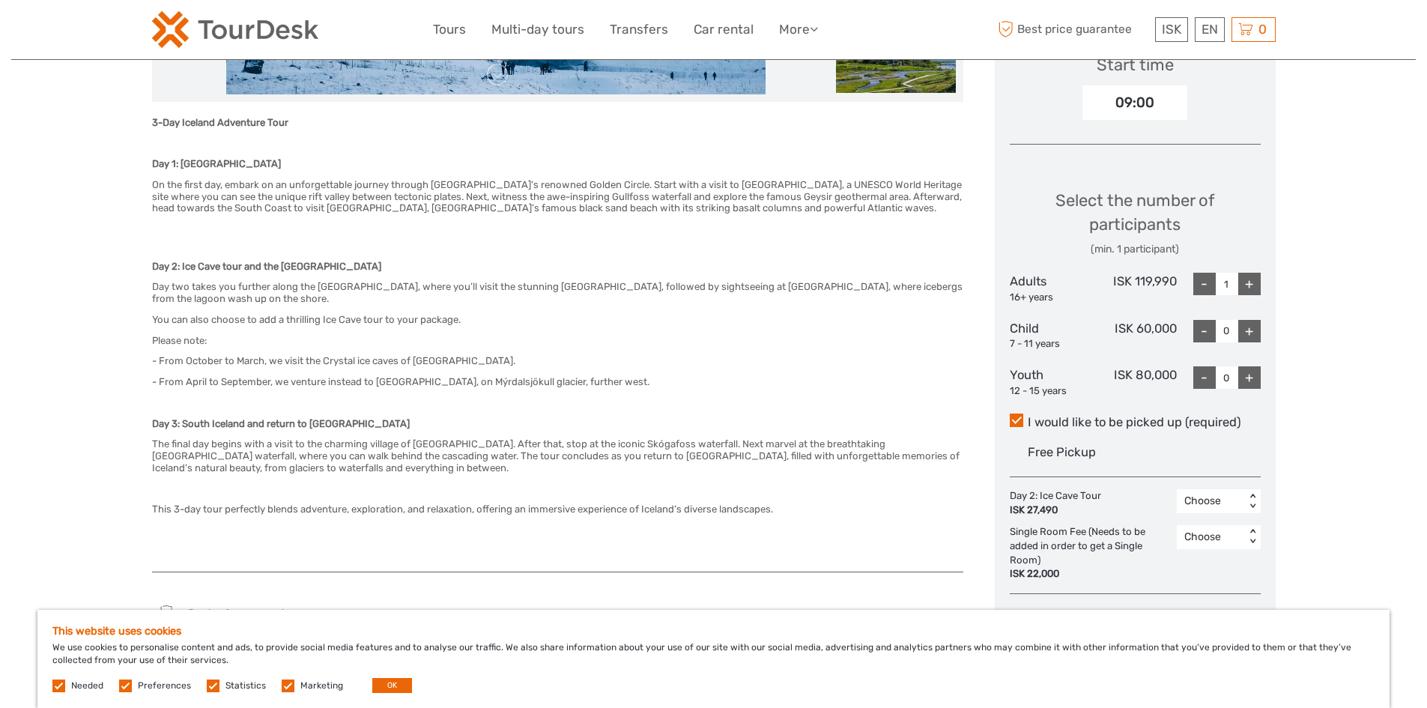
scroll to position [599, 0]
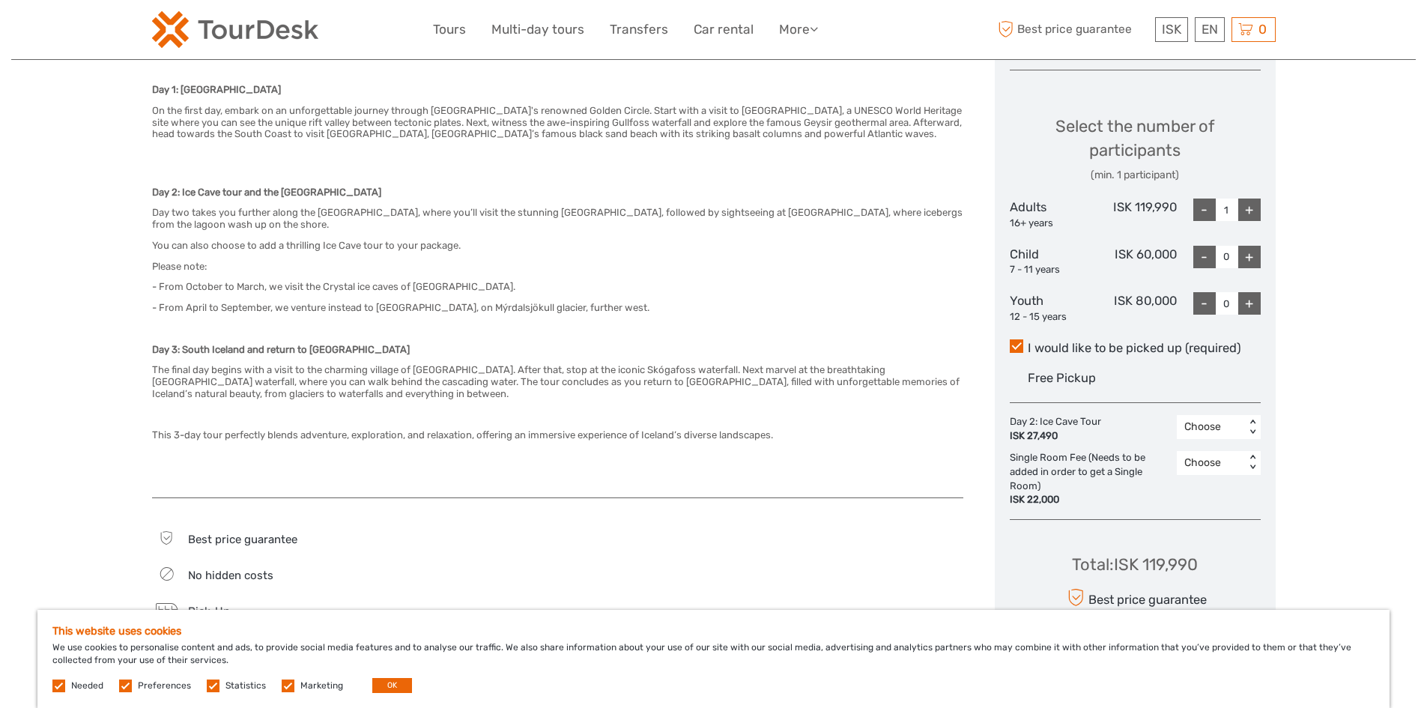
click at [1251, 211] on div "+" at bounding box center [1249, 209] width 22 height 22
type input "2"
click at [1253, 304] on div "+" at bounding box center [1249, 303] width 22 height 22
type input "1"
click at [1252, 257] on div "+" at bounding box center [1249, 257] width 22 height 22
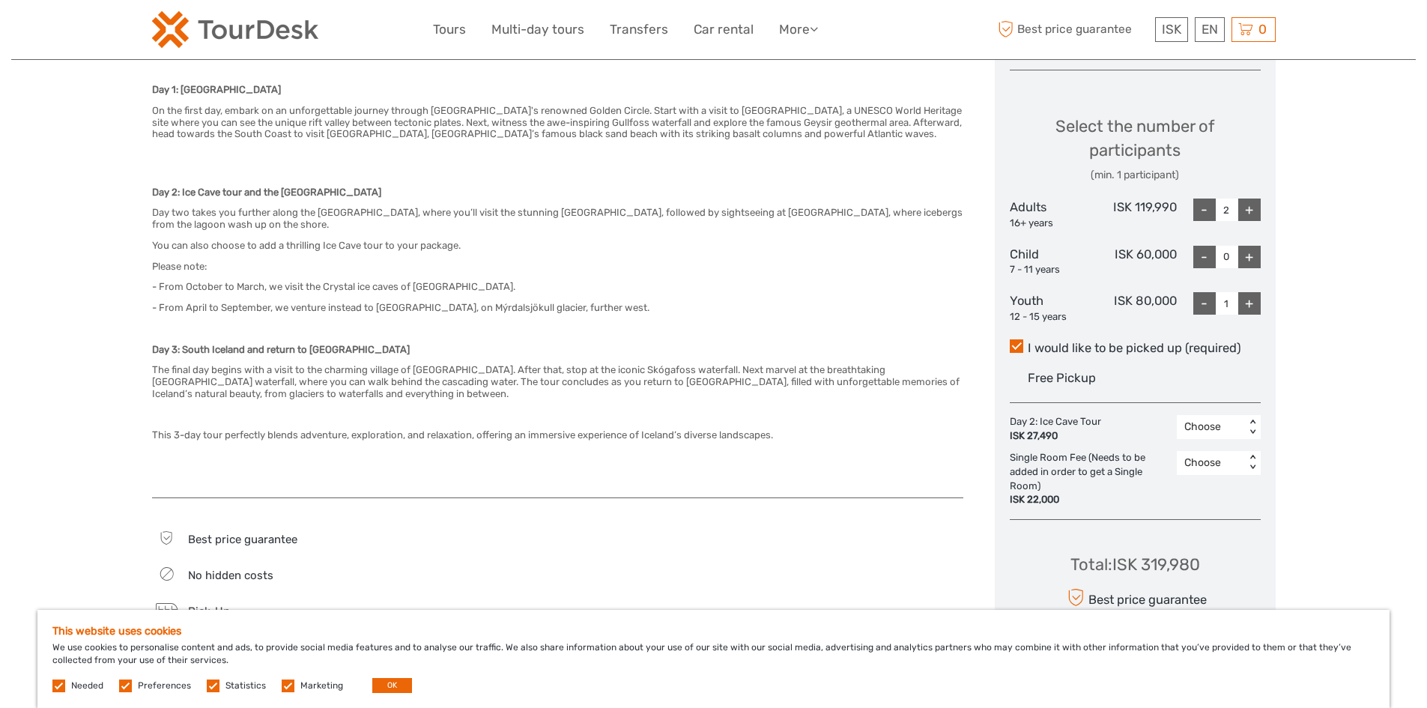
type input "1"
click at [564, 28] on link "Multi-day tours" at bounding box center [537, 30] width 93 height 22
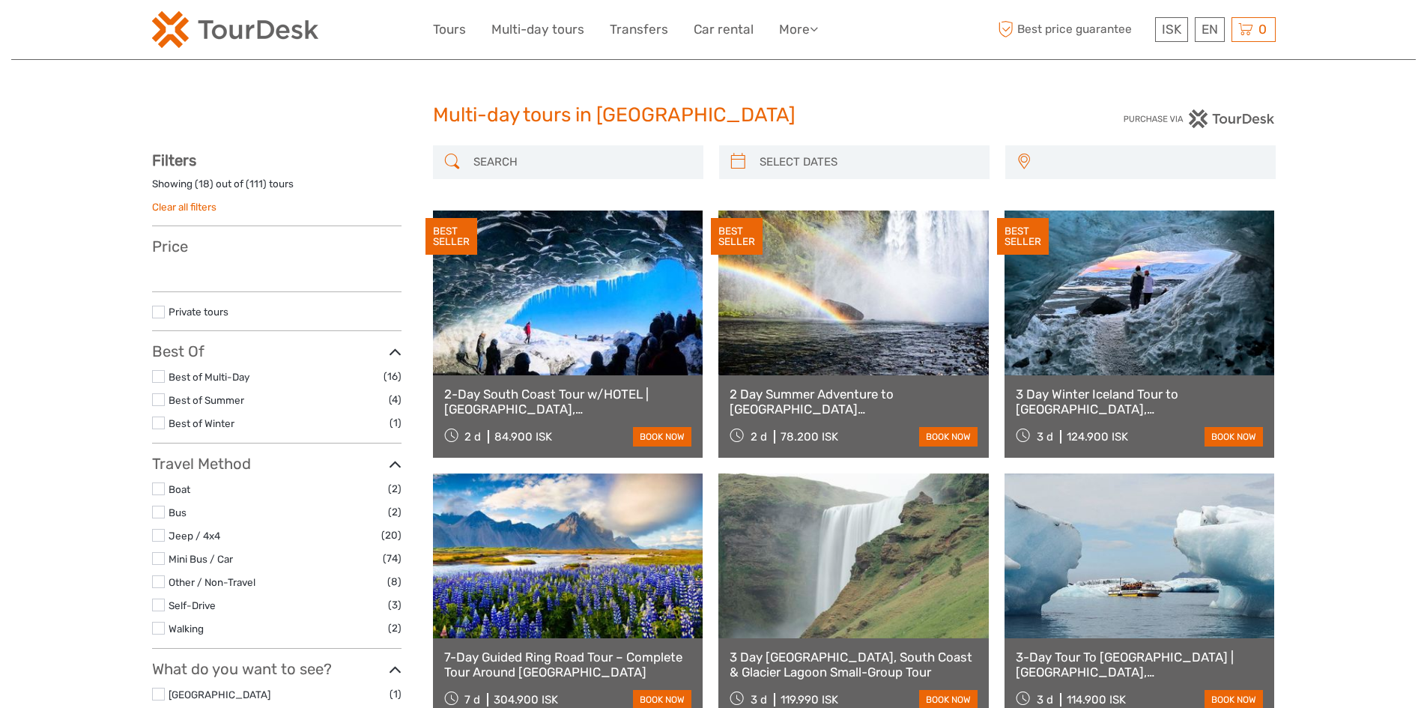
select select
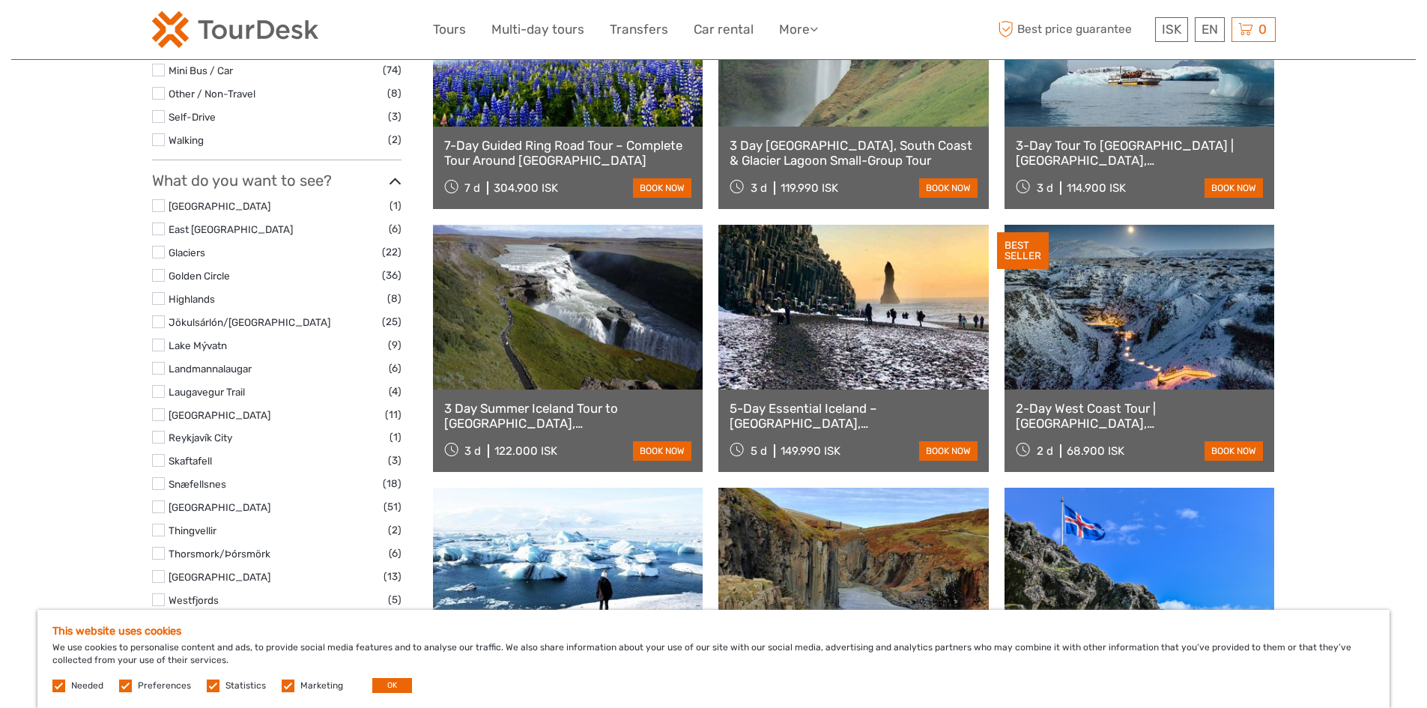
scroll to position [524, 0]
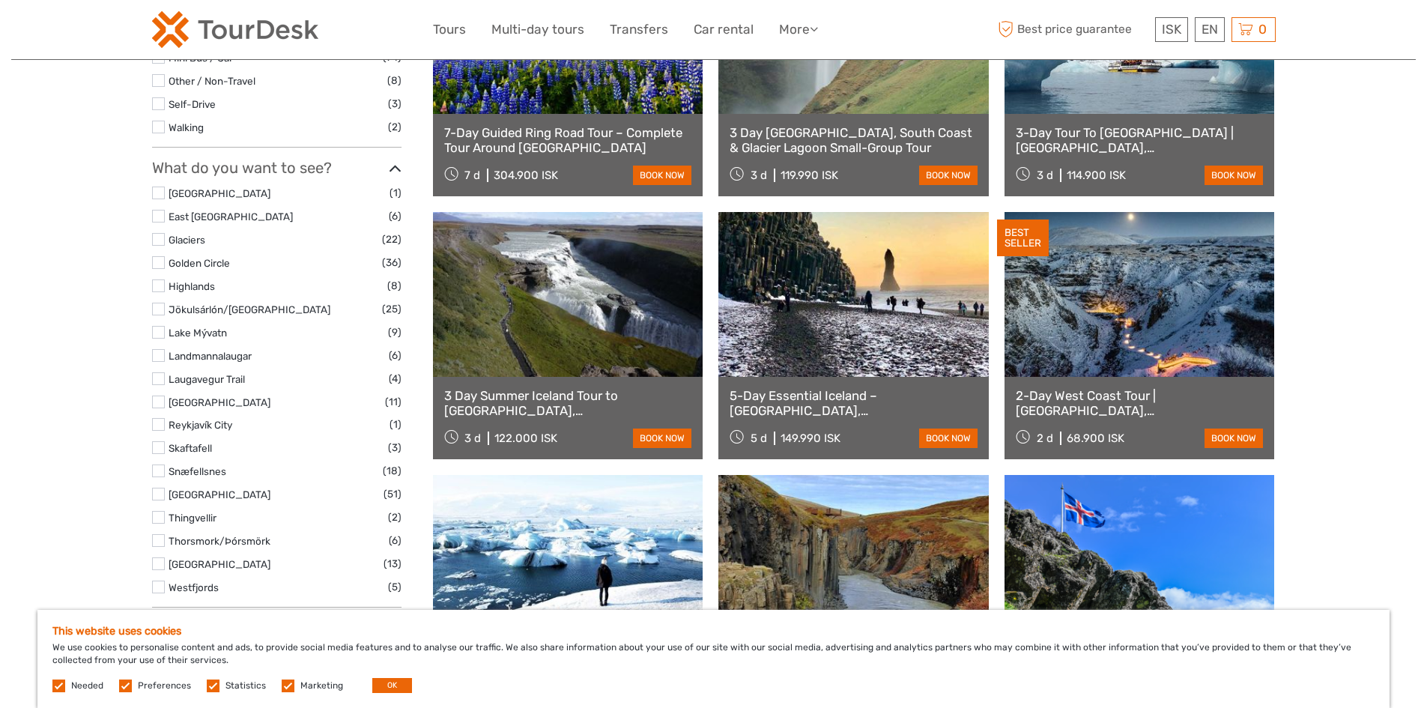
click at [851, 397] on link "5-Day Essential Iceland – [GEOGRAPHIC_DATA], [GEOGRAPHIC_DATA], [GEOGRAPHIC_DAT…" at bounding box center [853, 403] width 248 height 31
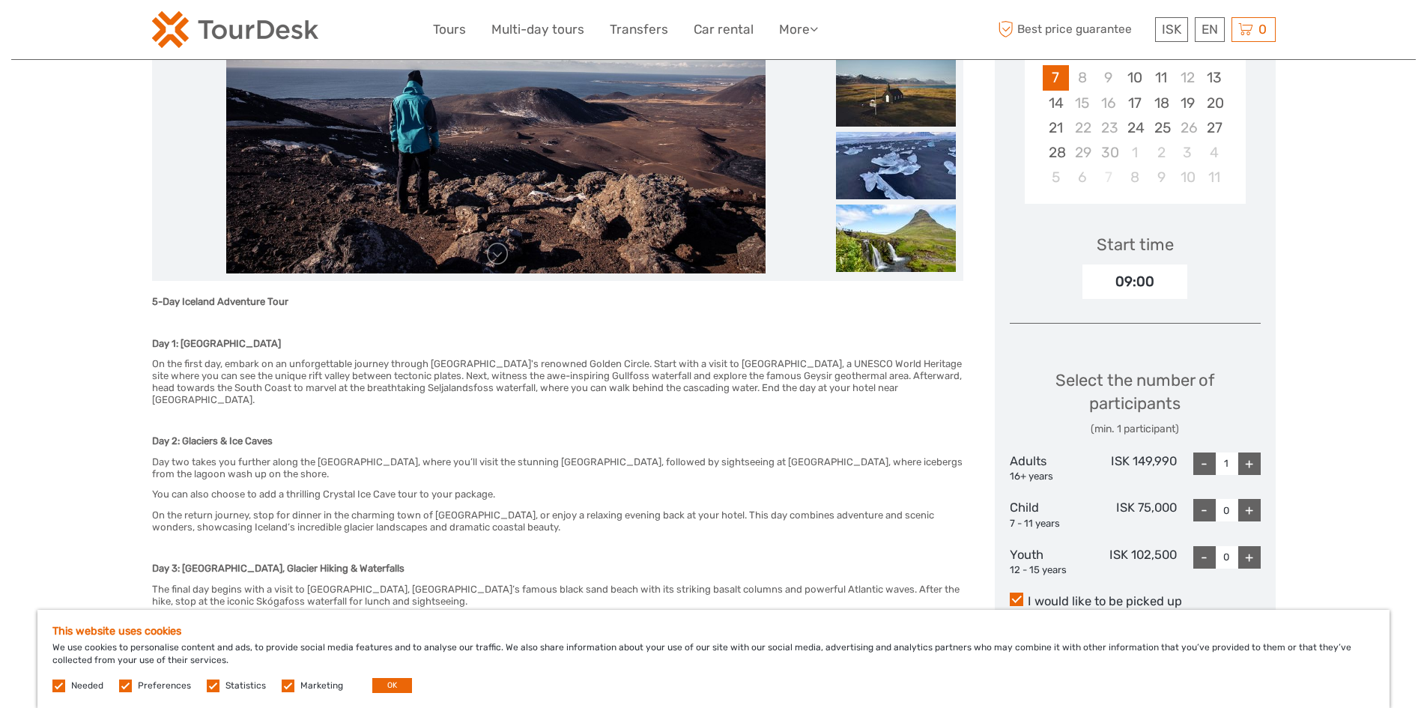
scroll to position [374, 0]
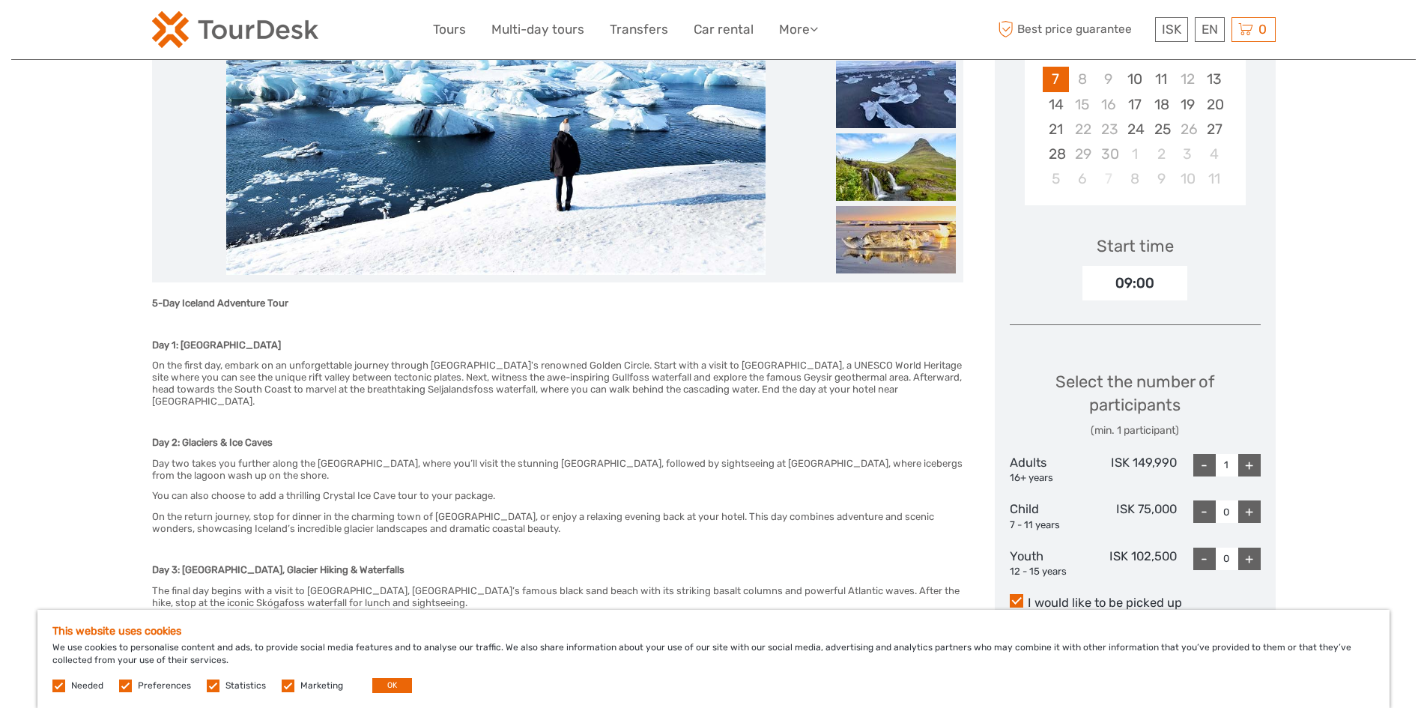
click at [1244, 454] on div "+" at bounding box center [1249, 465] width 22 height 22
type input "2"
drag, startPoint x: 1245, startPoint y: 481, endPoint x: 1258, endPoint y: 517, distance: 38.4
click at [1245, 500] on div "+" at bounding box center [1249, 511] width 22 height 22
type input "1"
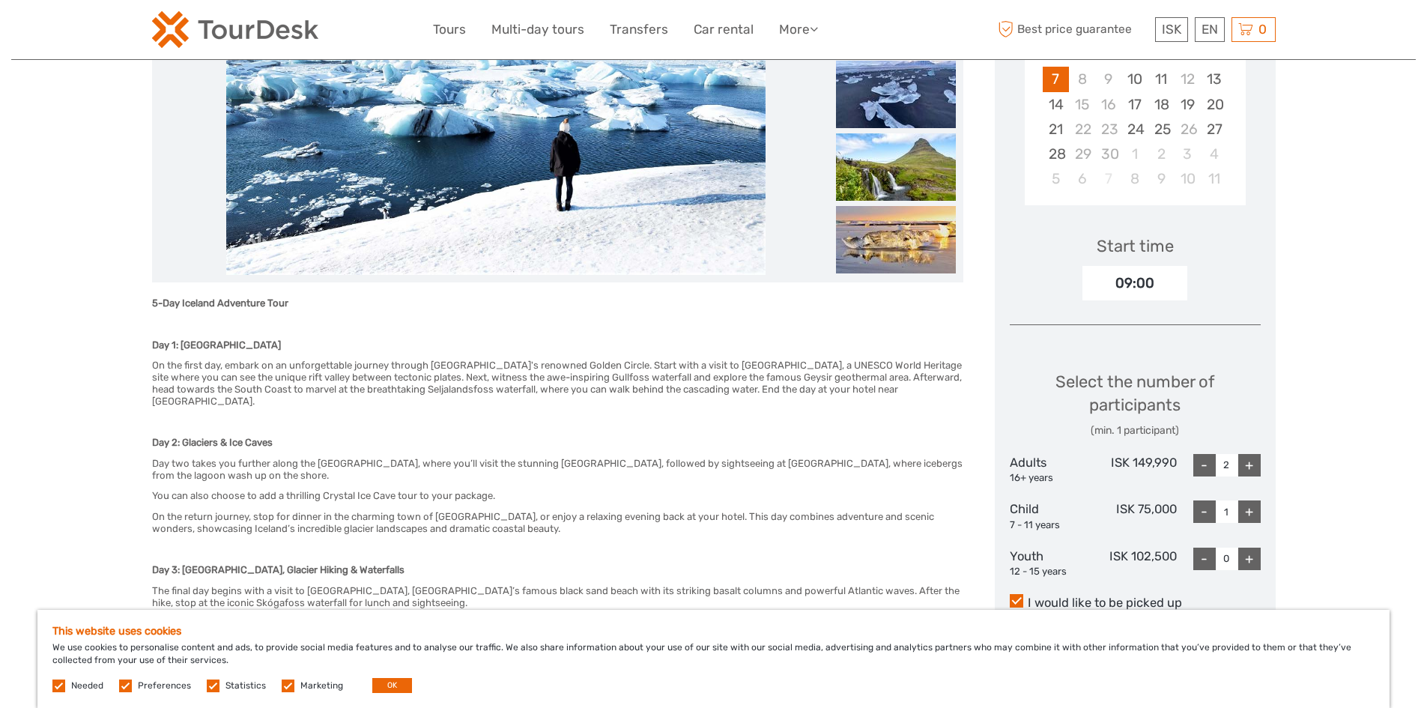
drag, startPoint x: 1244, startPoint y: 529, endPoint x: 1260, endPoint y: 529, distance: 15.7
click at [1244, 547] on div "+" at bounding box center [1249, 558] width 22 height 22
type input "1"
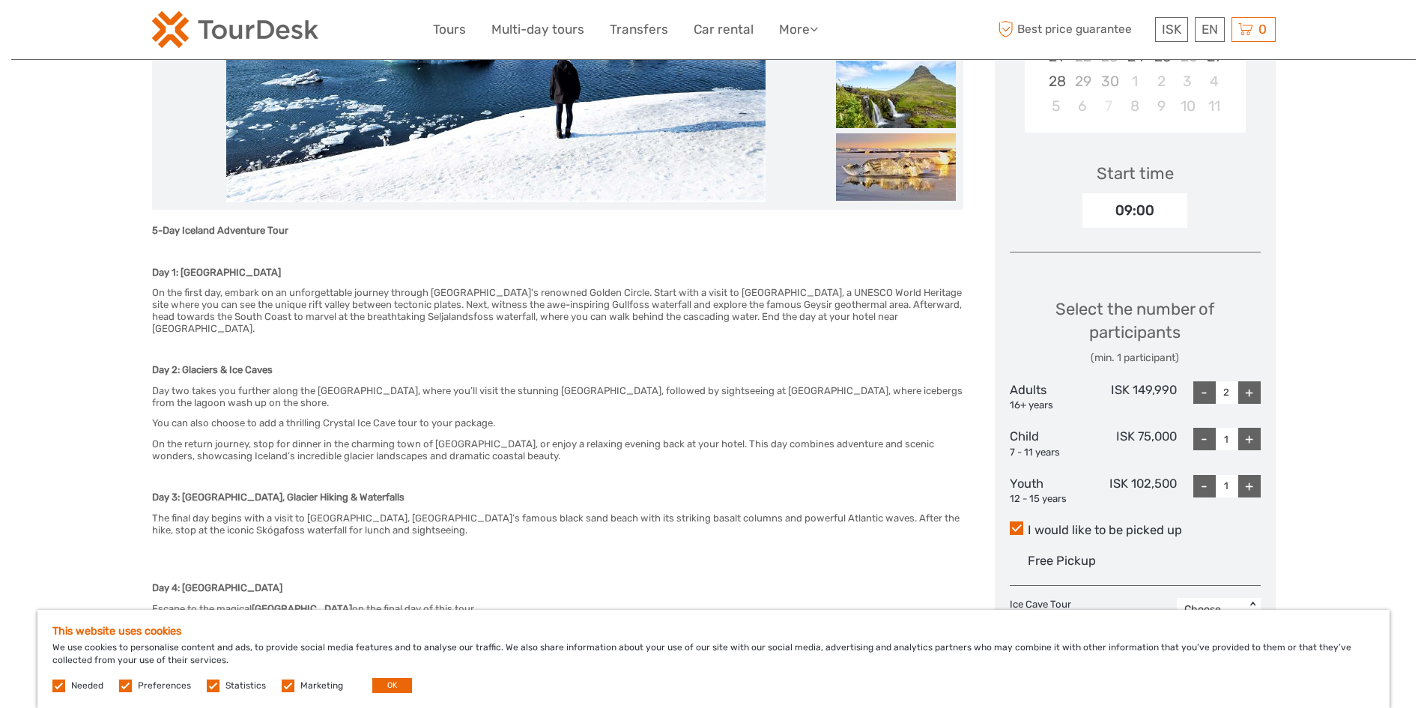
scroll to position [300, 0]
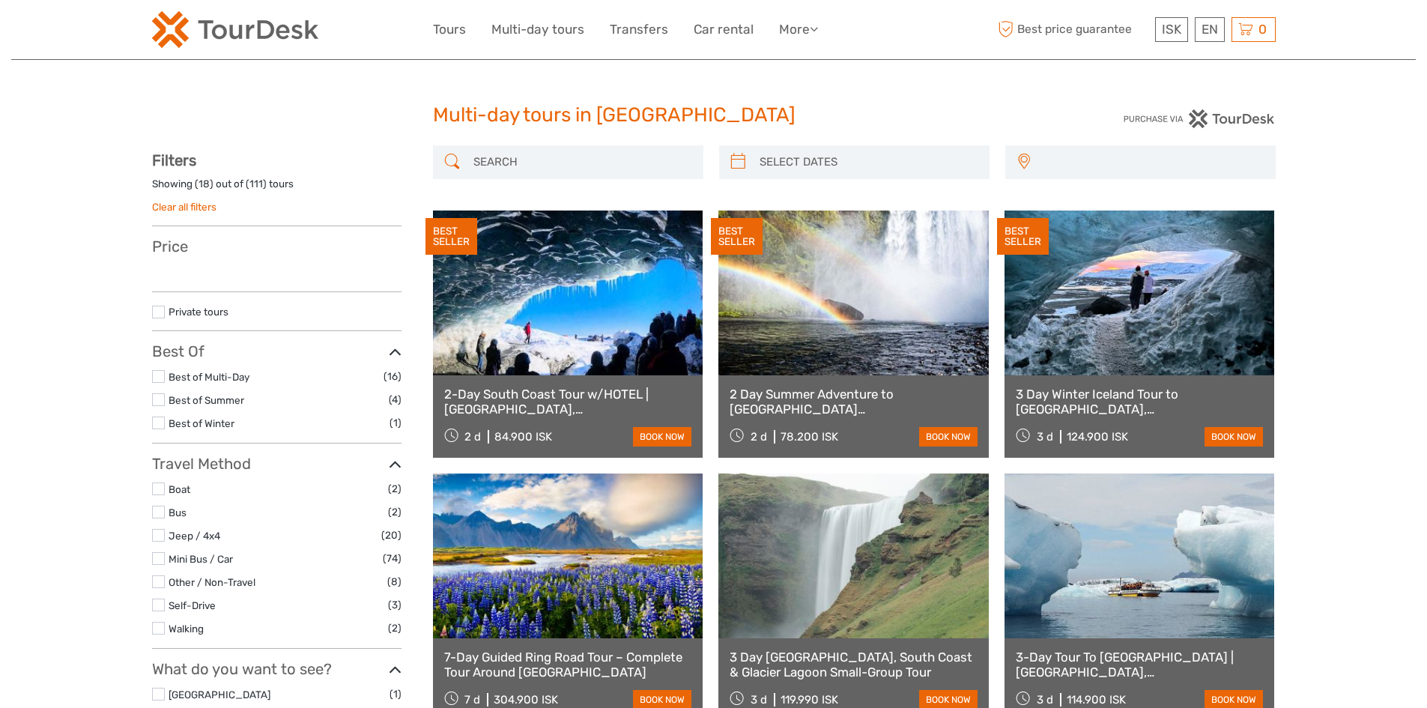
select select
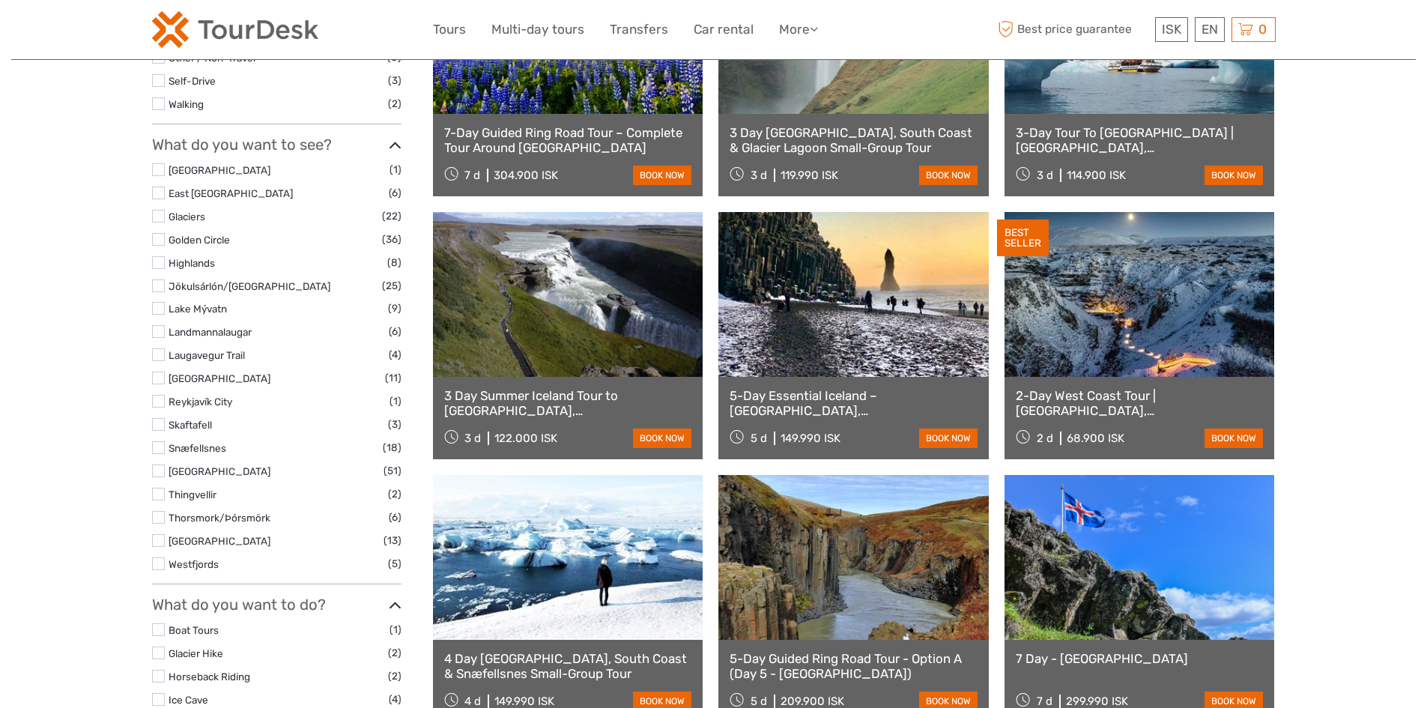
select select
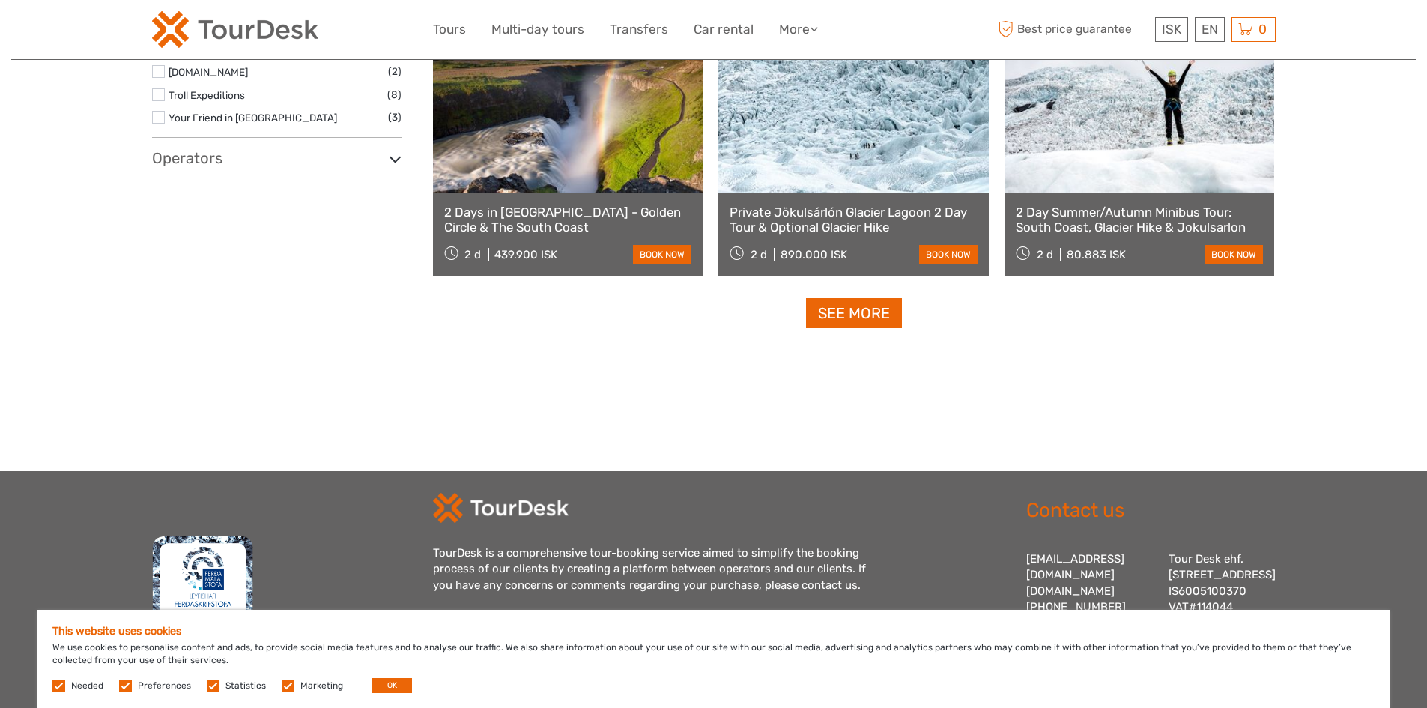
scroll to position [1498, 0]
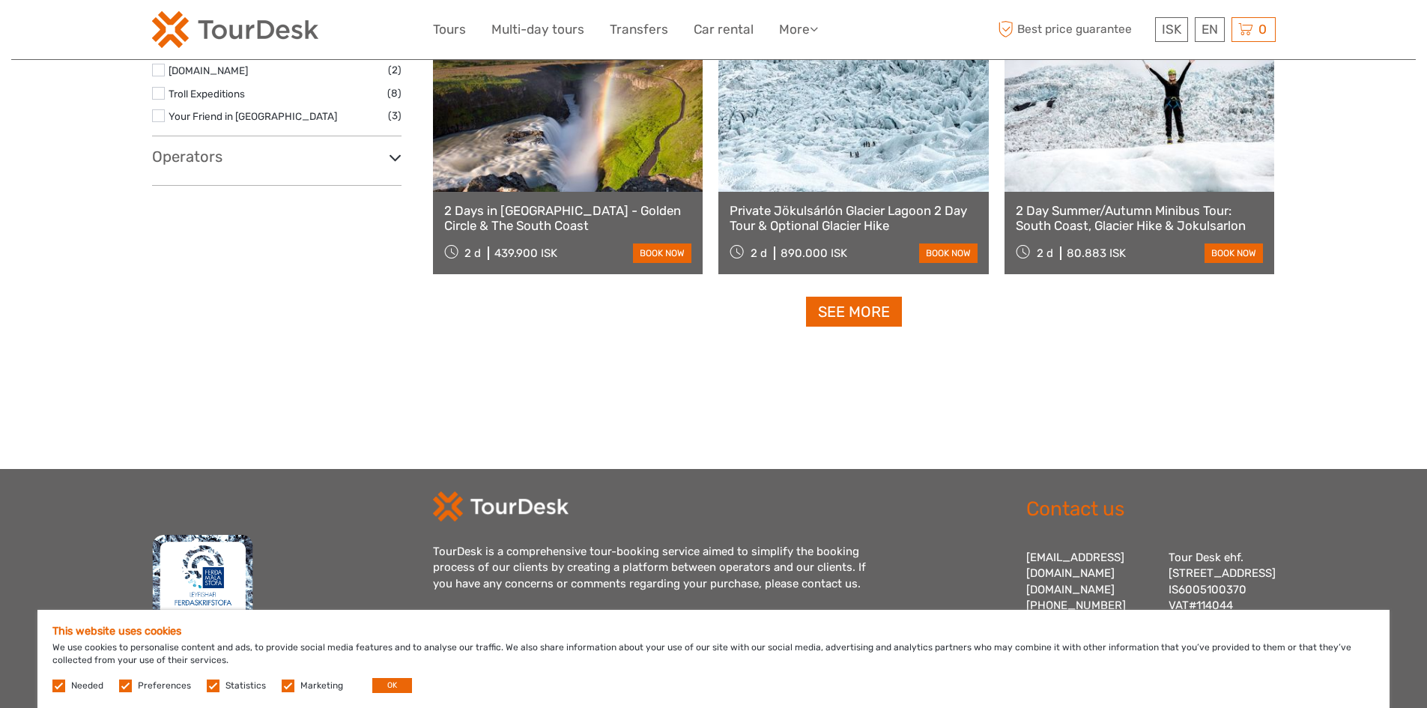
click at [868, 312] on link "See more" at bounding box center [854, 312] width 96 height 31
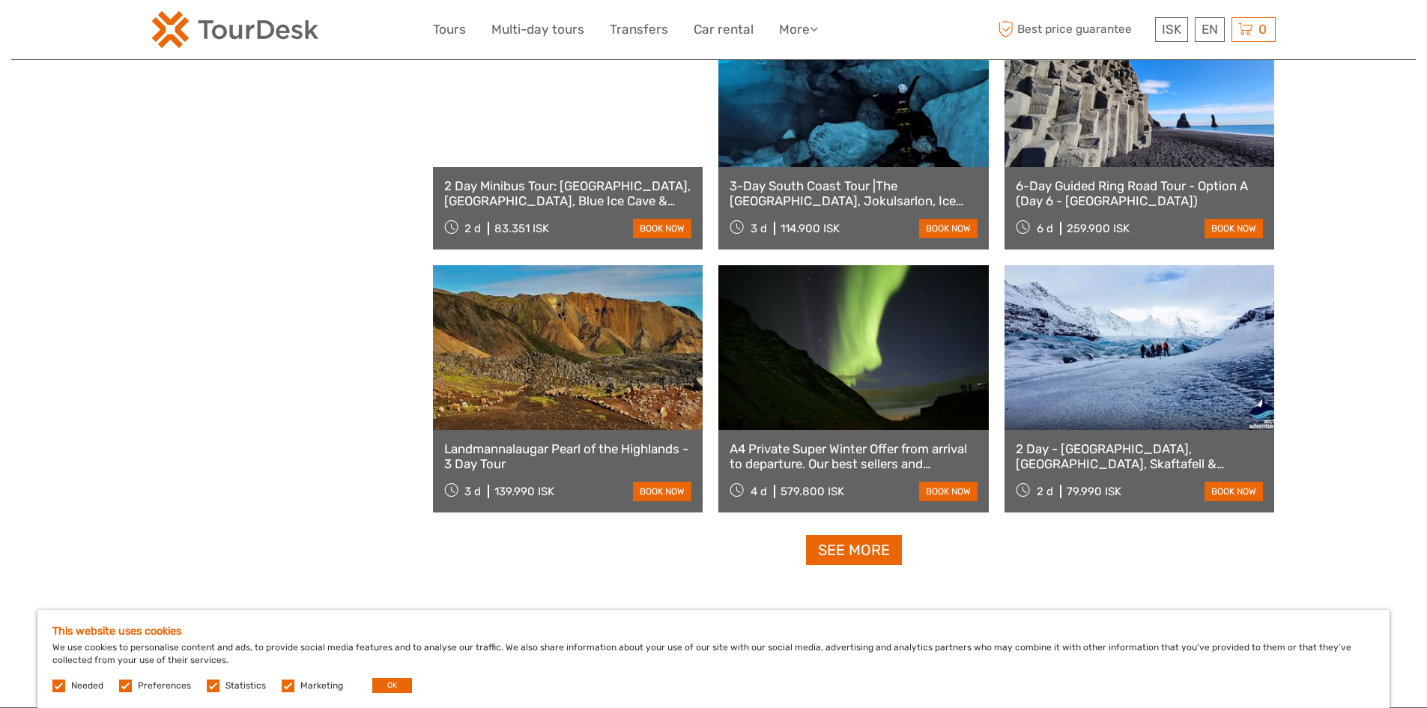
scroll to position [2846, 0]
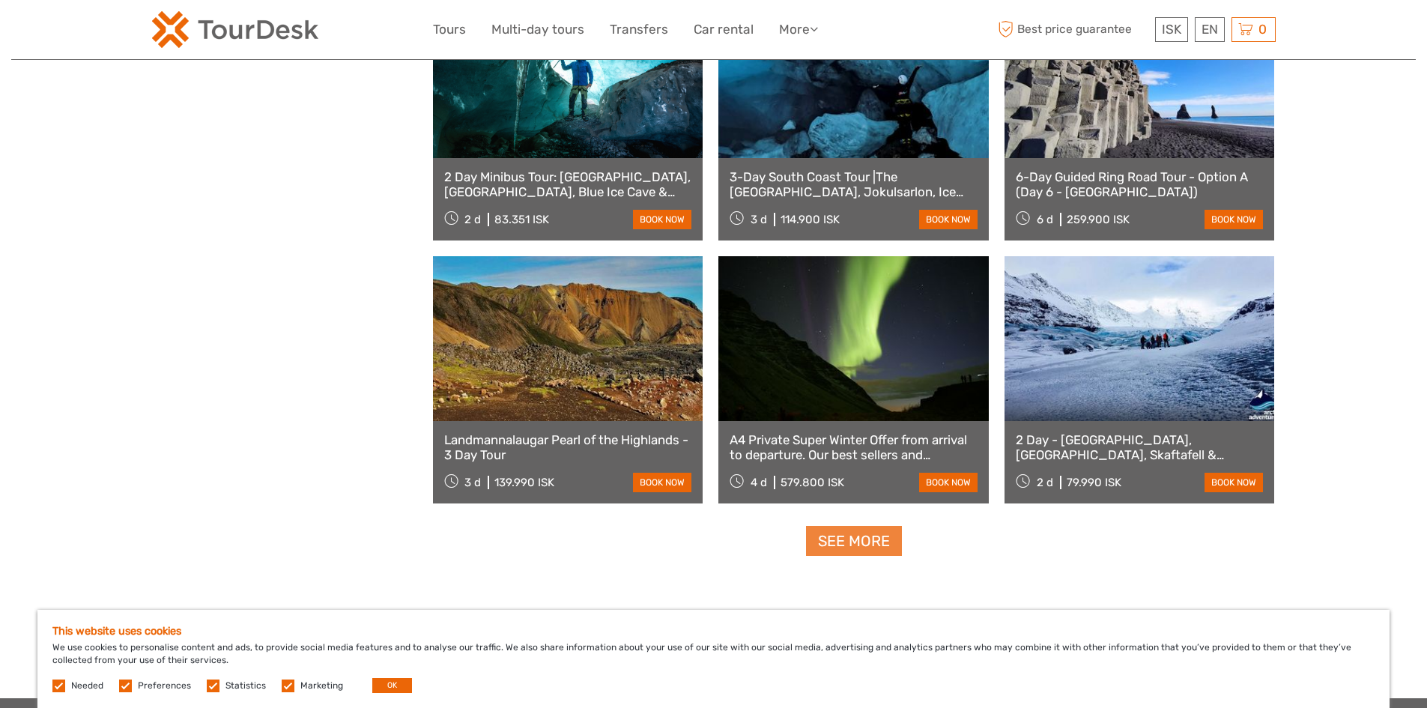
click at [852, 545] on link "See more" at bounding box center [854, 541] width 96 height 31
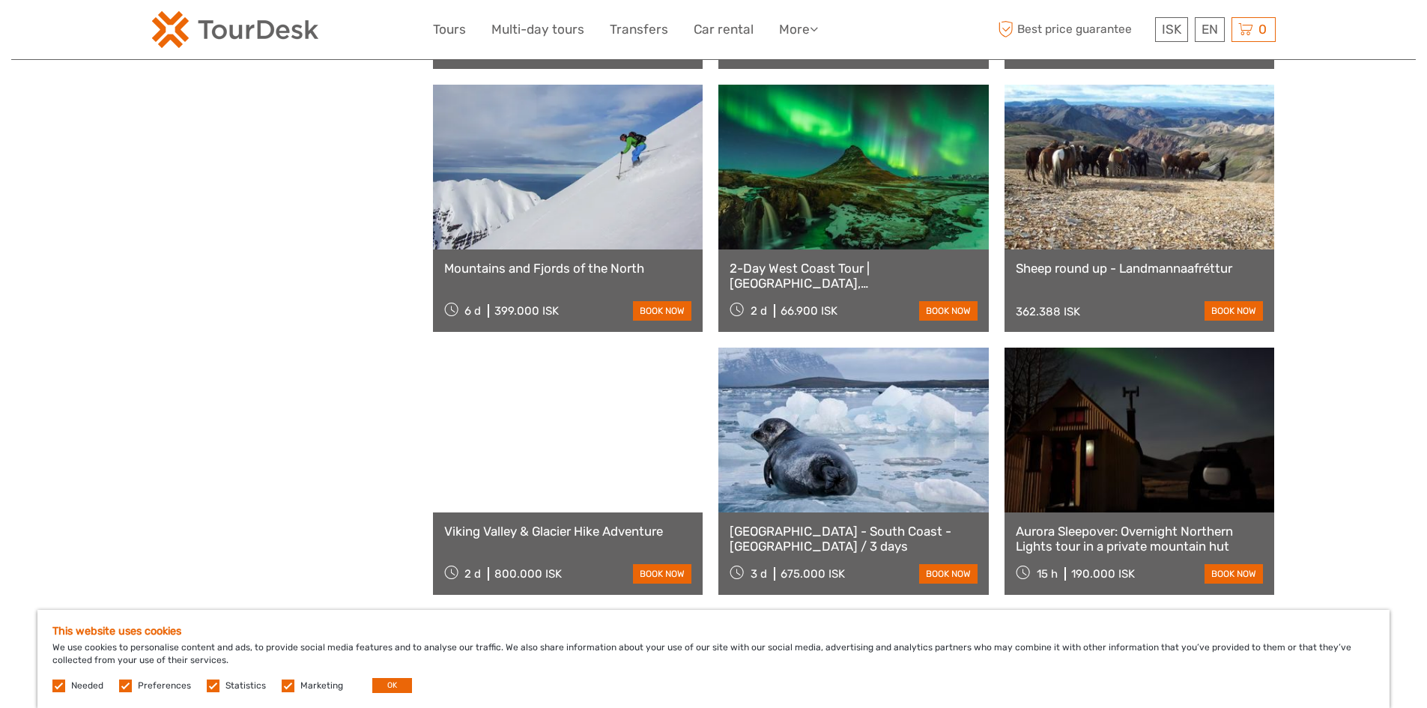
scroll to position [4418, 0]
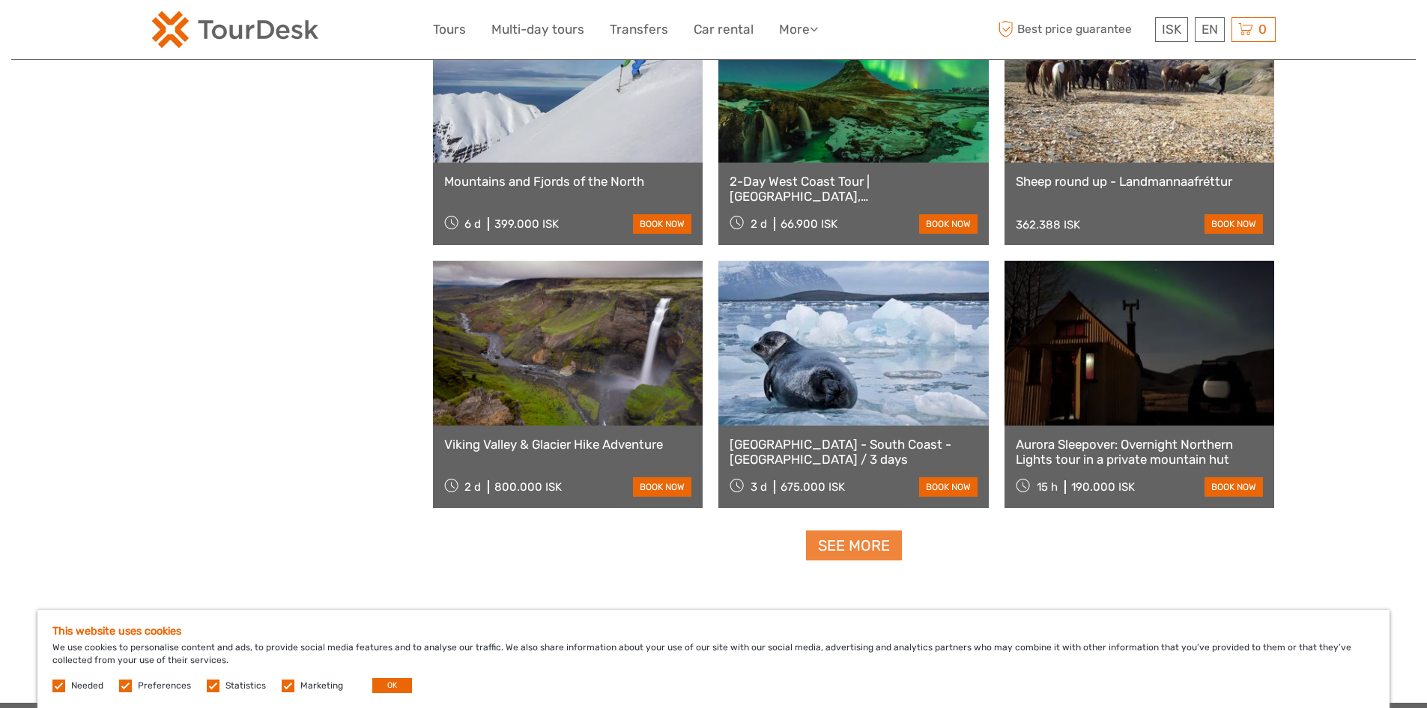
click at [869, 542] on link "See more" at bounding box center [854, 545] width 96 height 31
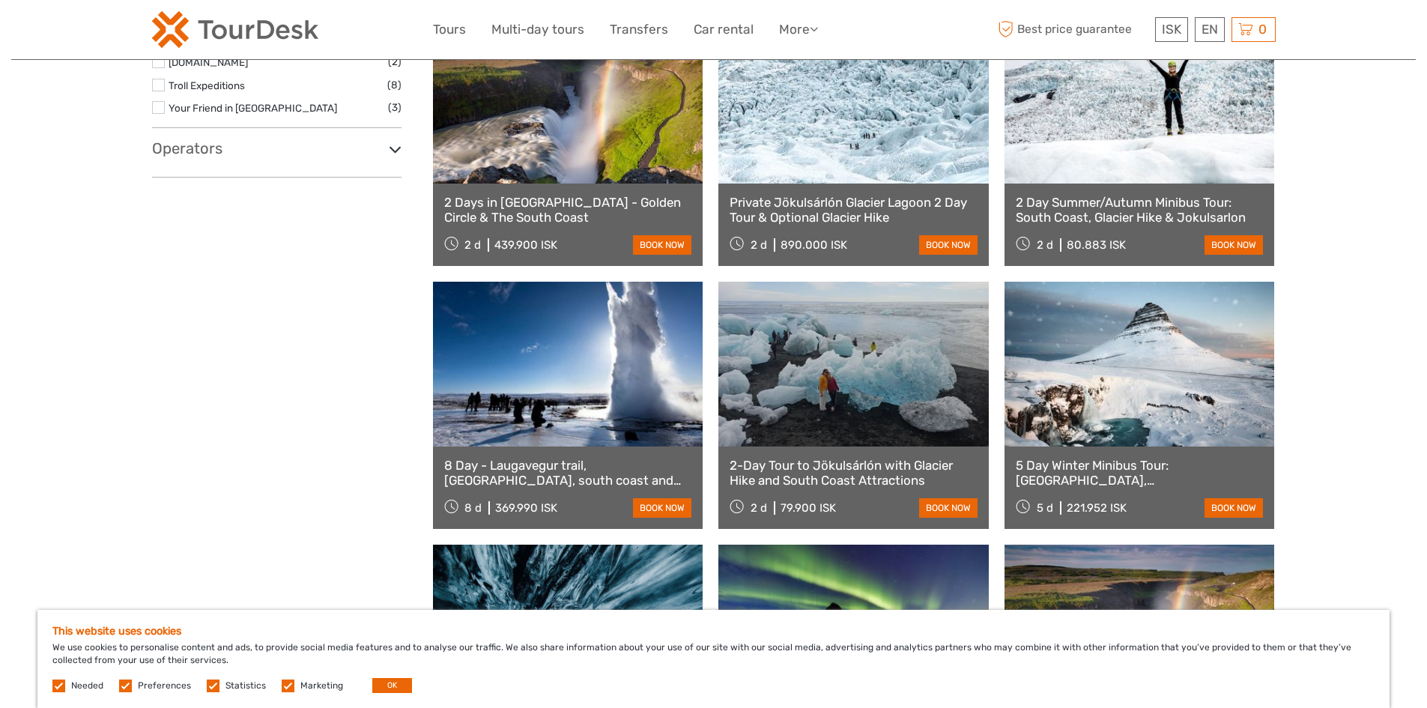
scroll to position [1498, 0]
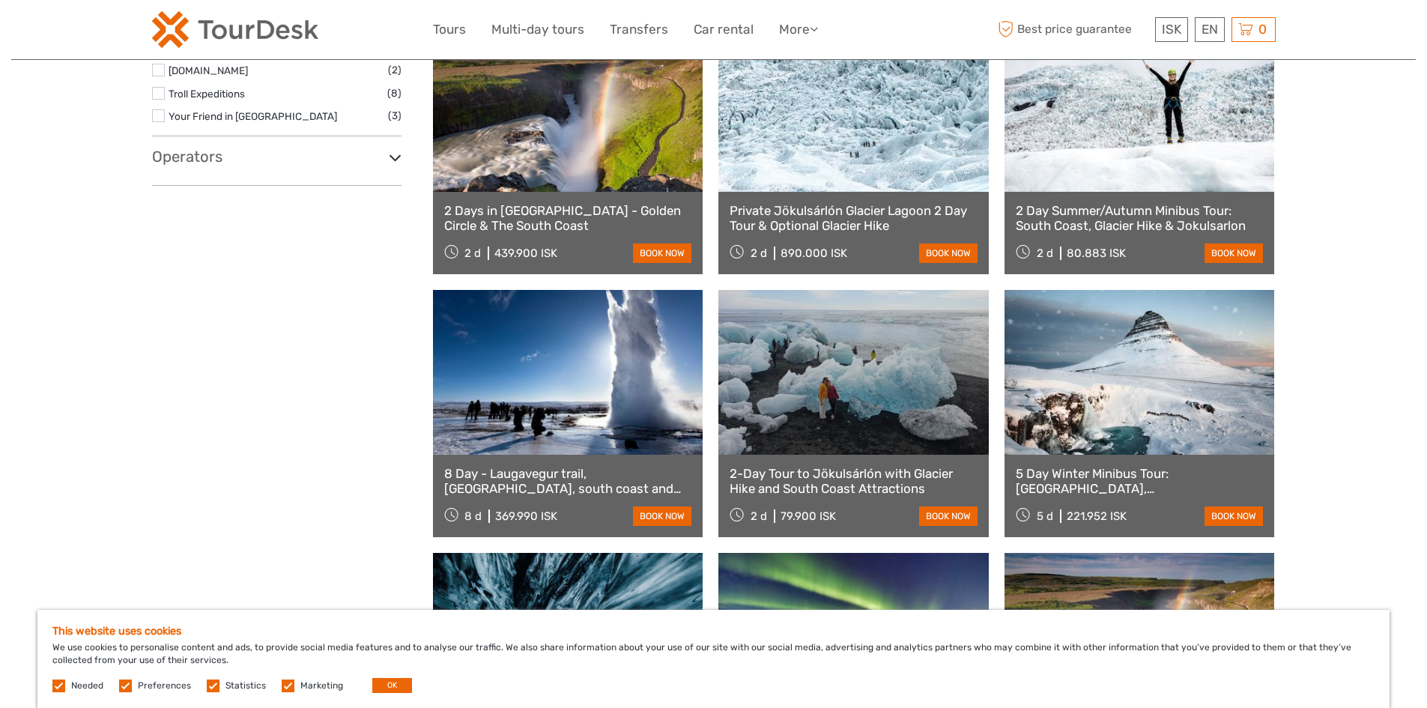
click at [1120, 473] on link "5 Day Winter Minibus Tour: [GEOGRAPHIC_DATA], [GEOGRAPHIC_DATA], [GEOGRAPHIC_DA…" at bounding box center [1139, 481] width 248 height 31
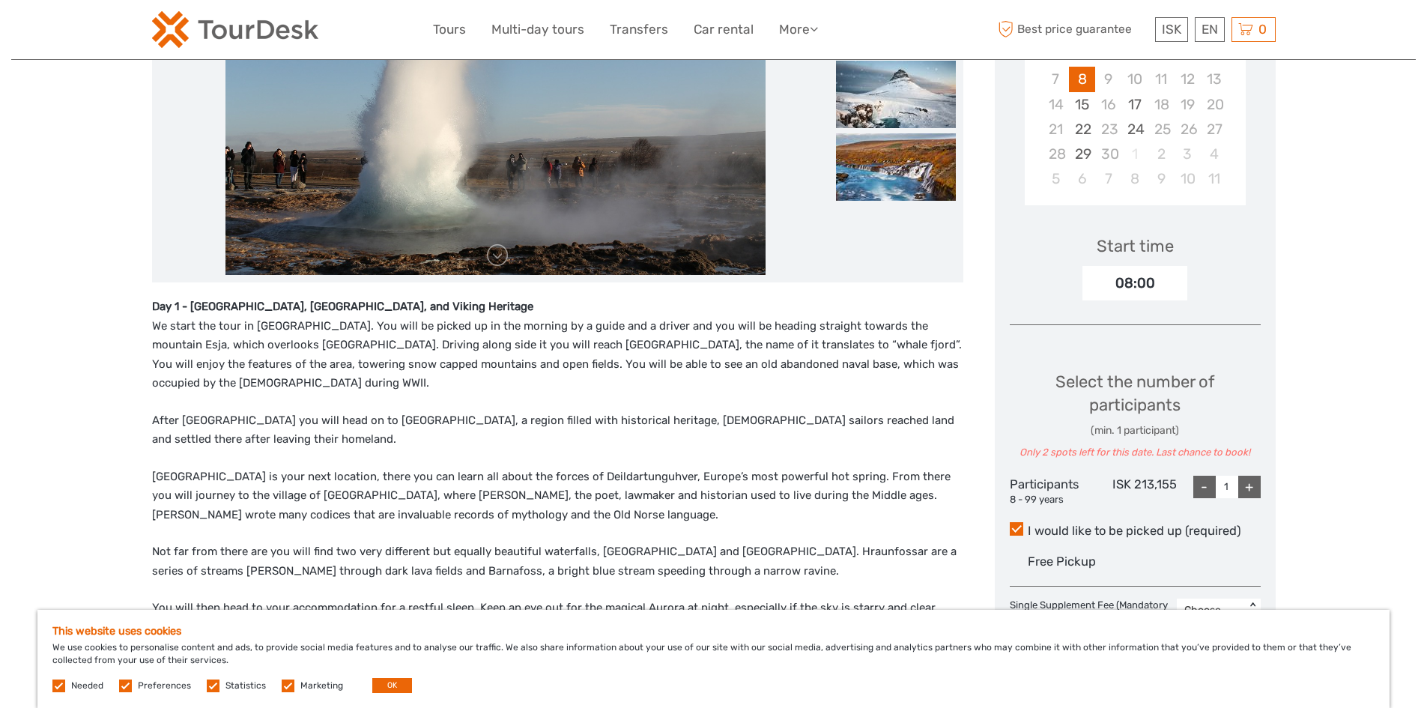
click at [1251, 487] on div "+" at bounding box center [1249, 487] width 22 height 22
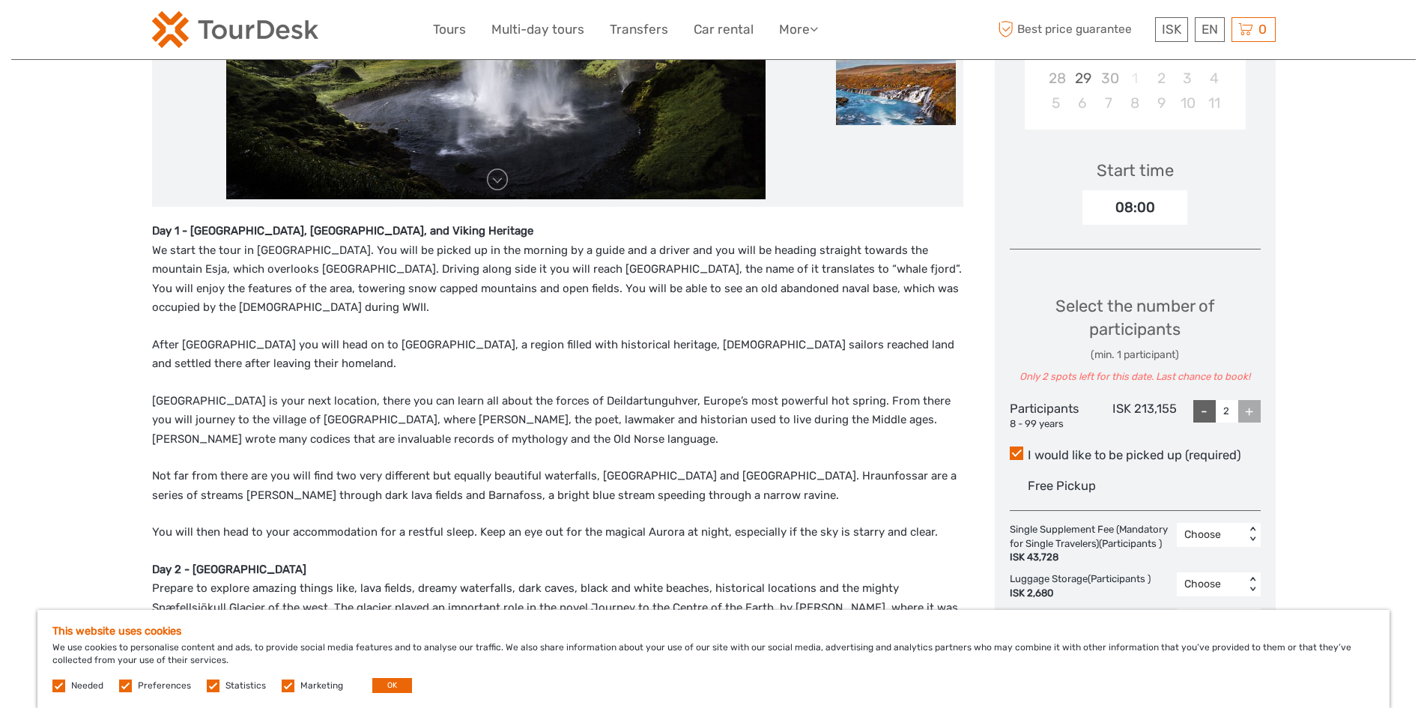
scroll to position [449, 0]
click at [1201, 414] on div "-" at bounding box center [1204, 412] width 22 height 22
click at [1244, 410] on div "+" at bounding box center [1249, 412] width 22 height 22
type input "2"
click at [1244, 410] on div "+" at bounding box center [1249, 412] width 22 height 22
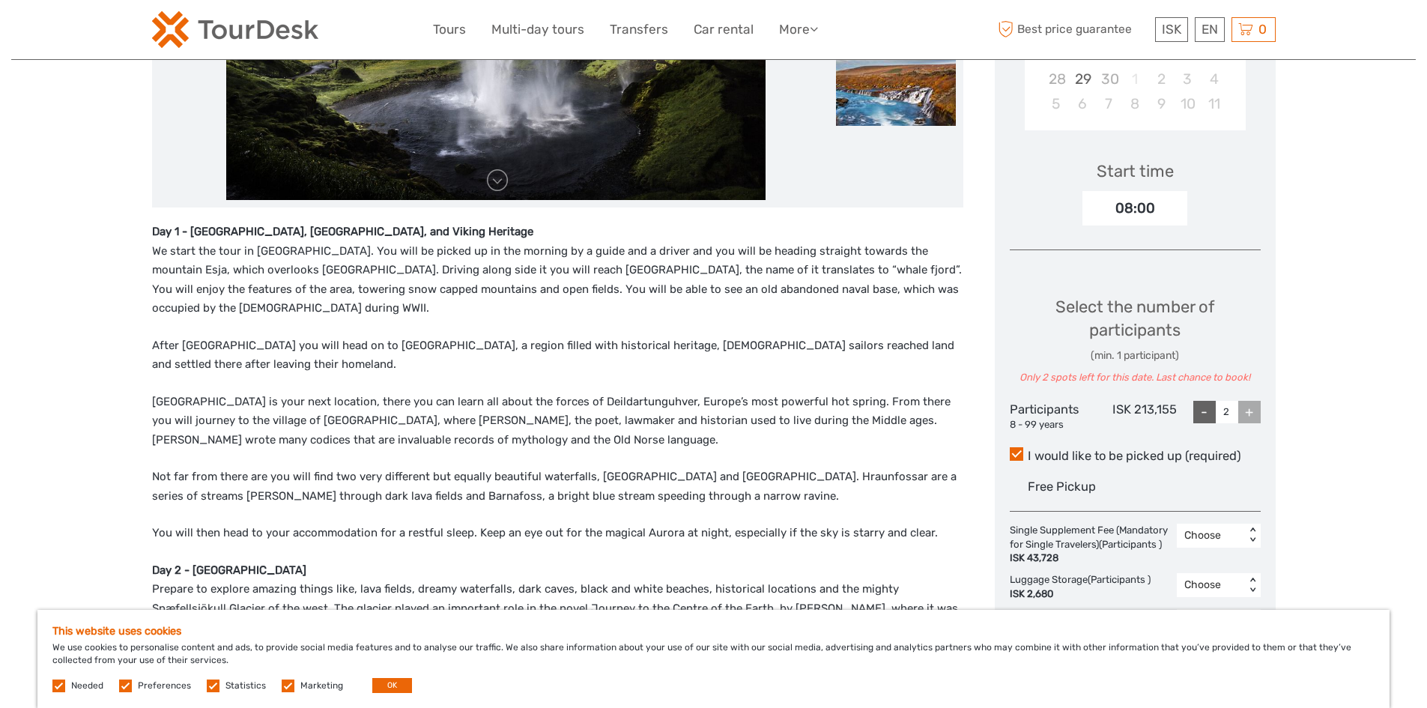
click at [1244, 411] on div "+" at bounding box center [1249, 412] width 22 height 22
drag, startPoint x: 1244, startPoint y: 411, endPoint x: 1265, endPoint y: 431, distance: 28.6
click at [1251, 422] on div "+" at bounding box center [1249, 412] width 22 height 22
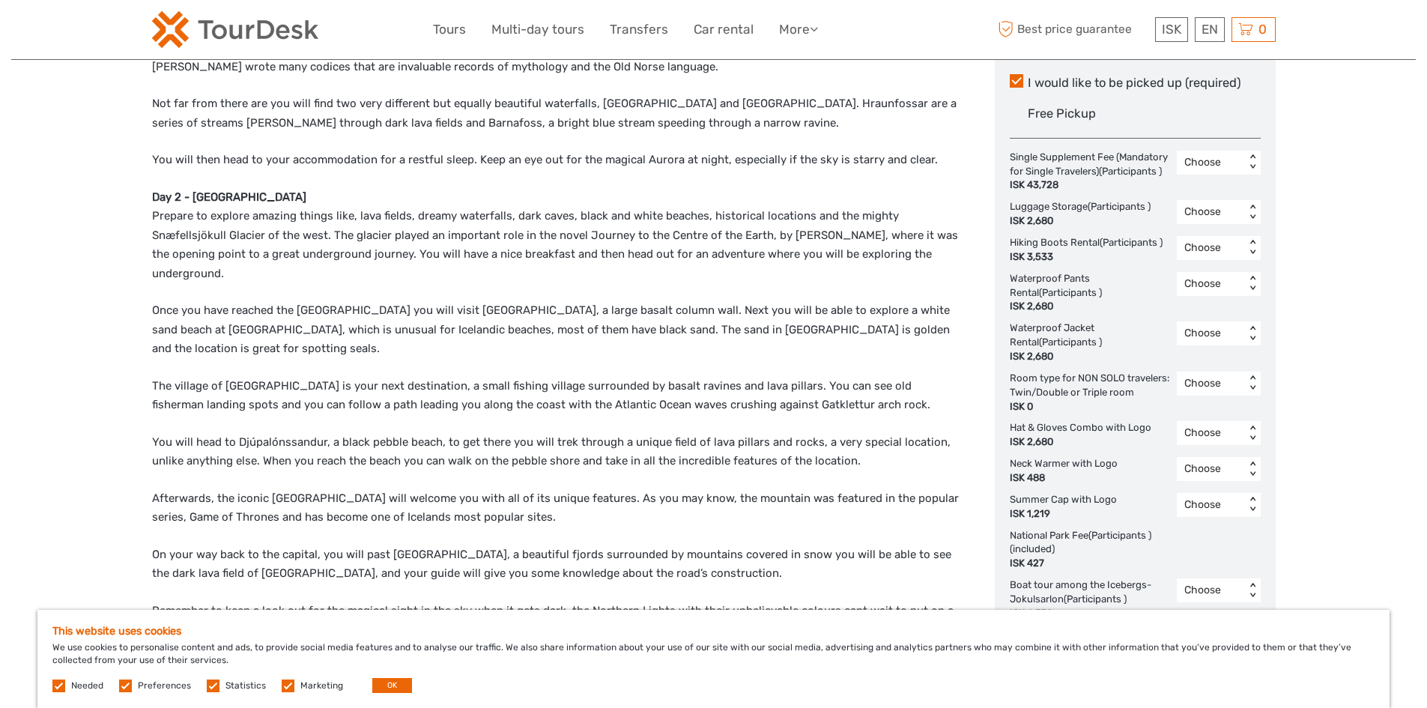
scroll to position [824, 0]
click at [1250, 389] on div "< >" at bounding box center [1251, 382] width 13 height 16
click at [1232, 459] on div "1" at bounding box center [1218, 446] width 69 height 25
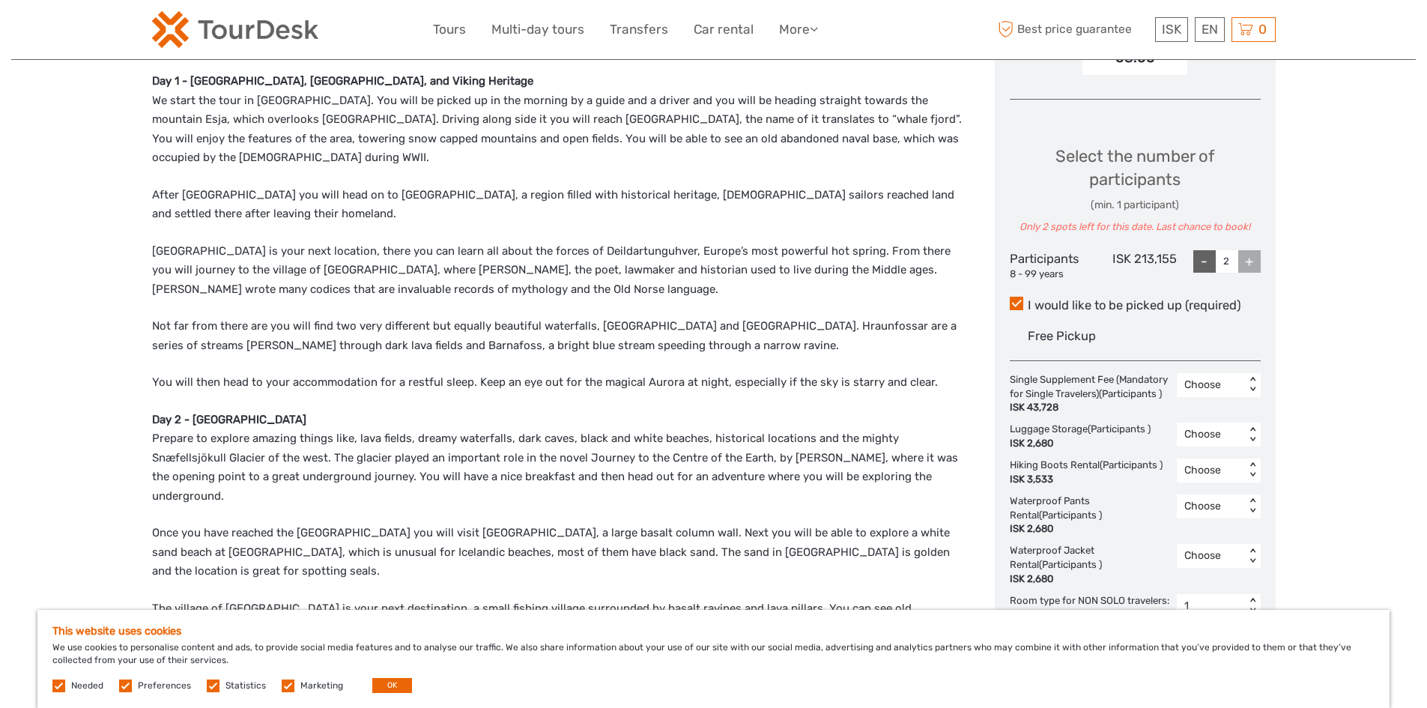
scroll to position [599, 0]
click at [1246, 259] on div "+" at bounding box center [1249, 262] width 22 height 22
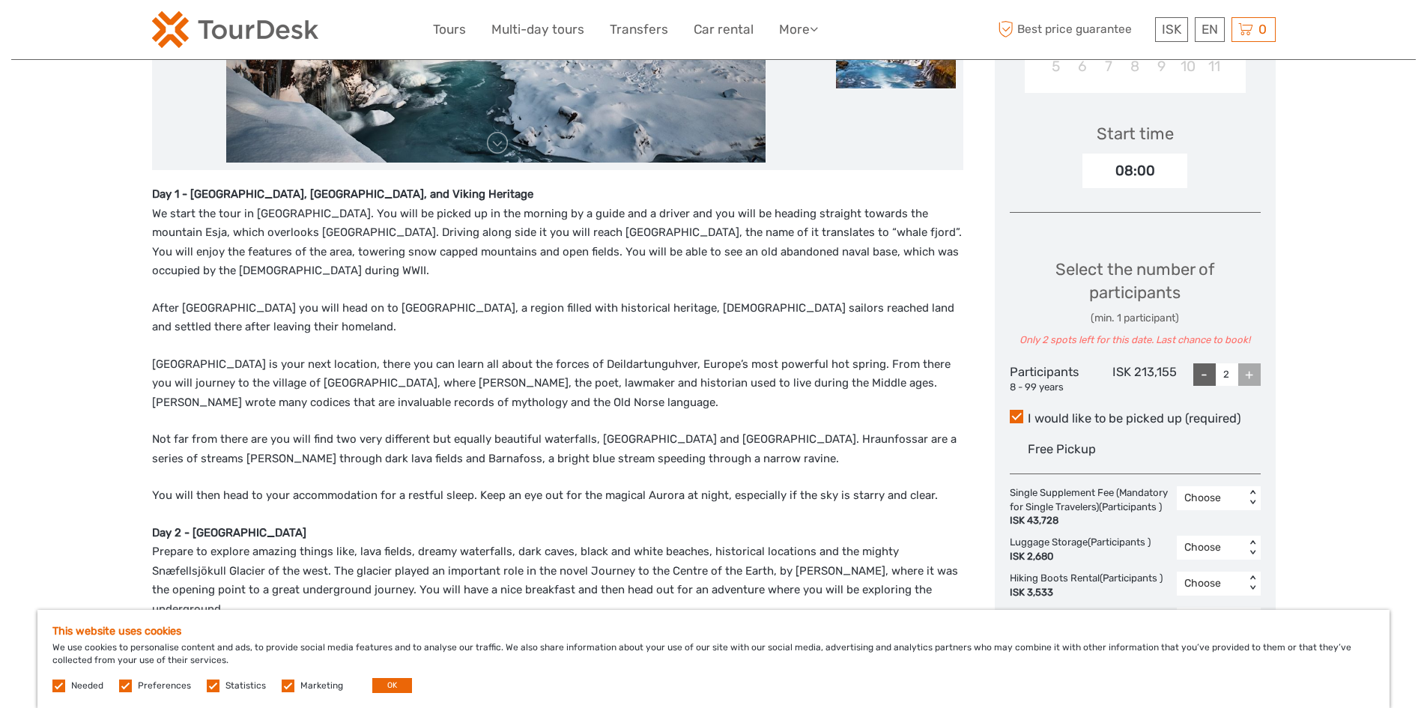
scroll to position [300, 0]
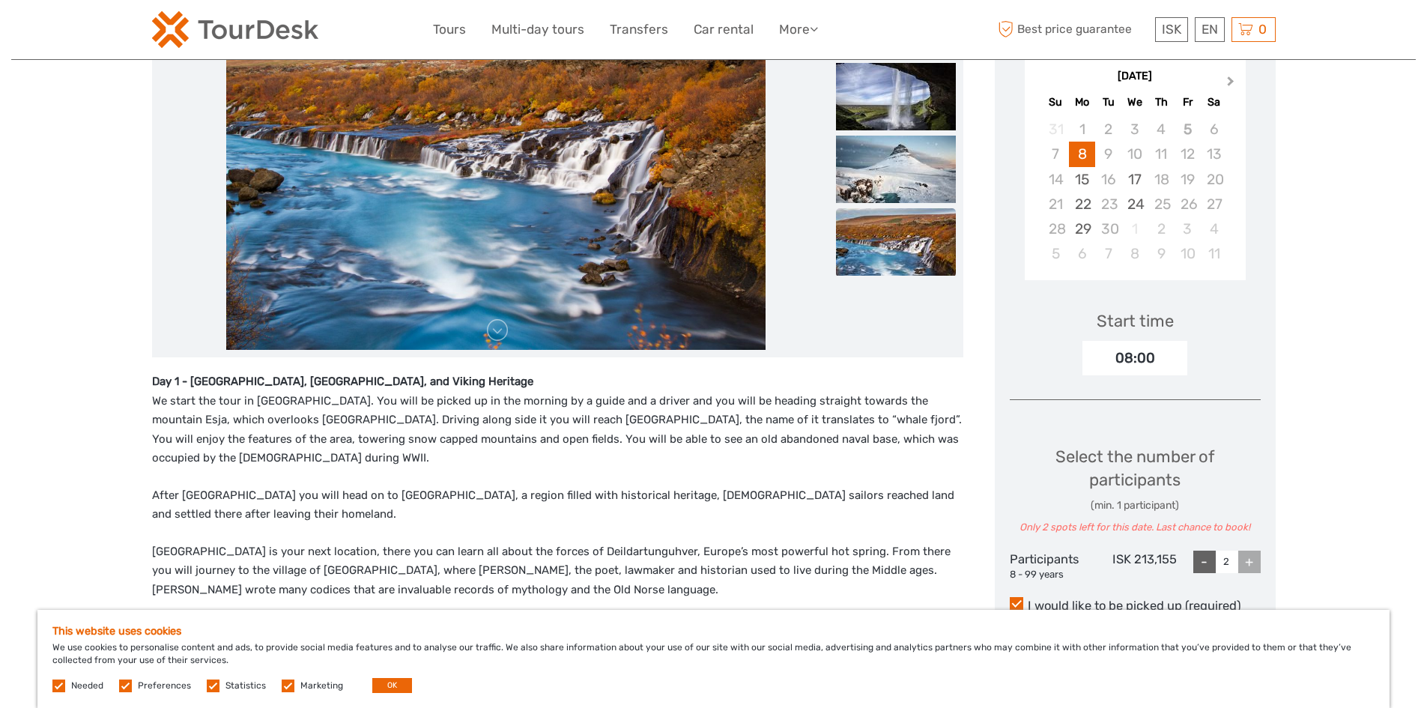
click at [1227, 73] on button "Next Month" at bounding box center [1232, 85] width 24 height 24
click at [1228, 73] on button "Next Month" at bounding box center [1232, 85] width 24 height 24
click at [1132, 198] on div "24" at bounding box center [1134, 204] width 26 height 25
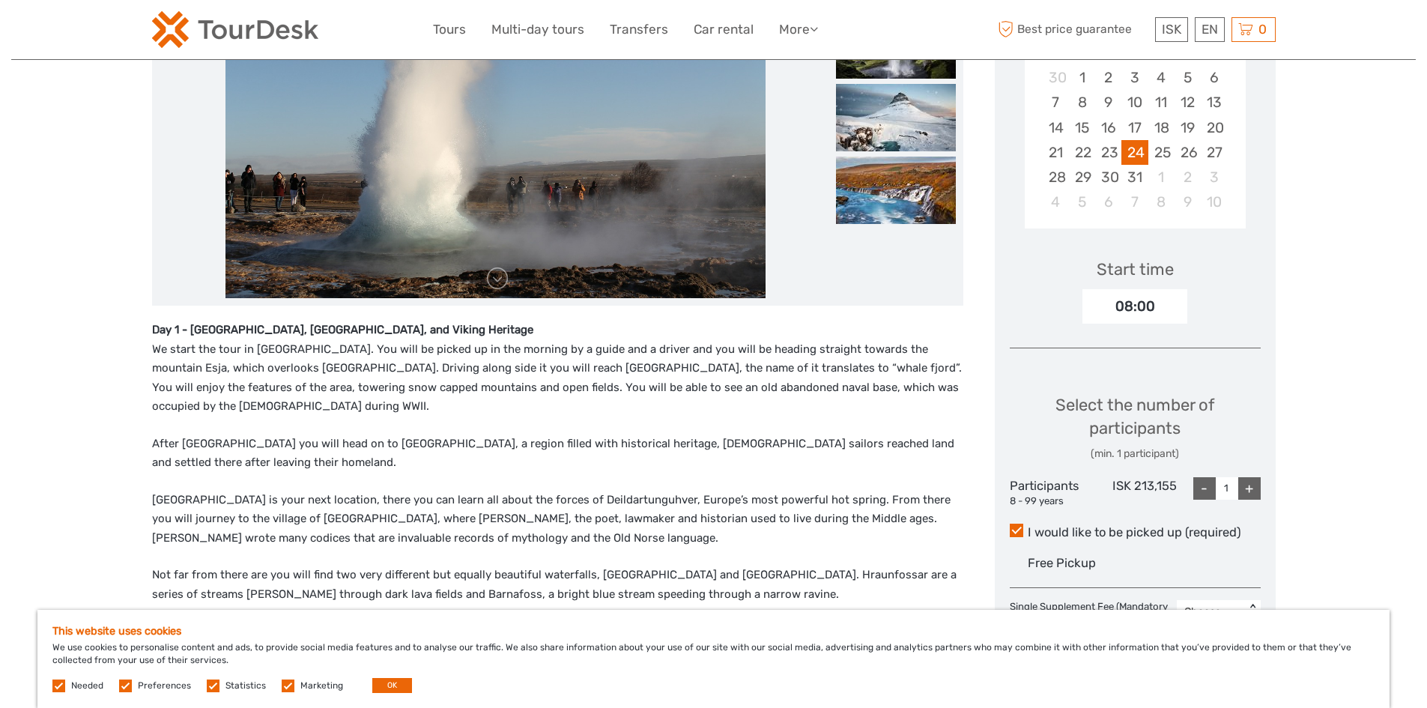
scroll to position [374, 0]
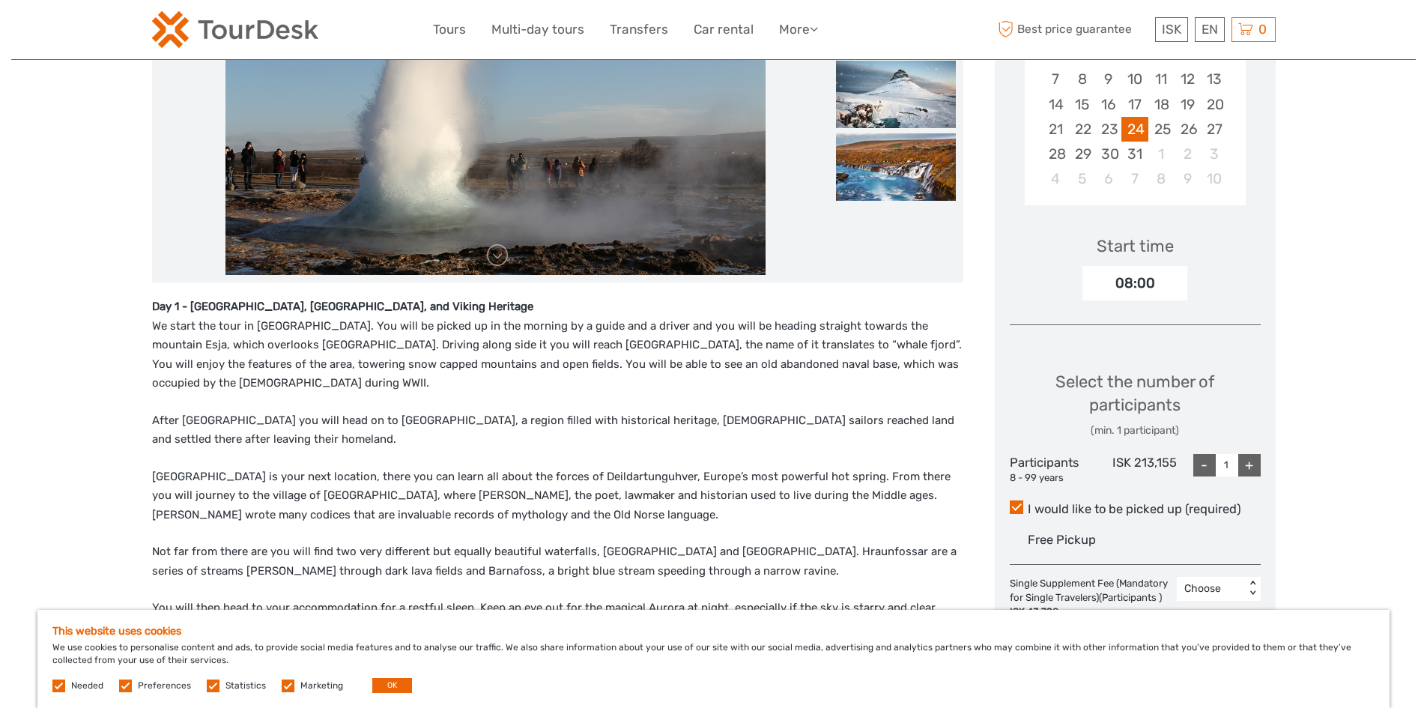
click at [1250, 463] on div "+" at bounding box center [1249, 465] width 22 height 22
type input "4"
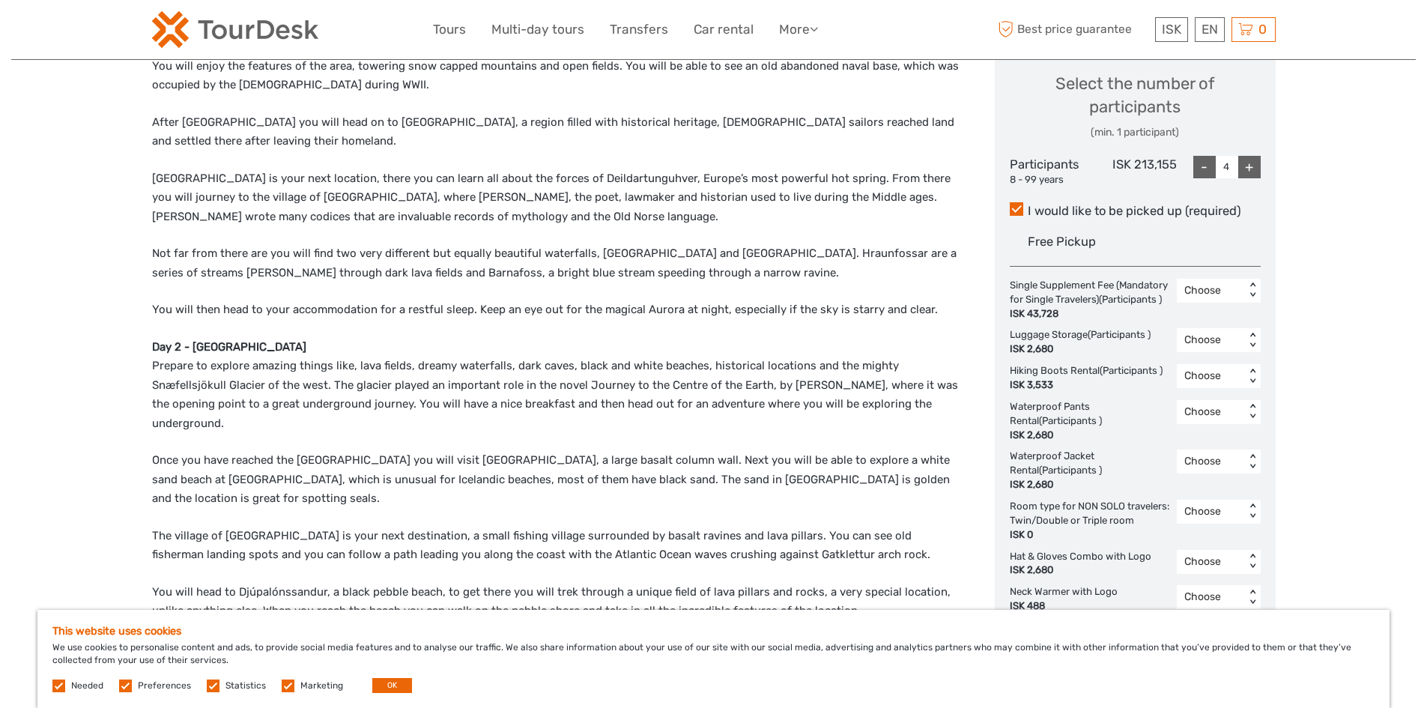
scroll to position [674, 0]
click at [1250, 345] on div "< >" at bounding box center [1251, 339] width 13 height 16
click at [1214, 454] on div "4" at bounding box center [1218, 440] width 69 height 25
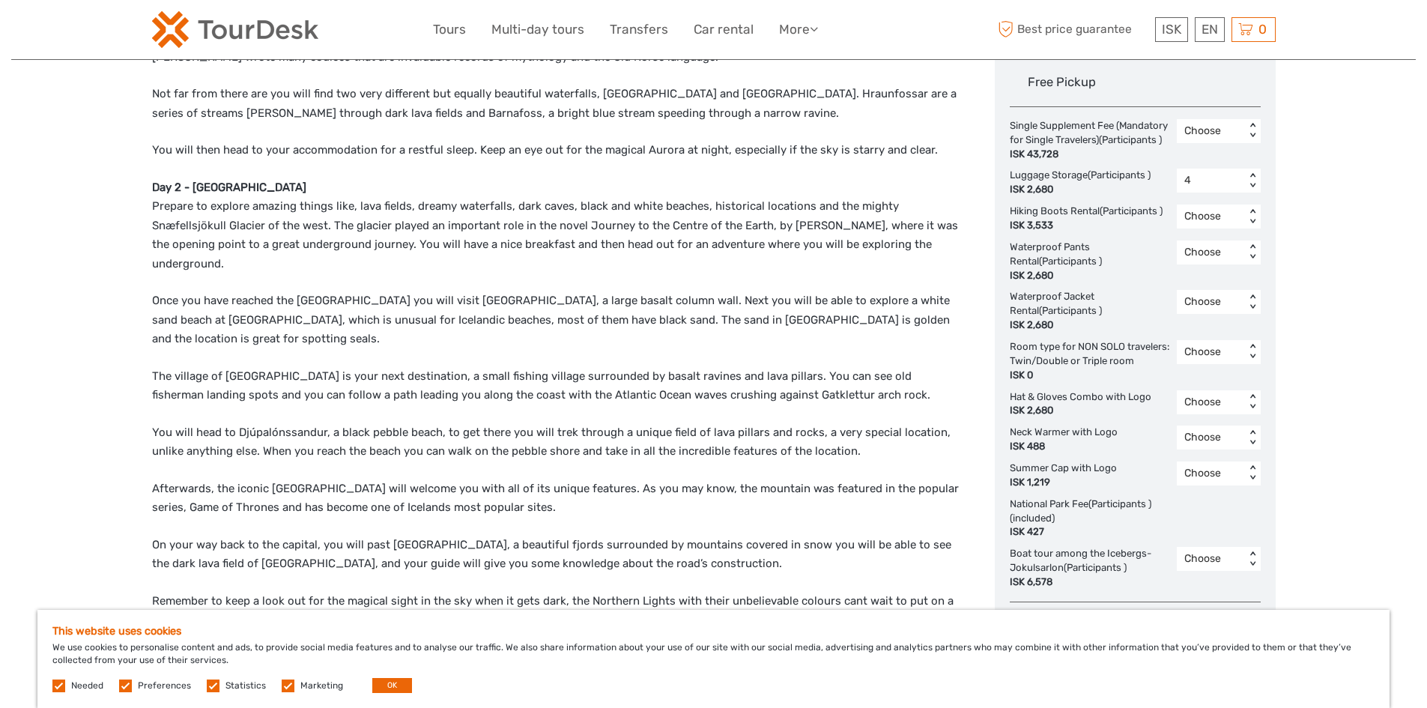
scroll to position [824, 0]
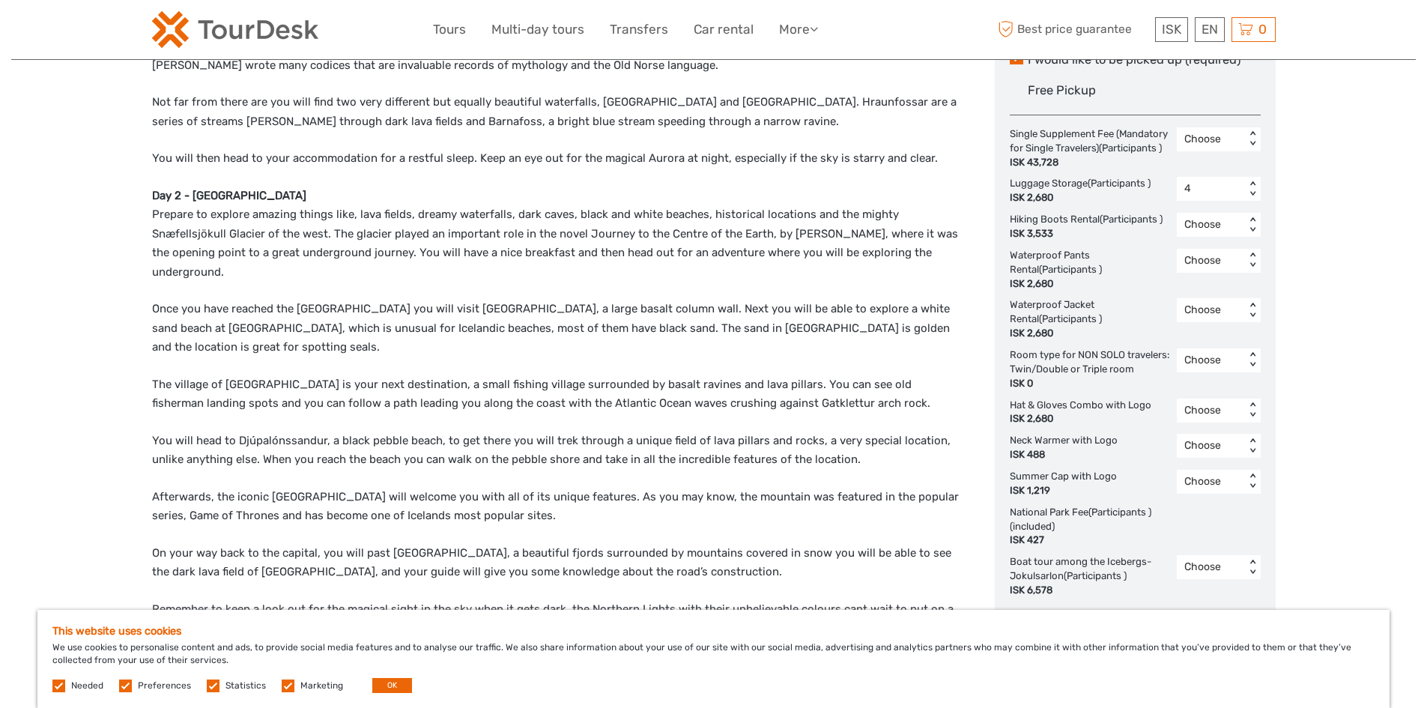
click at [1254, 368] on div "< >" at bounding box center [1251, 360] width 13 height 16
click at [1213, 437] on div "1" at bounding box center [1218, 424] width 69 height 25
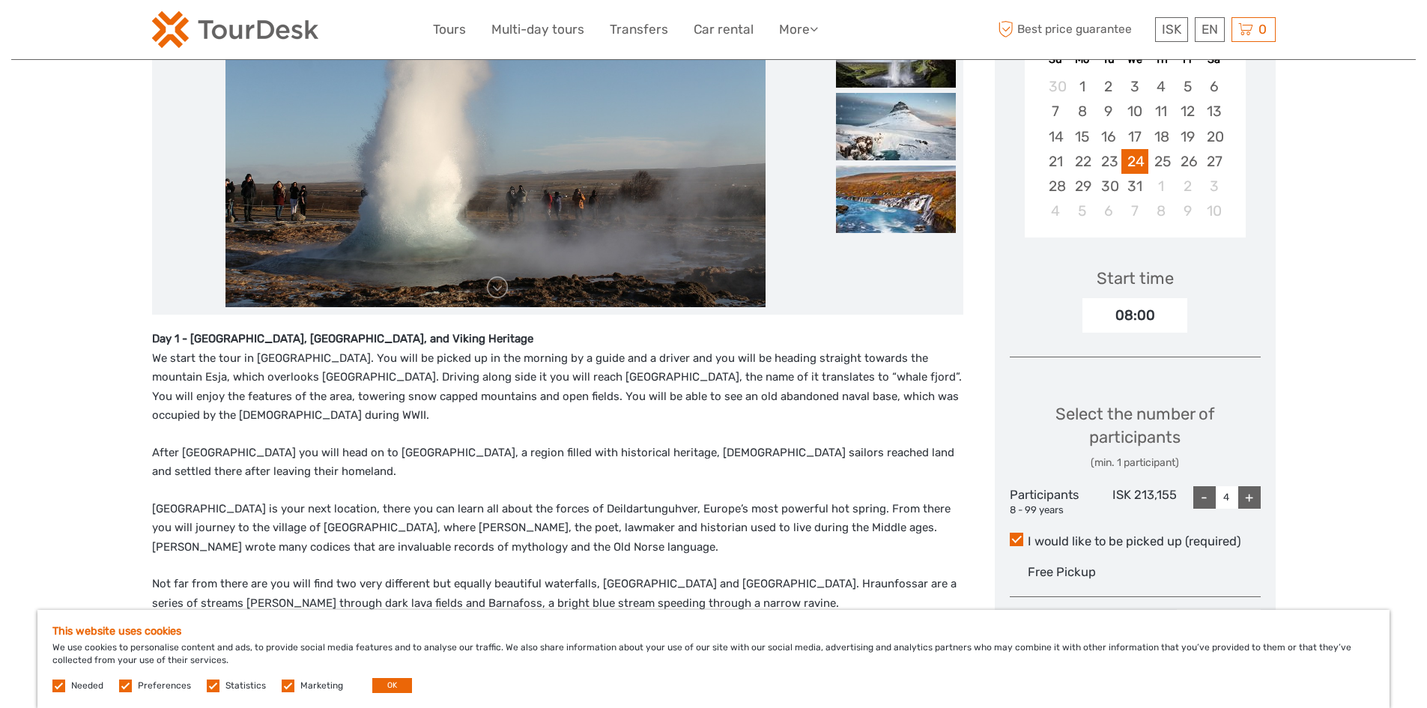
scroll to position [374, 0]
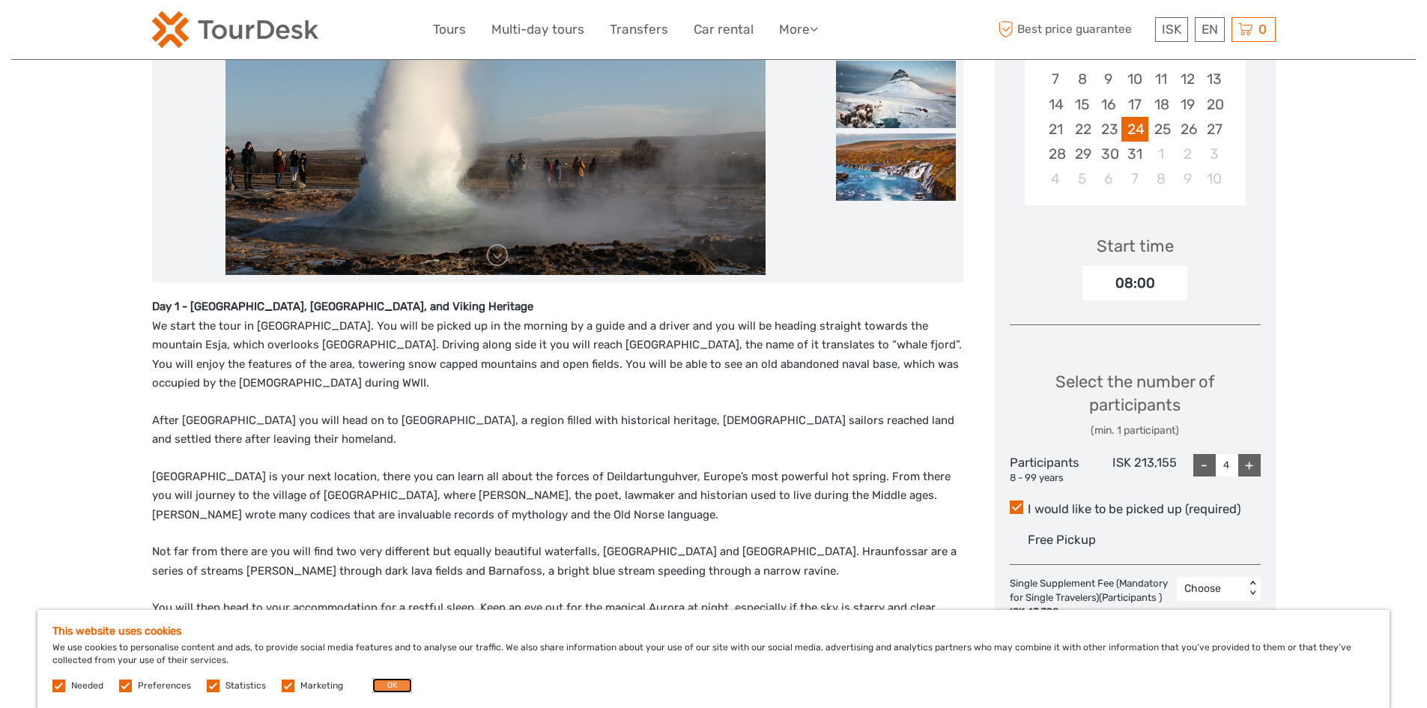
click at [392, 682] on button "OK" at bounding box center [392, 685] width 40 height 15
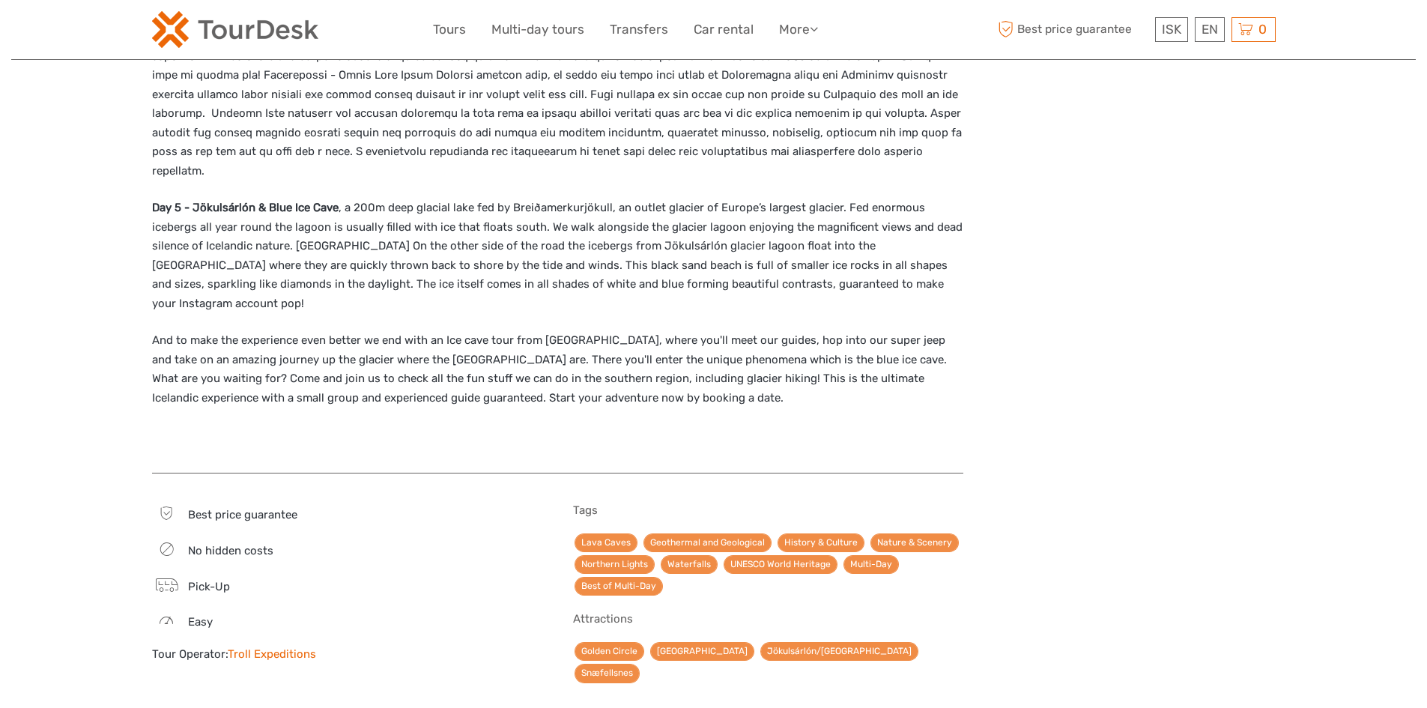
scroll to position [1722, 0]
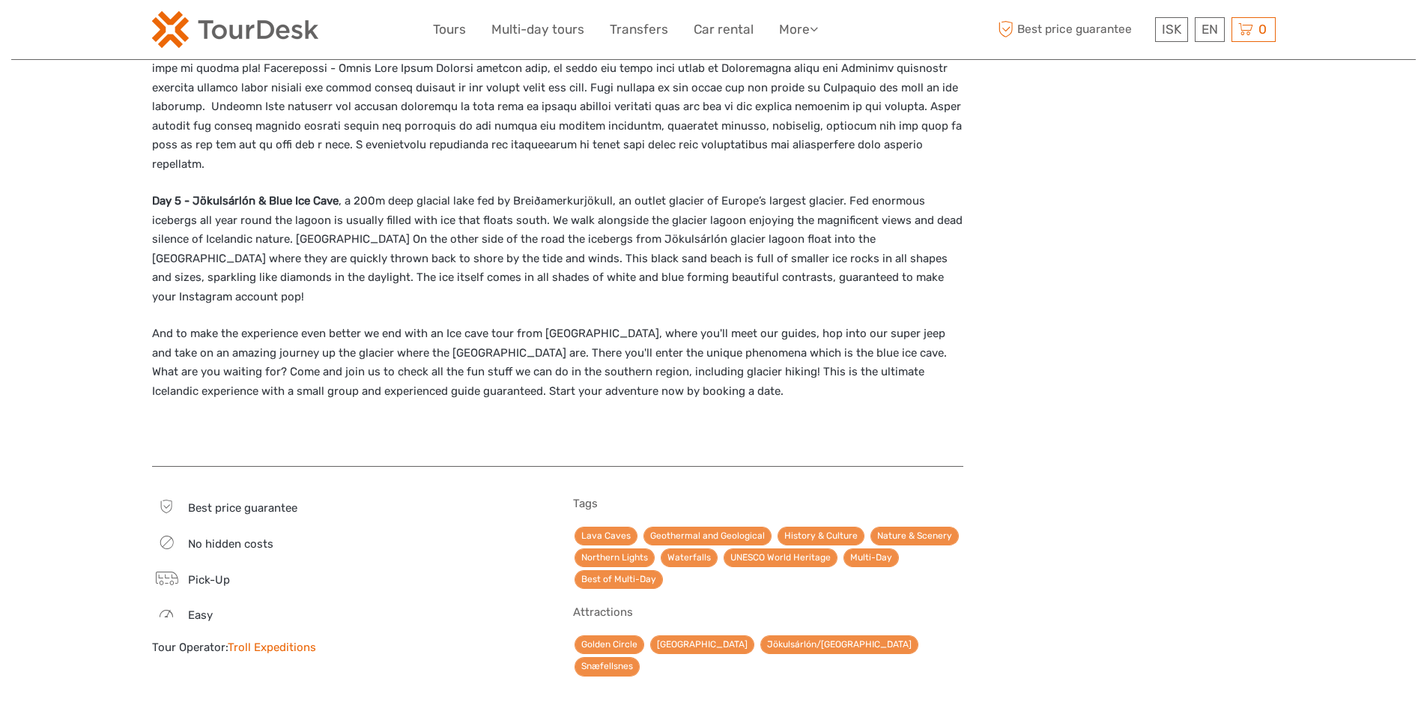
click at [263, 640] on link "Troll Expeditions" at bounding box center [272, 646] width 88 height 13
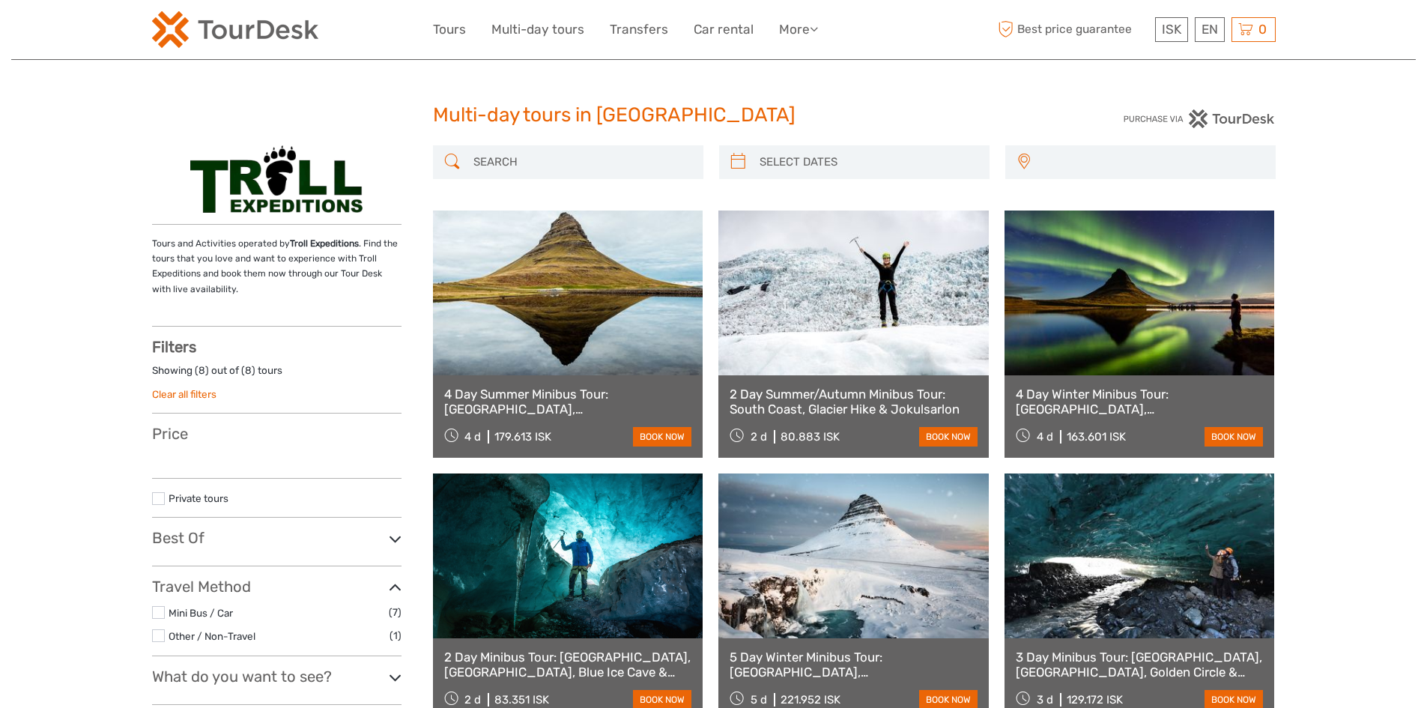
select select
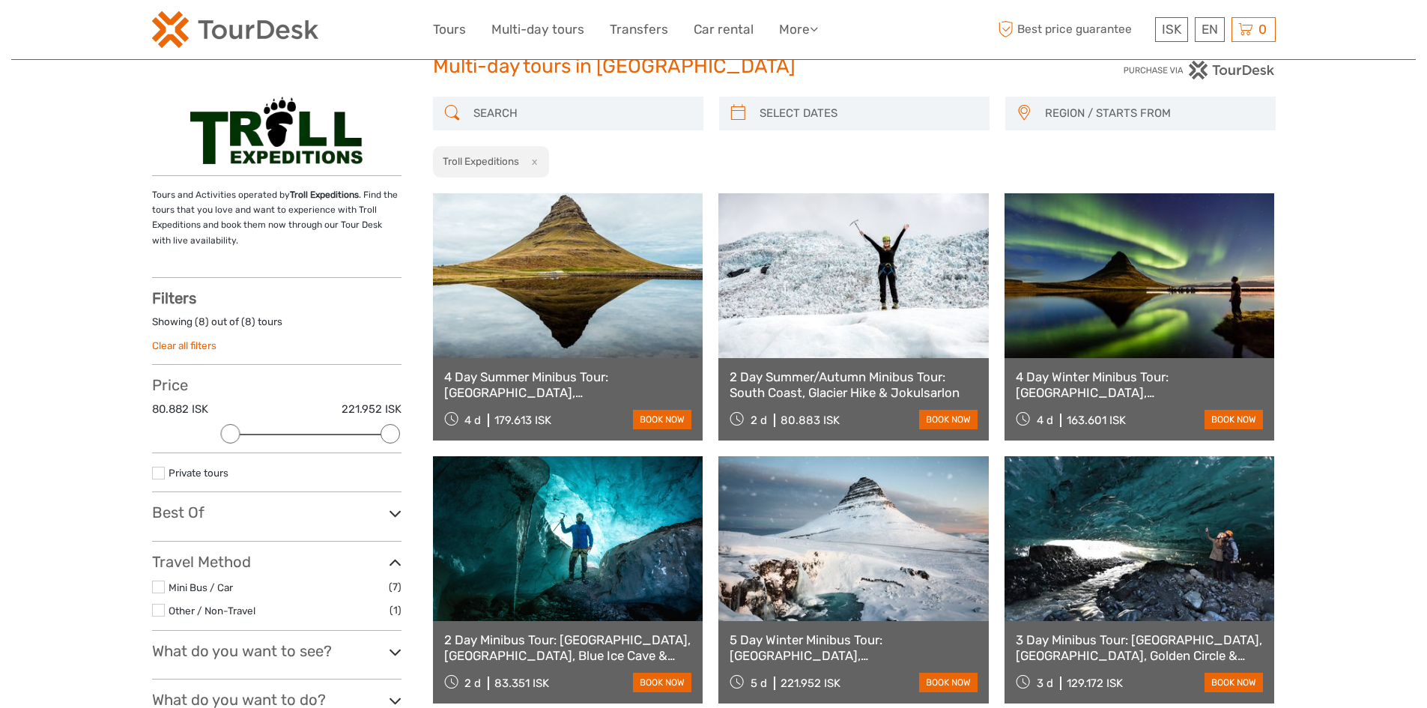
scroll to position [75, 0]
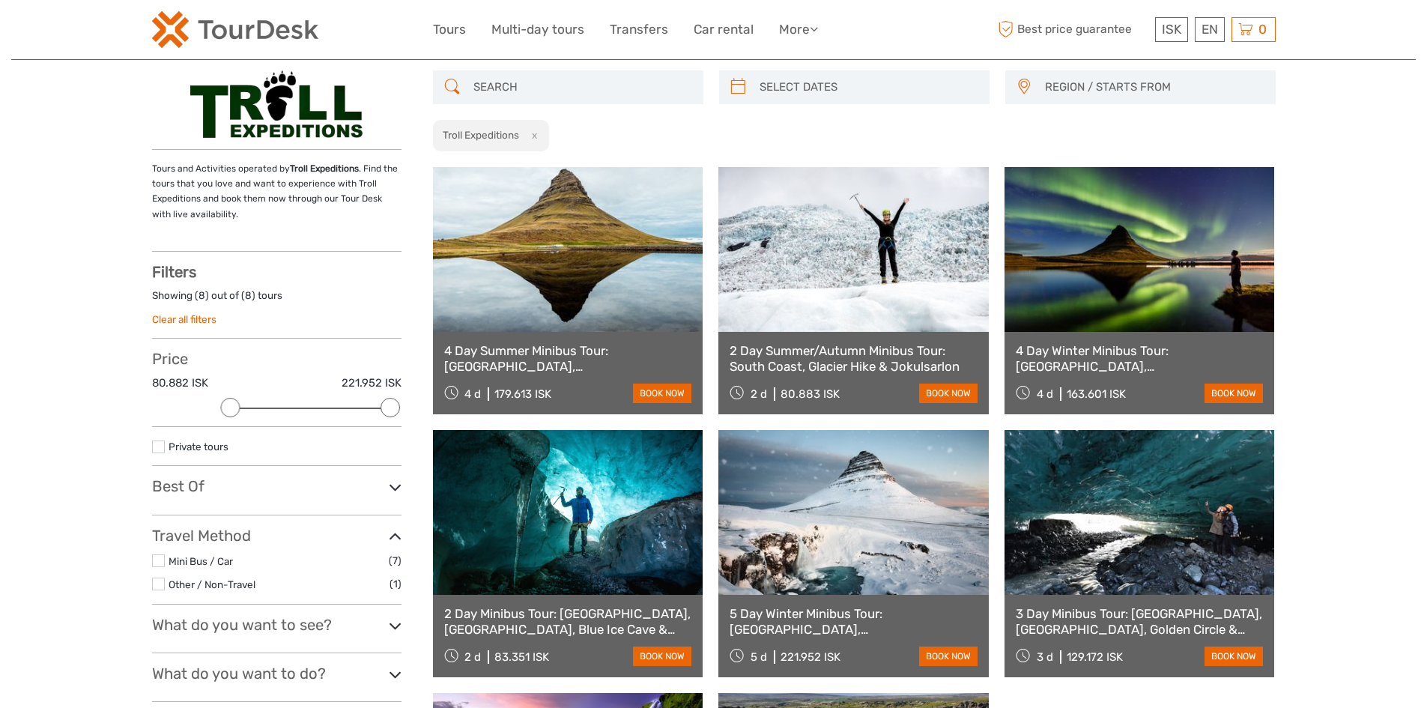
click at [1199, 363] on link "4 Day Winter Minibus Tour: [GEOGRAPHIC_DATA], [GEOGRAPHIC_DATA], [GEOGRAPHIC_DA…" at bounding box center [1139, 358] width 248 height 31
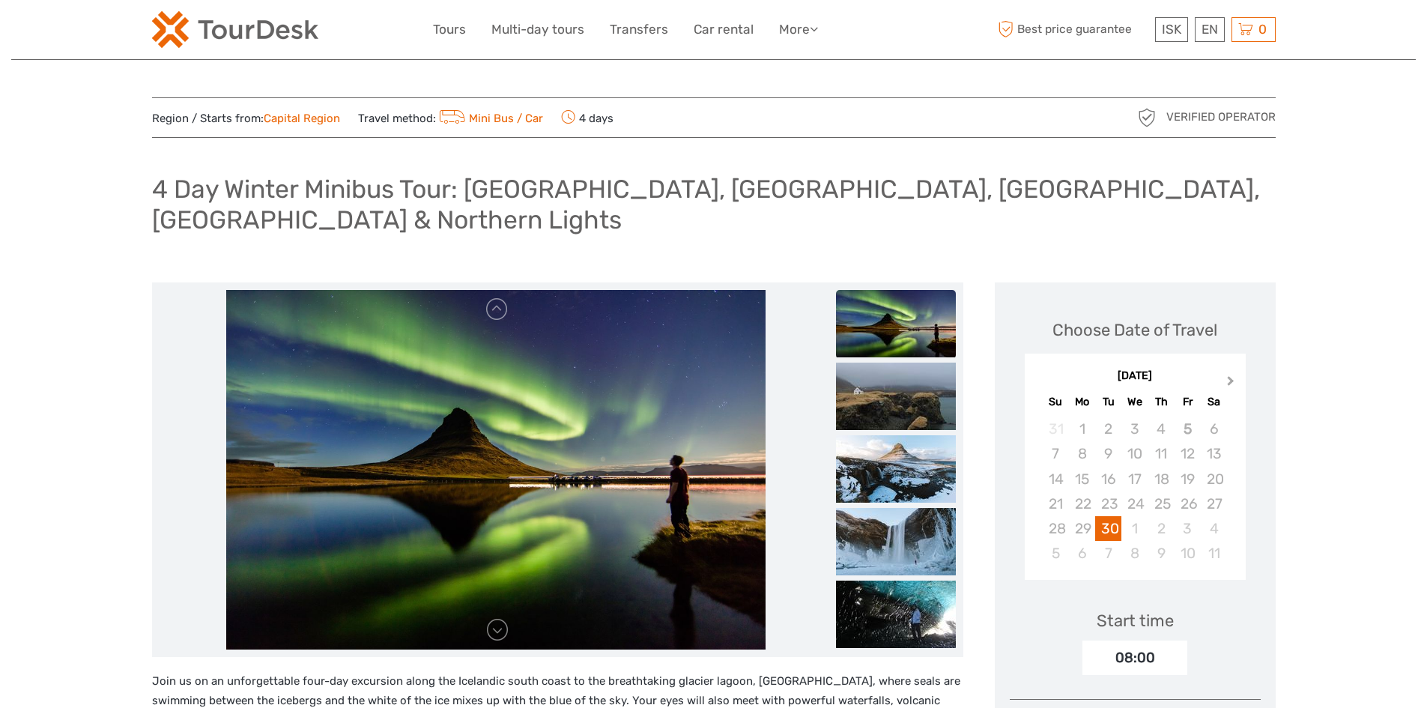
click at [1230, 380] on span "Next Month" at bounding box center [1230, 384] width 0 height 22
click at [1135, 506] on div "24" at bounding box center [1134, 503] width 26 height 25
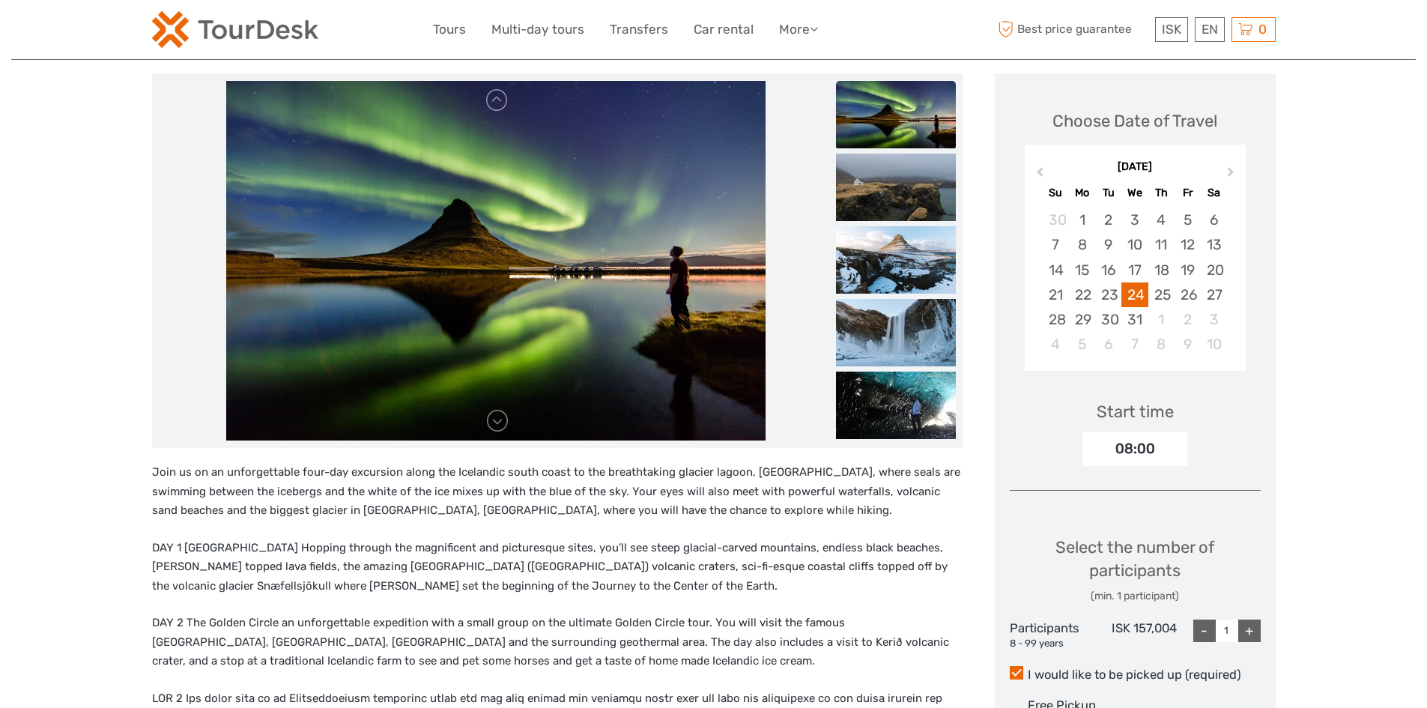
scroll to position [300, 0]
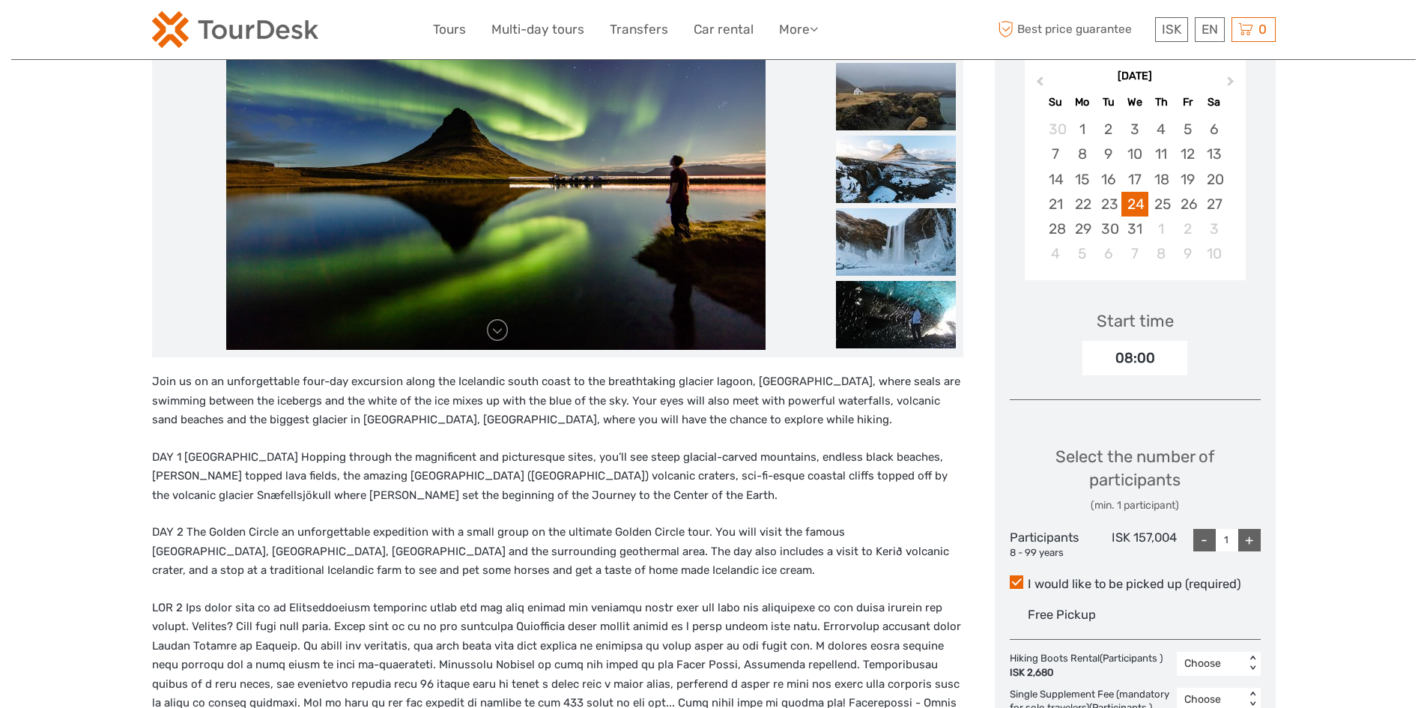
click at [1257, 549] on div "+" at bounding box center [1249, 540] width 22 height 22
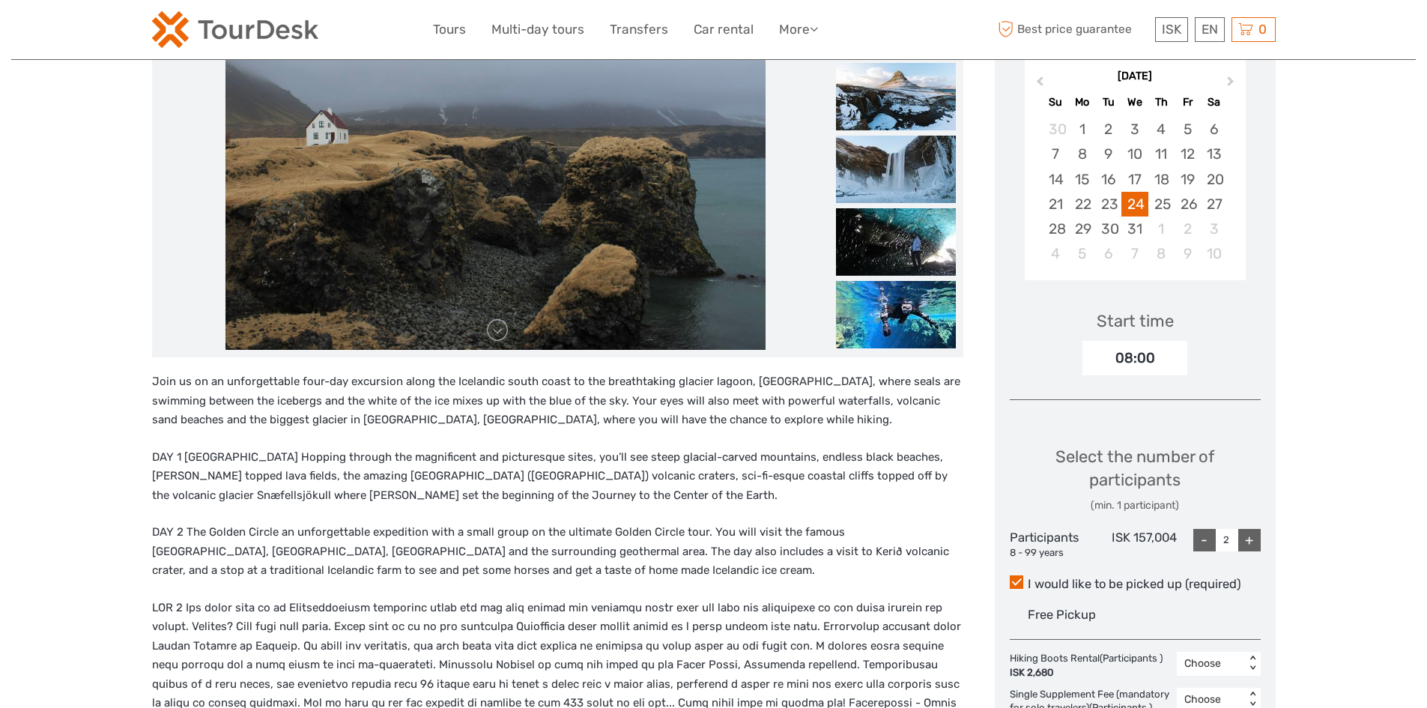
click at [1250, 539] on div "+" at bounding box center [1249, 540] width 22 height 22
type input "4"
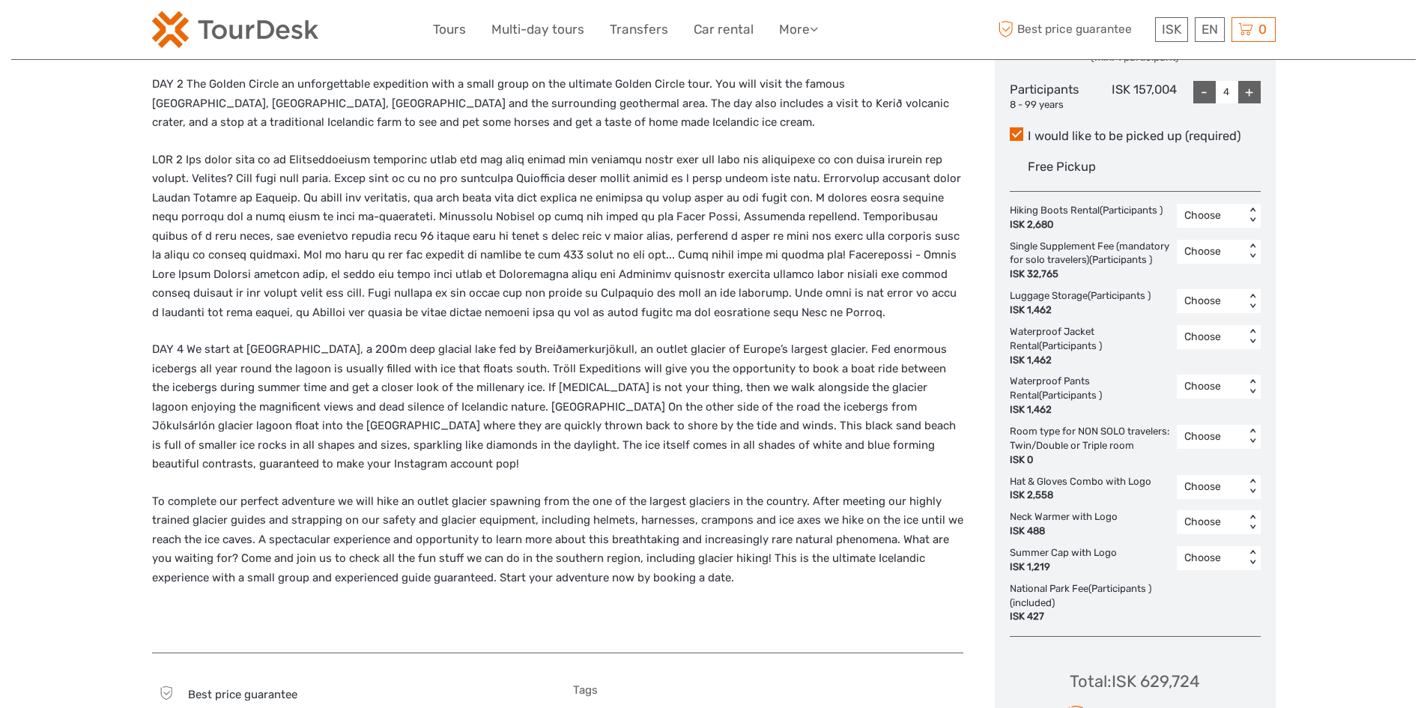
scroll to position [749, 0]
click at [1251, 308] on div "< >" at bounding box center [1251, 300] width 13 height 16
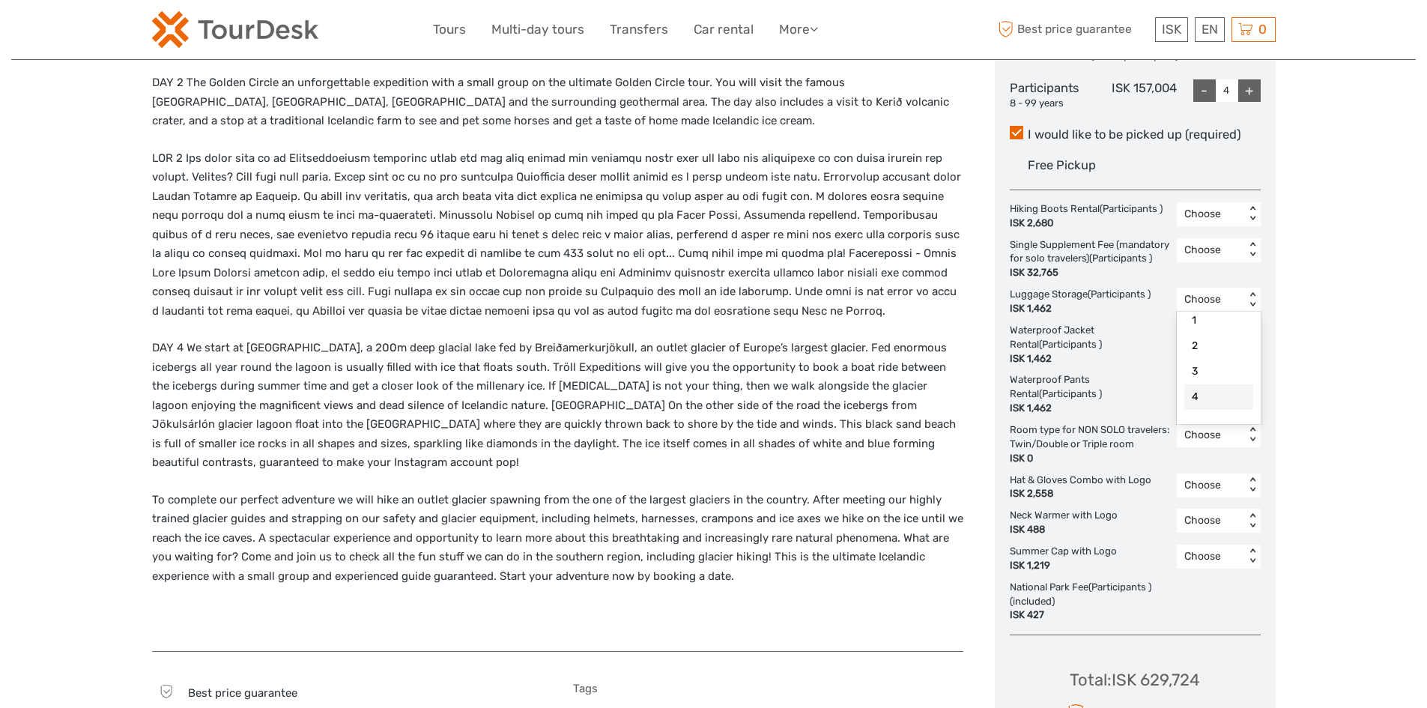
click at [1206, 410] on div "4" at bounding box center [1218, 396] width 69 height 25
click at [1252, 443] on div "< >" at bounding box center [1251, 435] width 13 height 16
click at [1203, 512] on div "1" at bounding box center [1218, 499] width 69 height 25
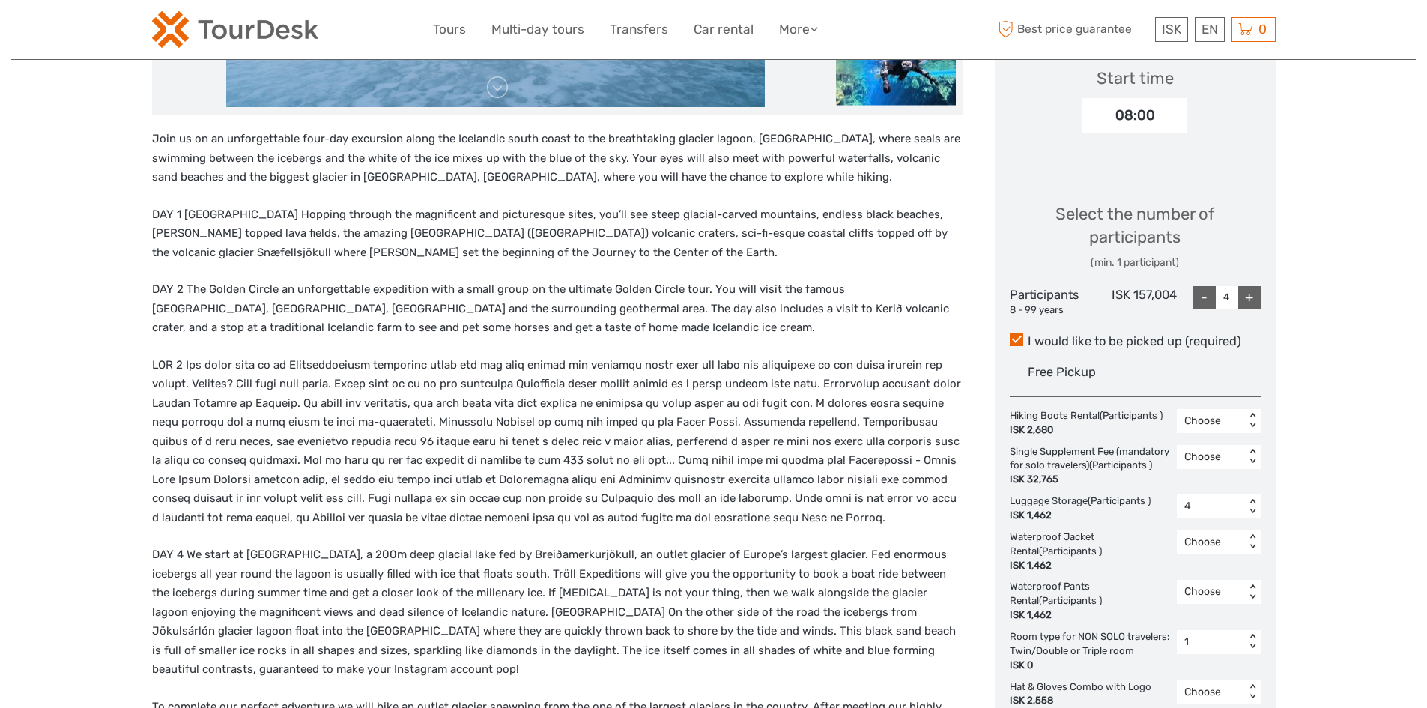
scroll to position [824, 0]
